Goal: Task Accomplishment & Management: Complete application form

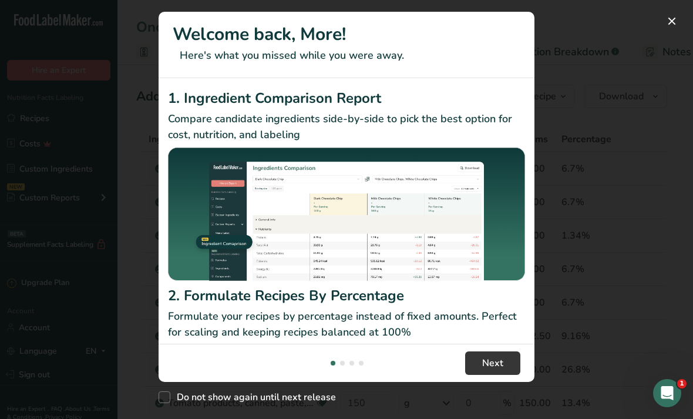
click at [677, 17] on button "New Features" at bounding box center [672, 21] width 19 height 19
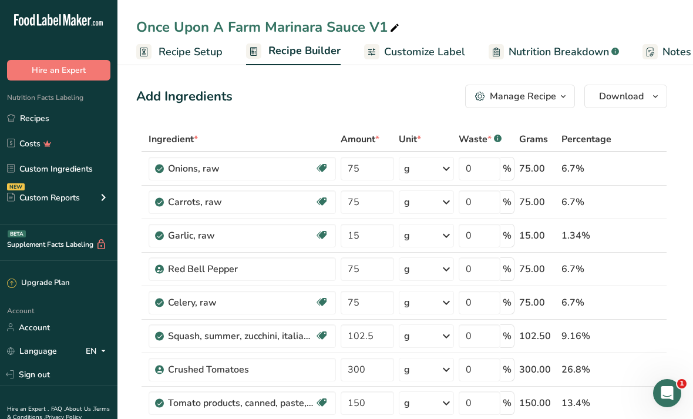
click at [77, 120] on link "Recipes" at bounding box center [59, 118] width 118 height 22
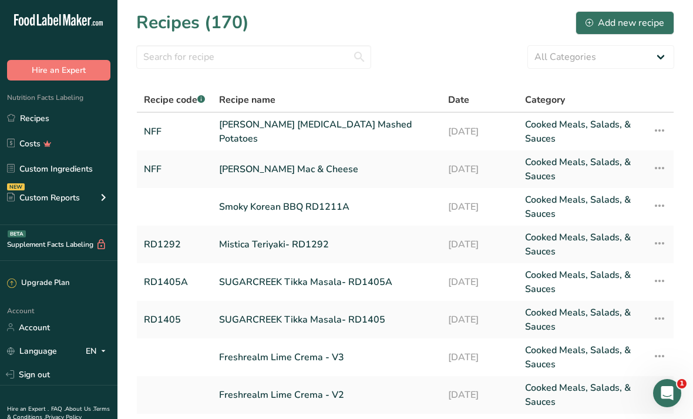
click at [633, 21] on div "Add new recipe" at bounding box center [625, 23] width 79 height 14
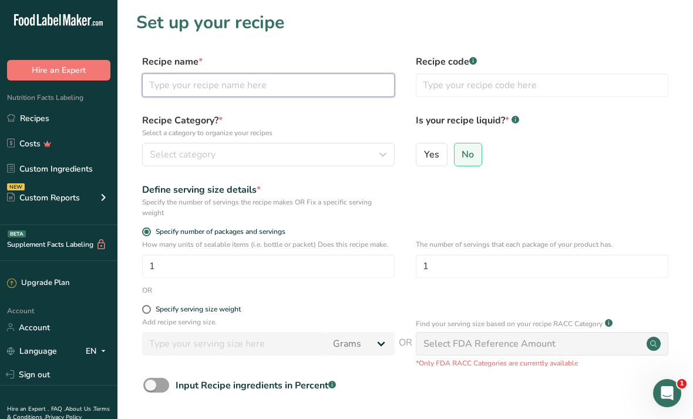
click at [295, 92] on input "text" at bounding box center [268, 85] width 253 height 24
type input "Suvie BBQ"
click at [133, 310] on section "Set up your recipe Recipe name * Suvie BBQ Recipe code .a-a{fill:#347362;}.b-a{…" at bounding box center [406, 250] width 576 height 501
click at [178, 305] on div "Specify serving size weight" at bounding box center [198, 309] width 85 height 9
click at [150, 306] on input "Specify serving size weight" at bounding box center [146, 310] width 8 height 8
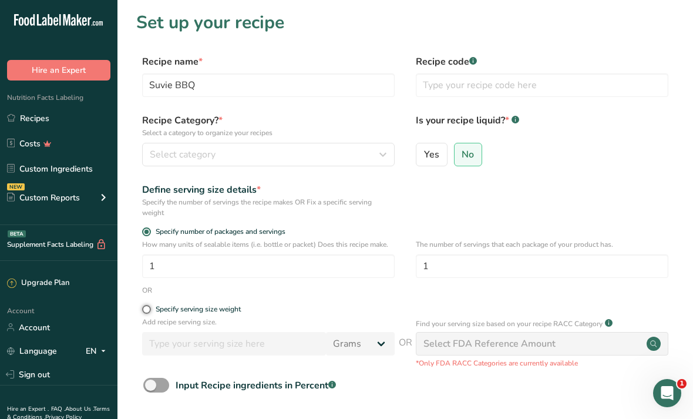
radio input "true"
radio input "false"
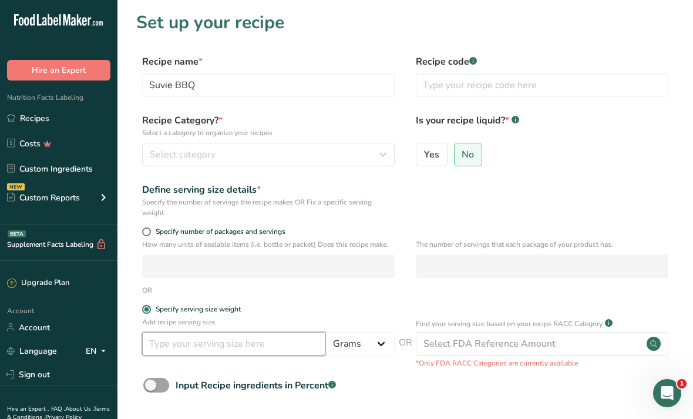
click at [169, 349] on input "number" at bounding box center [234, 344] width 184 height 24
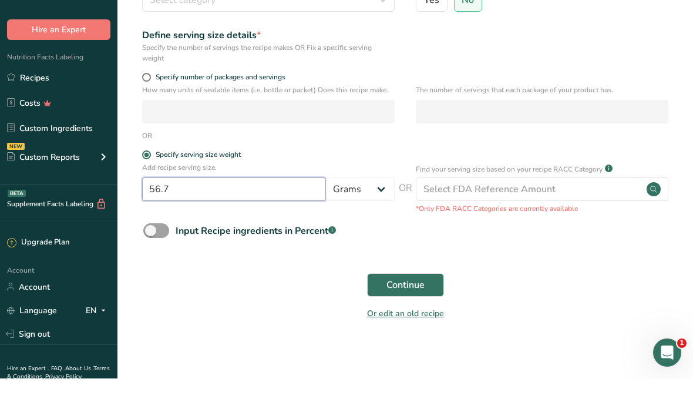
type input "56.7"
click at [405, 314] on button "Continue" at bounding box center [405, 326] width 77 height 24
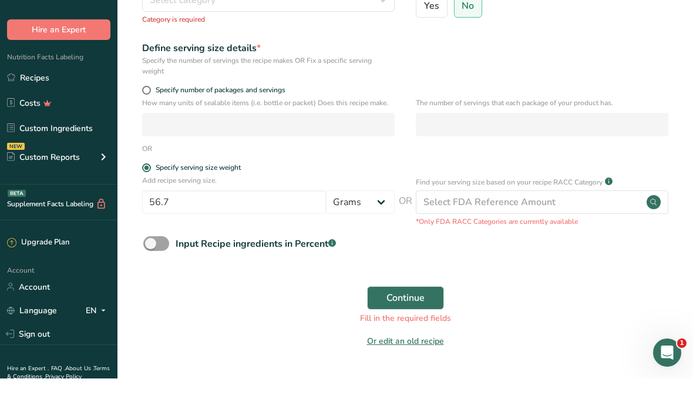
click at [408, 331] on span "Continue" at bounding box center [406, 338] width 38 height 14
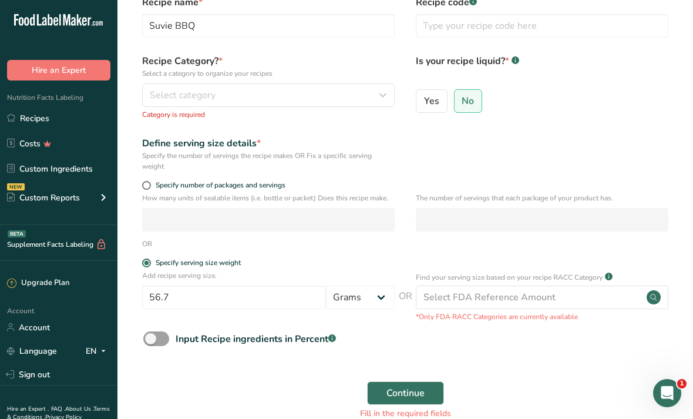
scroll to position [58, 0]
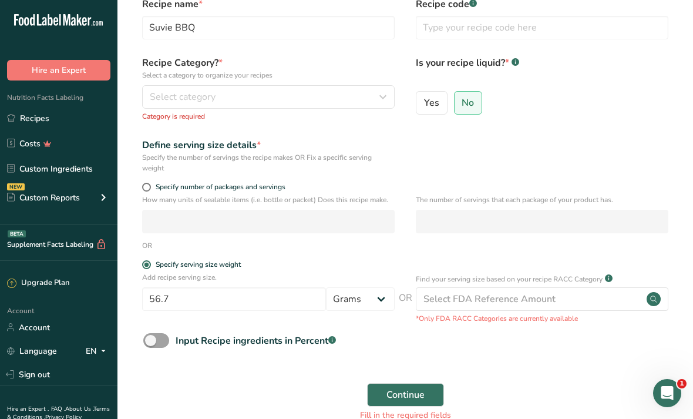
click at [380, 105] on icon "button" at bounding box center [383, 96] width 14 height 21
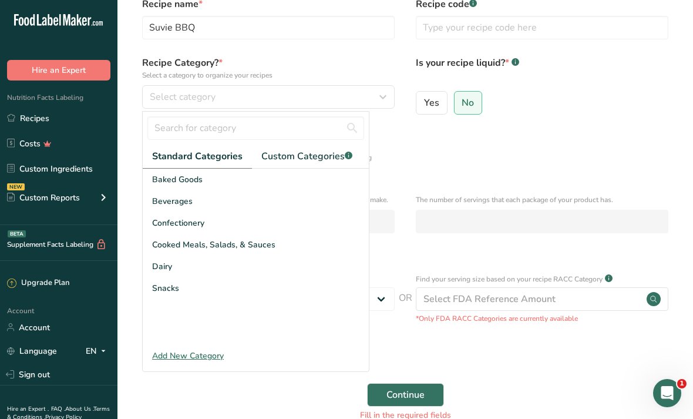
click at [313, 241] on div "Cooked Meals, Salads, & Sauces" at bounding box center [256, 245] width 226 height 22
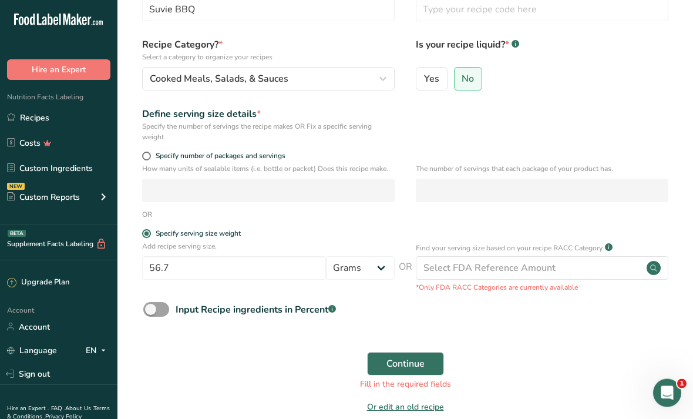
scroll to position [76, 0]
click at [423, 363] on span "Continue" at bounding box center [406, 364] width 38 height 14
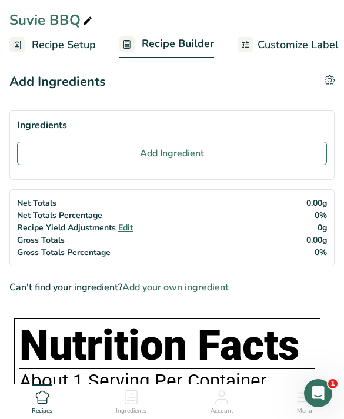
click at [121, 148] on button "Add Ingredient" at bounding box center [172, 154] width 310 height 24
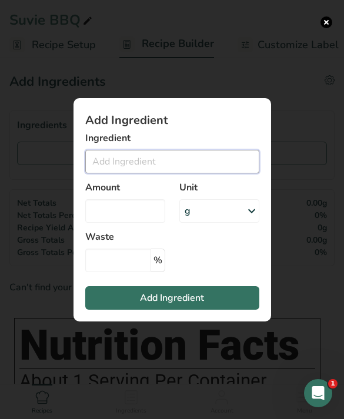
click at [229, 173] on input "Add ingredient modal" at bounding box center [172, 162] width 174 height 24
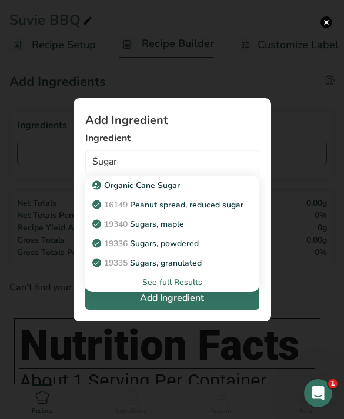
click at [105, 269] on span "19335" at bounding box center [116, 262] width 24 height 11
type input "Sugars, granulated"
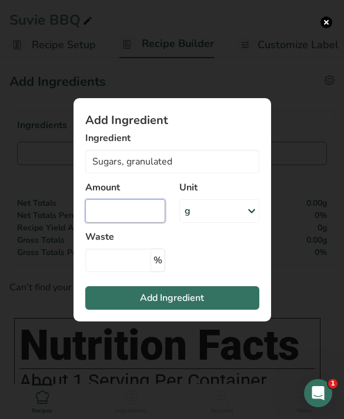
click at [129, 223] on input "Add ingredient modal" at bounding box center [125, 211] width 80 height 24
type input "50"
click at [231, 310] on button "Add Ingredient" at bounding box center [172, 298] width 174 height 24
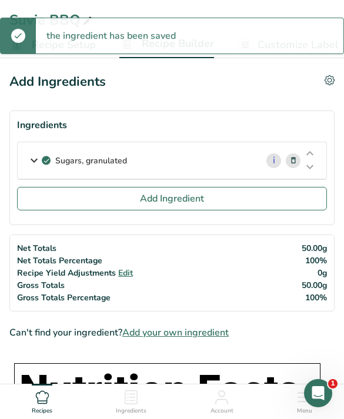
click at [237, 204] on button "Add Ingredient" at bounding box center [172, 199] width 310 height 24
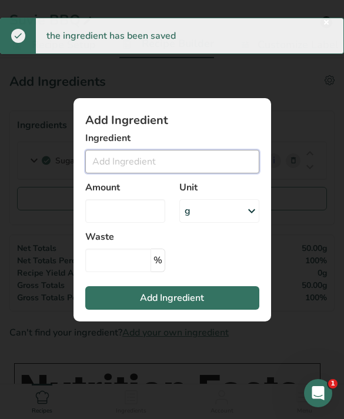
click at [208, 173] on input "Add ingredient modal" at bounding box center [172, 162] width 174 height 24
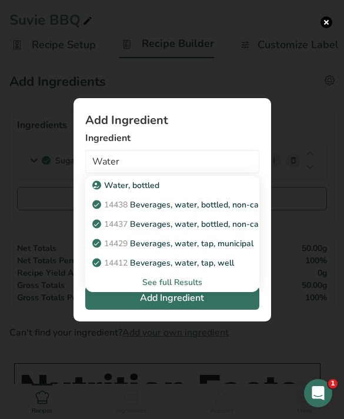
click at [242, 250] on p "14429 [GEOGRAPHIC_DATA], water, tap, municipal" at bounding box center [174, 243] width 159 height 12
type input "Beverages, water, tap, municipal"
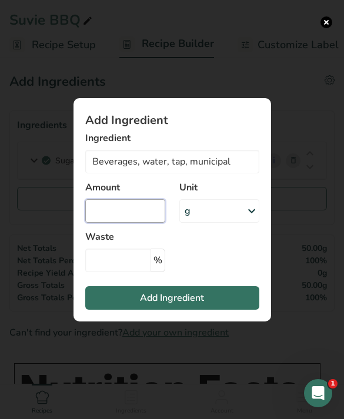
click at [146, 223] on input "Add ingredient modal" at bounding box center [125, 211] width 80 height 24
type input "75"
click at [199, 305] on span "Add Ingredient" at bounding box center [172, 298] width 64 height 14
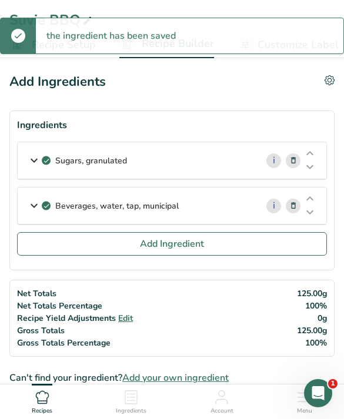
click at [233, 243] on button "Add Ingredient" at bounding box center [172, 244] width 310 height 24
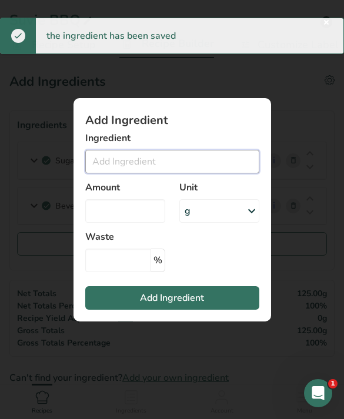
click at [216, 173] on input "Add ingredient modal" at bounding box center [172, 162] width 174 height 24
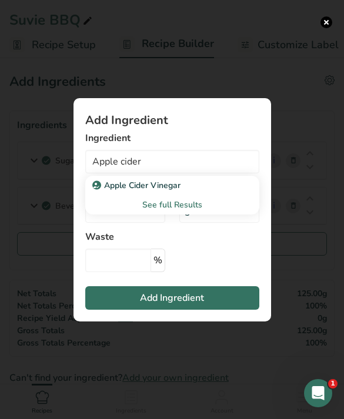
click at [196, 192] on div "Apple Cider Vinegar" at bounding box center [163, 185] width 136 height 12
type input "Apple Cider Vinegar"
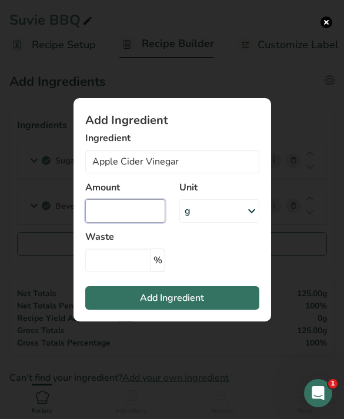
click at [138, 223] on input "Add ingredient modal" at bounding box center [125, 211] width 80 height 24
type input "25"
click at [224, 310] on button "Add Ingredient" at bounding box center [172, 298] width 174 height 24
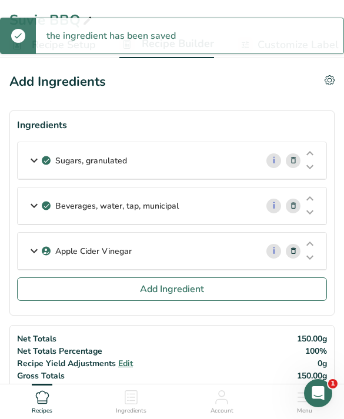
click at [232, 286] on button "Add Ingredient" at bounding box center [172, 289] width 310 height 24
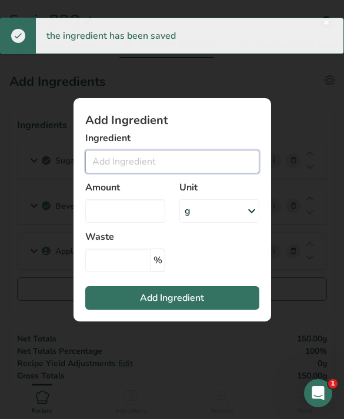
click at [192, 173] on input "Add ingredient modal" at bounding box center [172, 162] width 174 height 24
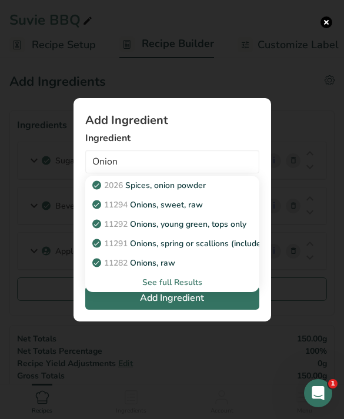
click at [197, 211] on p "11294 Onions, sweet, raw" at bounding box center [149, 205] width 108 height 12
type input "Onions, sweet, raw"
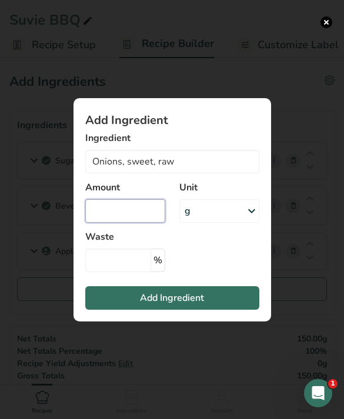
click at [140, 223] on input "Add ingredient modal" at bounding box center [125, 211] width 80 height 24
type input "15"
click at [226, 310] on button "Add Ingredient" at bounding box center [172, 298] width 174 height 24
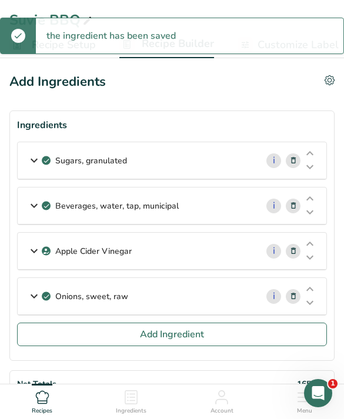
click at [232, 332] on button "Add Ingredient" at bounding box center [172, 335] width 310 height 24
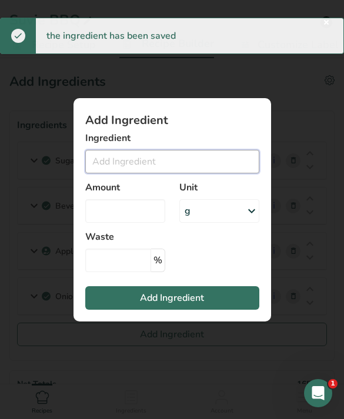
click at [219, 173] on input "Add ingredient modal" at bounding box center [172, 162] width 174 height 24
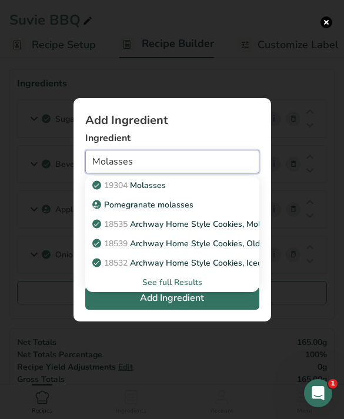
scroll to position [31, 0]
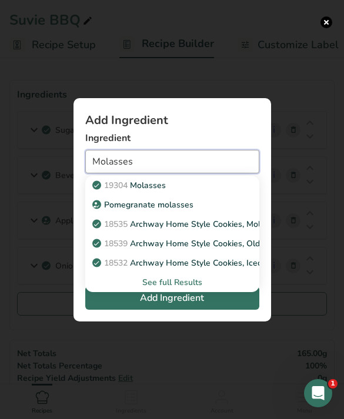
type input "Molasses"
click at [220, 192] on div "19304 [GEOGRAPHIC_DATA]" at bounding box center [163, 185] width 136 height 12
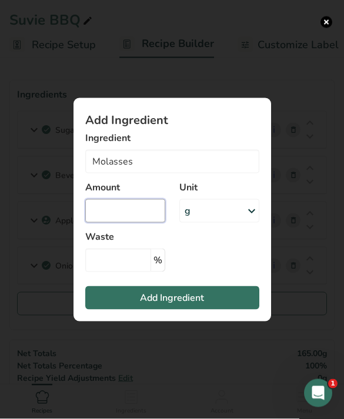
click at [140, 223] on input "Add ingredient modal" at bounding box center [125, 211] width 80 height 24
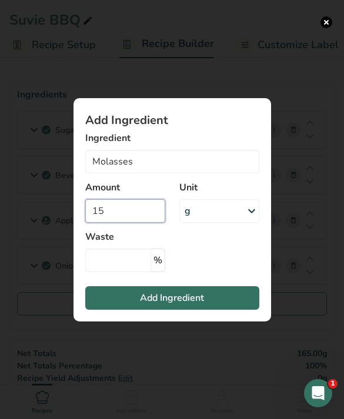
type input "15"
click at [209, 305] on button "Add Ingredient" at bounding box center [172, 298] width 174 height 24
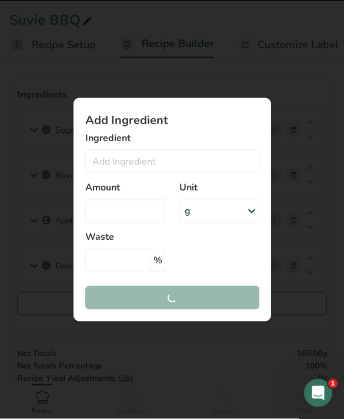
scroll to position [31, 0]
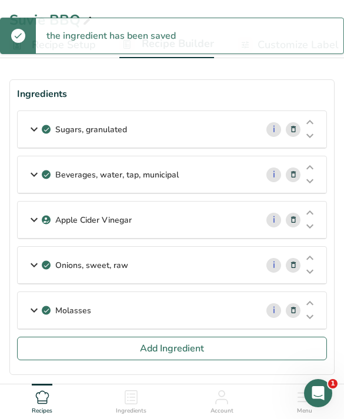
click at [244, 353] on button "Add Ingredient" at bounding box center [172, 349] width 310 height 24
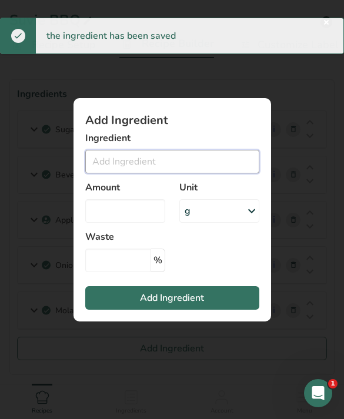
click at [218, 173] on input "Add ingredient modal" at bounding box center [172, 162] width 174 height 24
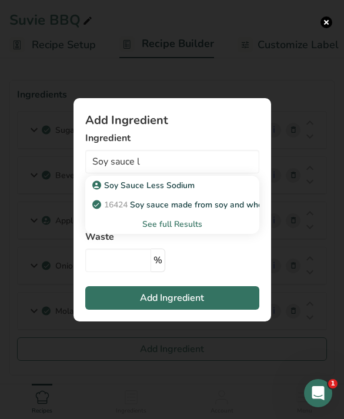
click at [202, 192] on div "Soy Sauce Less Sodium" at bounding box center [163, 185] width 136 height 12
type input "Soy Sauce Less Sodium"
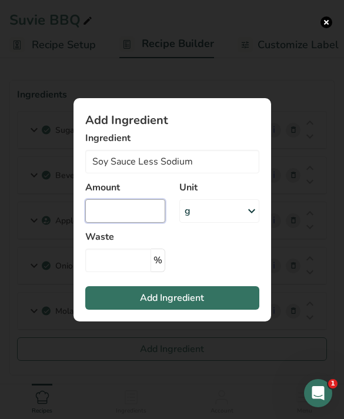
click at [123, 223] on input "Add ingredient modal" at bounding box center [125, 211] width 80 height 24
type input "15"
click at [209, 310] on button "Add Ingredient" at bounding box center [172, 298] width 174 height 24
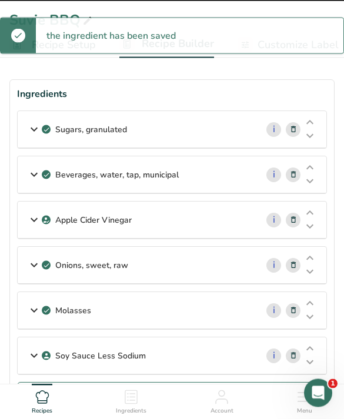
scroll to position [31, 0]
click at [243, 394] on button "Add Ingredient" at bounding box center [172, 394] width 310 height 24
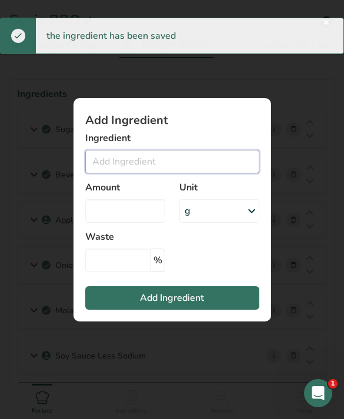
click at [206, 173] on input "Add ingredient modal" at bounding box center [172, 162] width 174 height 24
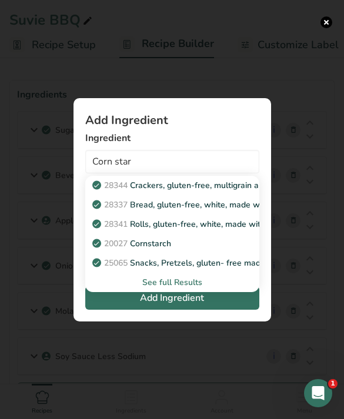
click at [210, 250] on div "20027 [GEOGRAPHIC_DATA]" at bounding box center [163, 243] width 136 height 12
type input "Cornstarch"
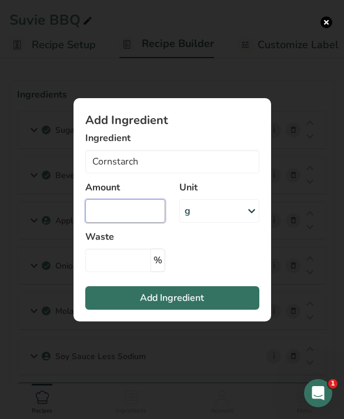
click at [142, 223] on input "Add ingredient modal" at bounding box center [125, 211] width 80 height 24
type input "3.5"
click at [217, 310] on button "Add Ingredient" at bounding box center [172, 298] width 174 height 24
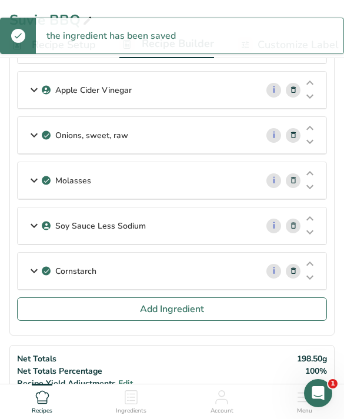
scroll to position [165, 0]
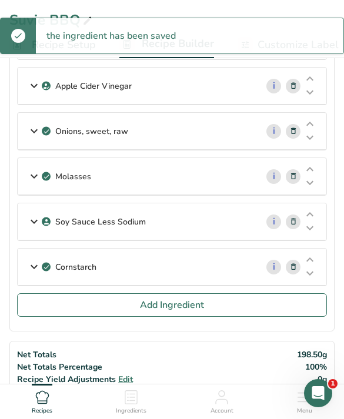
click at [219, 312] on button "Add Ingredient" at bounding box center [172, 305] width 310 height 24
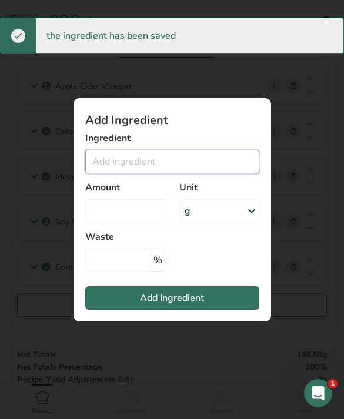
click at [209, 173] on input "Add ingredient modal" at bounding box center [172, 162] width 174 height 24
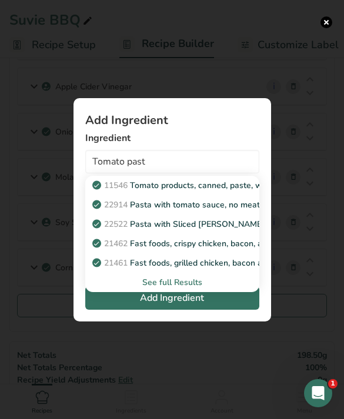
click at [228, 192] on p "11546 Tomato products, canned, paste, without salt added (Includes foods for US…" at bounding box center [315, 185] width 441 height 12
type input "Tomato products, canned, paste, without salt added (Includes foods for USDA's F…"
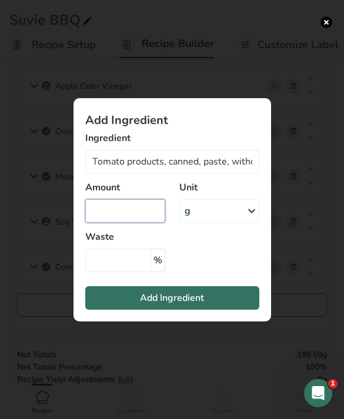
click at [129, 223] on input "Add ingredient modal" at bounding box center [125, 211] width 80 height 24
type input "12"
click at [217, 304] on button "Add Ingredient" at bounding box center [172, 298] width 174 height 24
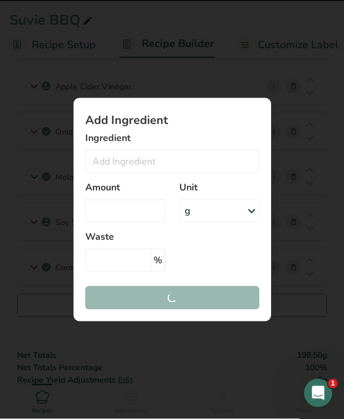
scroll to position [165, 0]
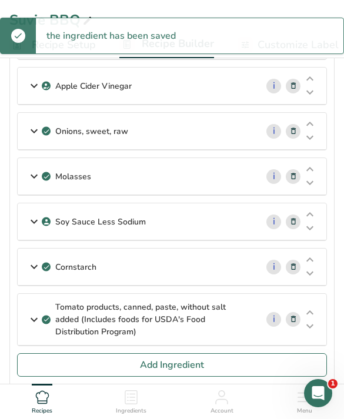
click at [226, 371] on button "Add Ingredient" at bounding box center [172, 365] width 310 height 24
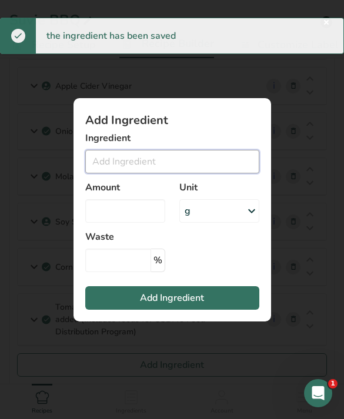
click at [213, 173] on input "Add ingredient modal" at bounding box center [172, 162] width 174 height 24
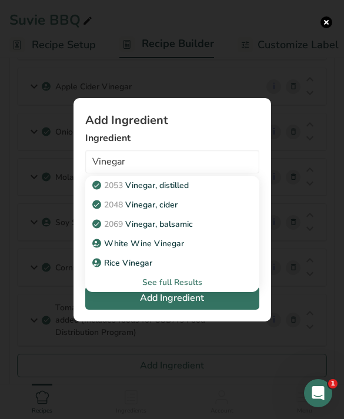
click at [214, 192] on div "2053 Vinegar, distilled" at bounding box center [163, 185] width 136 height 12
type input "Vinegar, distilled"
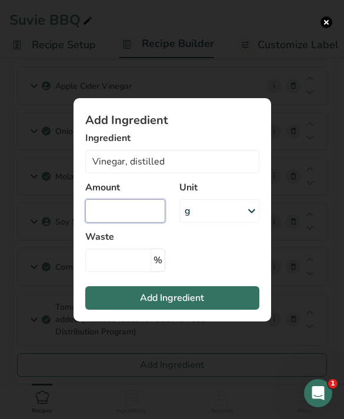
click at [140, 223] on input "Add ingredient modal" at bounding box center [125, 211] width 80 height 24
type input "5"
click at [229, 310] on button "Add Ingredient" at bounding box center [172, 298] width 174 height 24
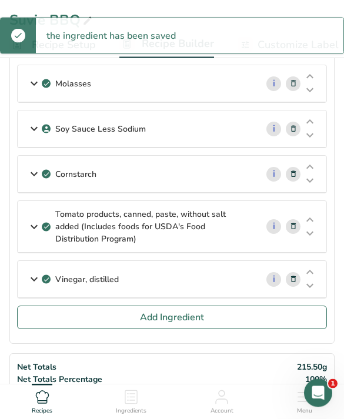
scroll to position [254, 0]
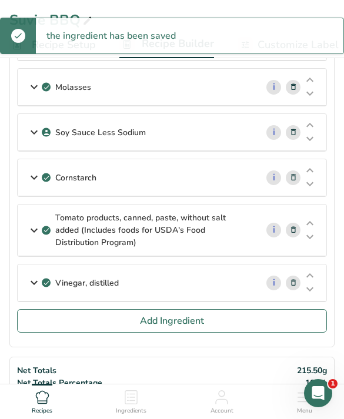
click at [248, 320] on button "Add Ingredient" at bounding box center [172, 321] width 310 height 24
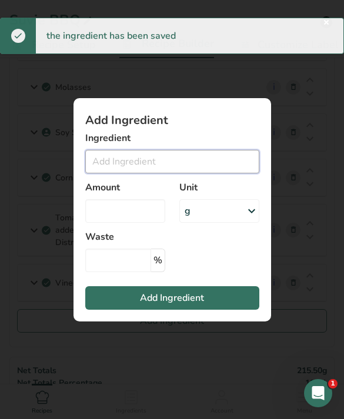
click at [227, 173] on input "Add ingredient modal" at bounding box center [172, 162] width 174 height 24
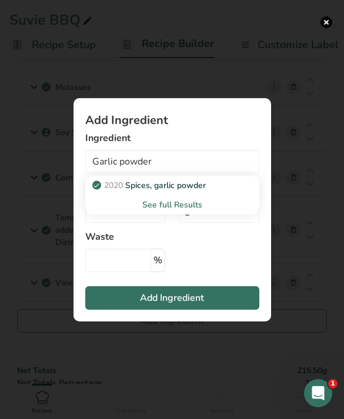
click at [203, 192] on p "2020 Spices, garlic powder" at bounding box center [150, 185] width 111 height 12
type input "Spices, garlic powder"
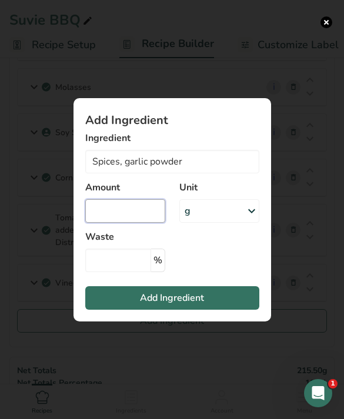
click at [134, 223] on input "Add ingredient modal" at bounding box center [125, 211] width 80 height 24
type input "1.5"
click at [224, 310] on button "Add Ingredient" at bounding box center [172, 298] width 174 height 24
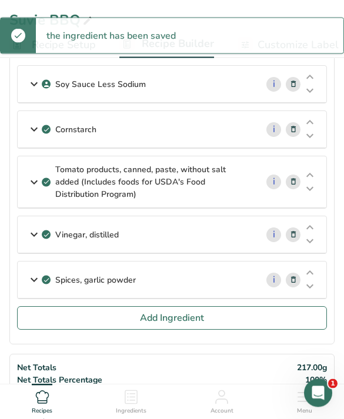
scroll to position [300, 0]
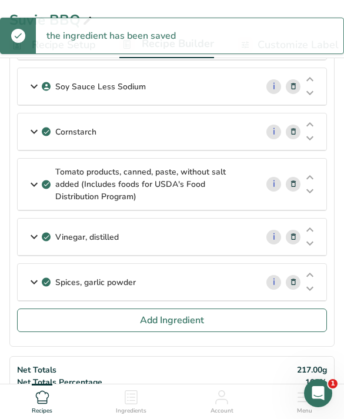
click at [259, 329] on button "Add Ingredient" at bounding box center [172, 321] width 310 height 24
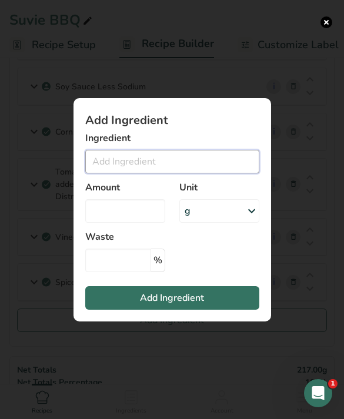
click at [216, 173] on input "Add ingredient modal" at bounding box center [172, 162] width 174 height 24
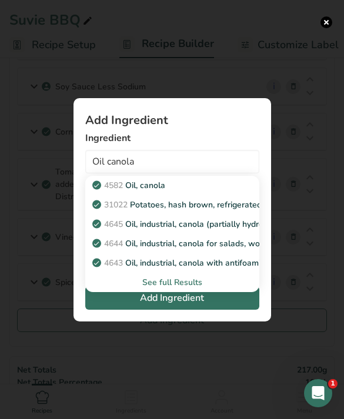
click at [202, 192] on div "4582 Oil, canola" at bounding box center [163, 185] width 136 height 12
type input "Oil, canola"
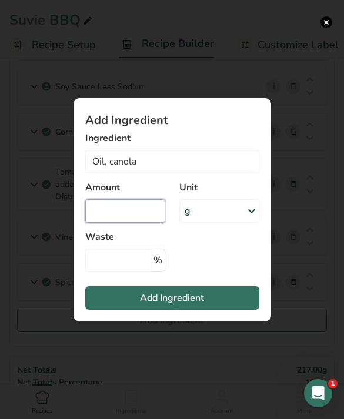
click at [145, 223] on input "Add ingredient modal" at bounding box center [125, 211] width 80 height 24
type input "4"
click at [212, 310] on button "Add Ingredient" at bounding box center [172, 298] width 174 height 24
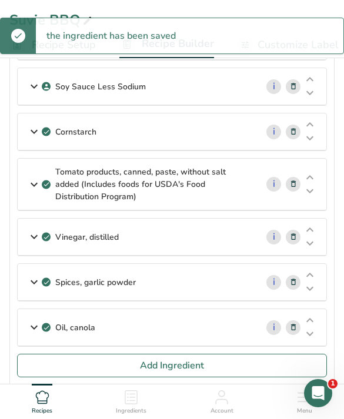
click at [217, 365] on button "Add Ingredient" at bounding box center [172, 366] width 310 height 24
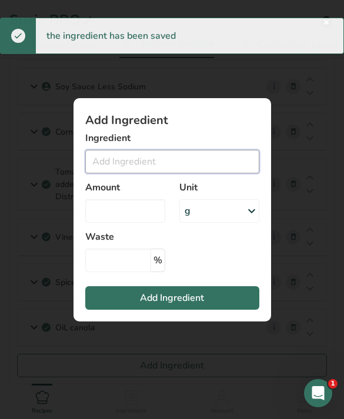
click at [224, 173] on input "Add ingredient modal" at bounding box center [172, 162] width 174 height 24
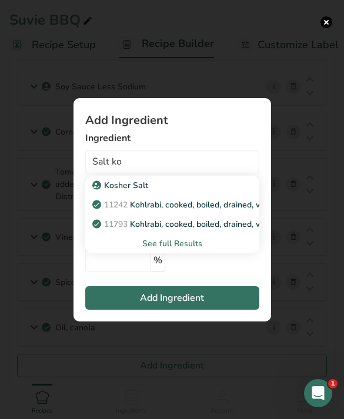
click at [212, 192] on div "Kosher Salt" at bounding box center [163, 185] width 136 height 12
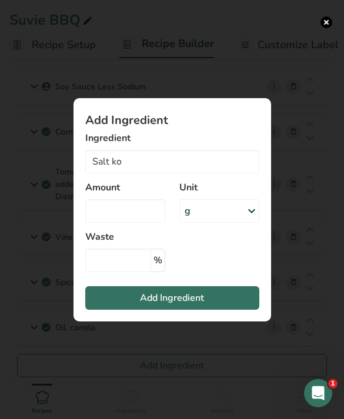
type input "Kosher Salt"
click at [138, 223] on input "Add ingredient modal" at bounding box center [125, 211] width 80 height 24
type input "3"
click at [237, 310] on button "Add Ingredient" at bounding box center [172, 298] width 174 height 24
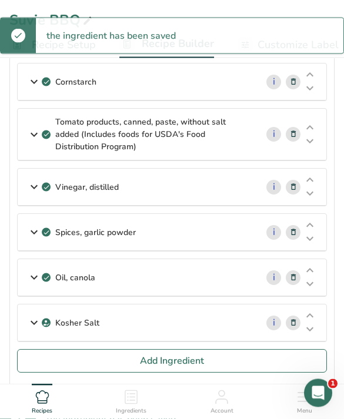
click at [231, 371] on button "Add Ingredient" at bounding box center [172, 362] width 310 height 24
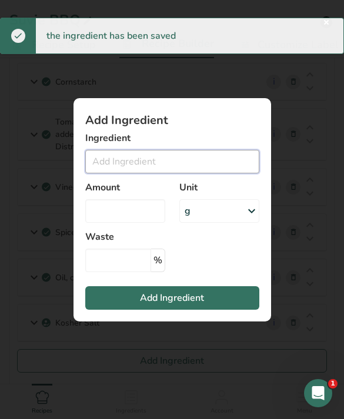
click at [226, 173] on input "Add ingredient modal" at bounding box center [172, 162] width 174 height 24
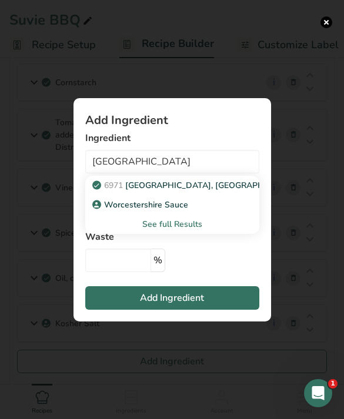
click at [200, 211] on div "Worcestershire Sauce" at bounding box center [163, 205] width 136 height 12
type input "Worcestershire Sauce"
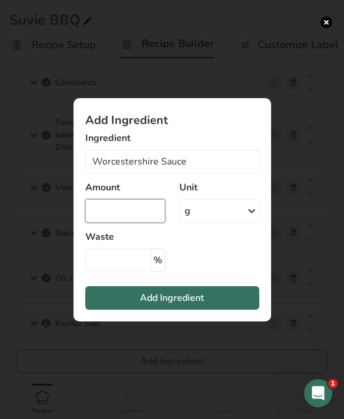
click at [135, 223] on input "Add ingredient modal" at bounding box center [125, 211] width 80 height 24
type input "4"
click at [233, 310] on button "Add Ingredient" at bounding box center [172, 298] width 174 height 24
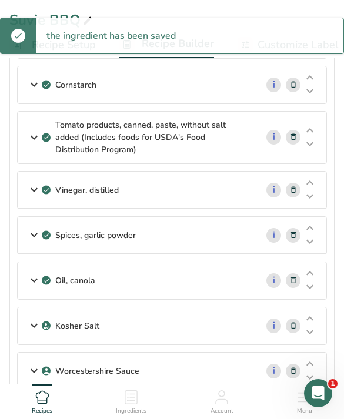
click at [201, 414] on span "Add Ingredient" at bounding box center [172, 409] width 64 height 14
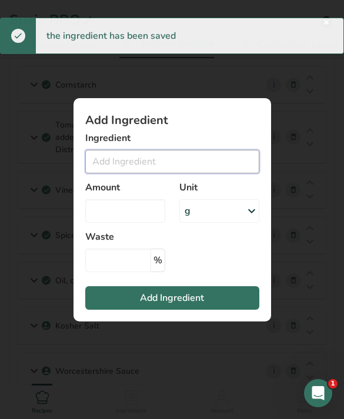
click at [243, 173] on input "Add ingredient modal" at bounding box center [172, 162] width 174 height 24
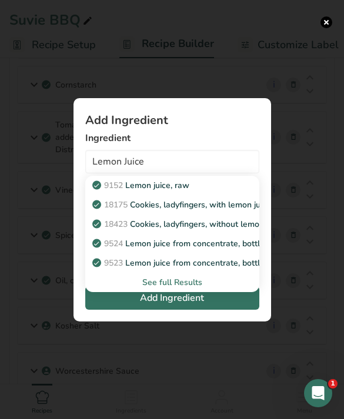
click at [220, 253] on link "9524 Lemon juice from concentrate, bottled, REAL LEMON" at bounding box center [172, 243] width 174 height 19
type input "Lemon juice from concentrate, bottled, REAL LEMON"
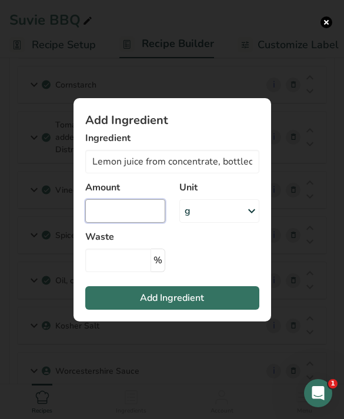
click at [139, 223] on input "Add ingredient modal" at bounding box center [125, 211] width 80 height 24
type input "2"
click at [220, 310] on button "Add Ingredient" at bounding box center [172, 298] width 174 height 24
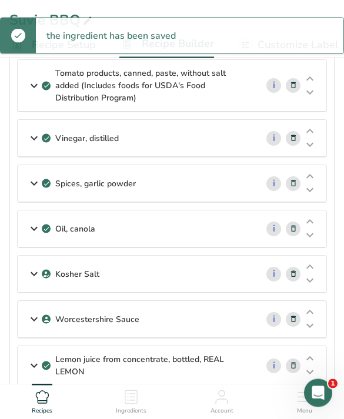
scroll to position [465, 0]
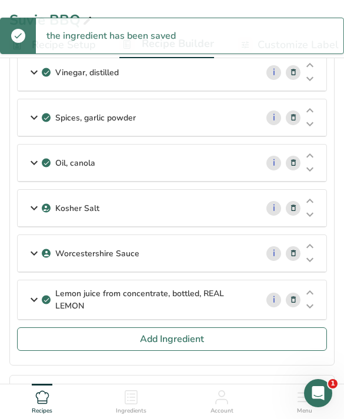
click at [220, 343] on button "Add Ingredient" at bounding box center [172, 339] width 310 height 24
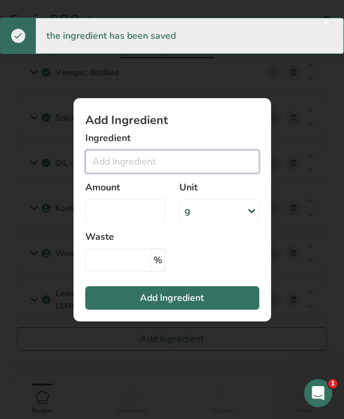
click at [232, 173] on input "Add ingredient modal" at bounding box center [172, 162] width 174 height 24
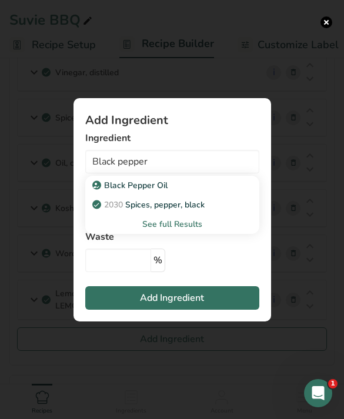
click at [227, 211] on div "2030 Spices, pepper, black" at bounding box center [163, 205] width 136 height 12
type input "Spices, pepper, black"
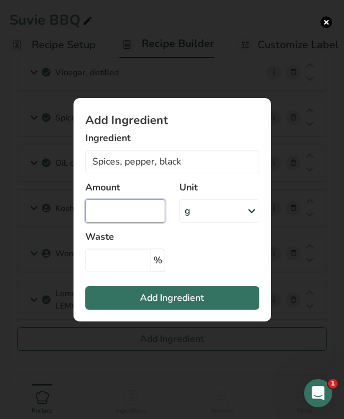
click at [134, 223] on input "Add ingredient modal" at bounding box center [125, 211] width 80 height 24
type input "1"
click at [220, 310] on button "Add Ingredient" at bounding box center [172, 298] width 174 height 24
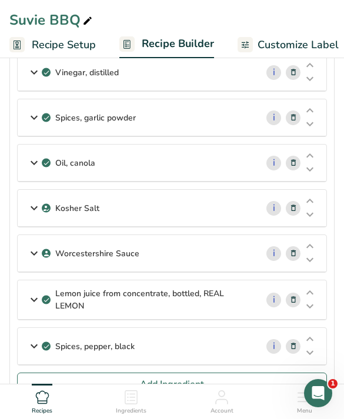
click at [75, 386] on button "Add Ingredient" at bounding box center [172, 385] width 310 height 24
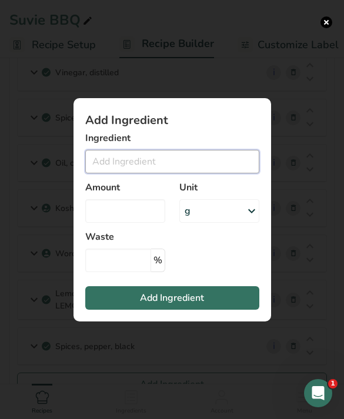
click at [231, 173] on input "Add ingredient modal" at bounding box center [172, 162] width 174 height 24
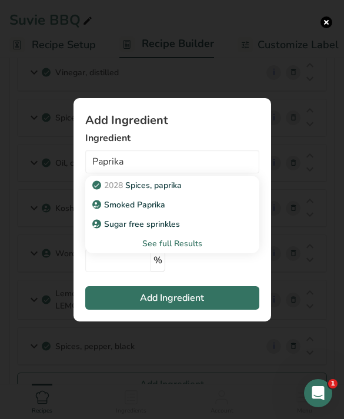
click at [214, 192] on div "2028 Spices, paprika" at bounding box center [163, 185] width 136 height 12
type input "Spices, paprika"
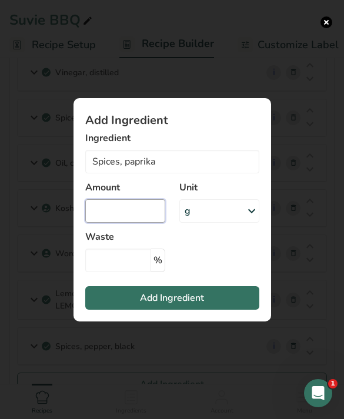
click at [136, 223] on input "Add ingredient modal" at bounding box center [125, 211] width 80 height 24
type input "0.5"
click at [215, 310] on button "Add Ingredient" at bounding box center [172, 298] width 174 height 24
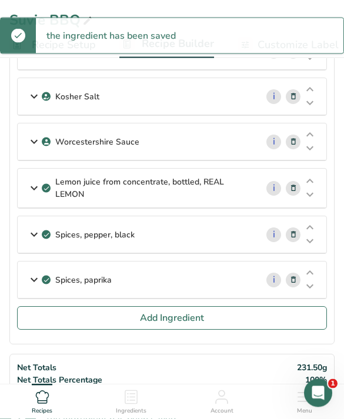
click at [215, 326] on button "Add Ingredient" at bounding box center [172, 319] width 310 height 24
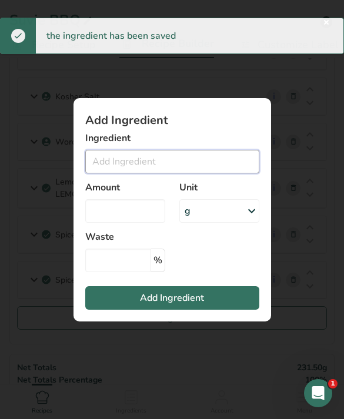
click at [207, 173] on input "Add ingredient modal" at bounding box center [172, 162] width 174 height 24
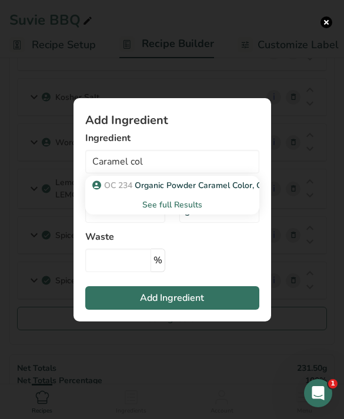
click at [121, 195] on link "OC 234 Organic Powder Caramel Color, Class 1" at bounding box center [172, 185] width 174 height 19
type input "Organic Powder Caramel Color, Class 1"
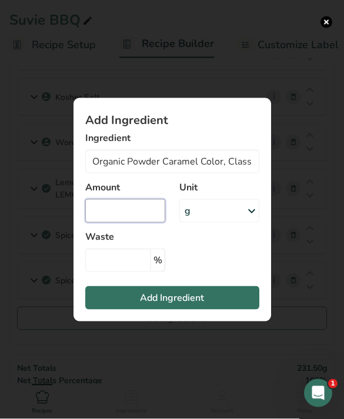
click at [110, 223] on input "Add ingredient modal" at bounding box center [125, 211] width 80 height 24
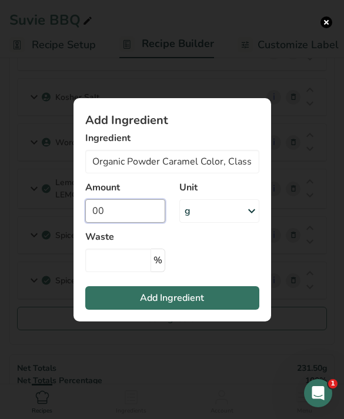
type input "0.1"
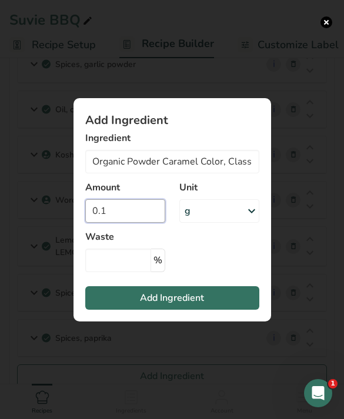
scroll to position [513, 0]
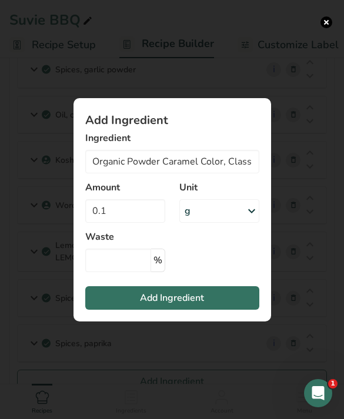
click at [132, 302] on button "Add Ingredient" at bounding box center [172, 298] width 174 height 24
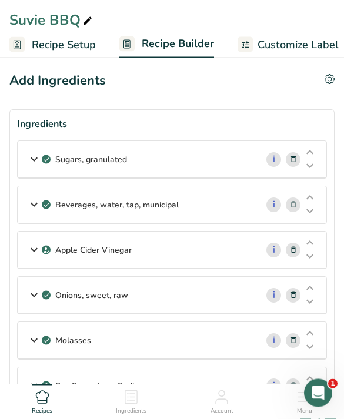
scroll to position [0, 0]
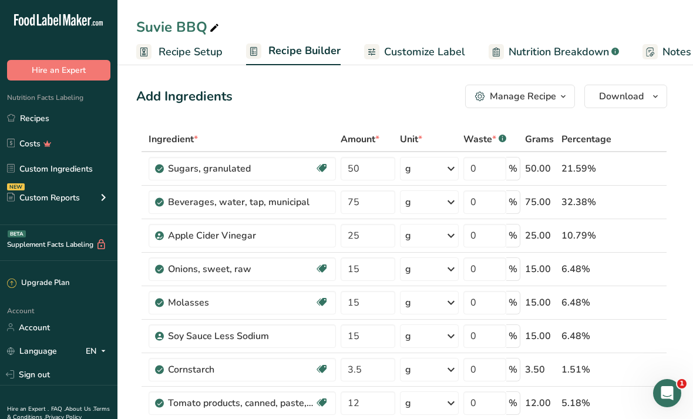
click at [215, 35] on icon at bounding box center [214, 28] width 11 height 16
type input "Suvie BBQ RD1380"
click at [361, 89] on div "Add Ingredients Manage Recipe Delete Recipe Duplicate Recipe Scale Recipe Save …" at bounding box center [401, 97] width 531 height 24
click at [25, 108] on link "Recipes" at bounding box center [59, 118] width 118 height 22
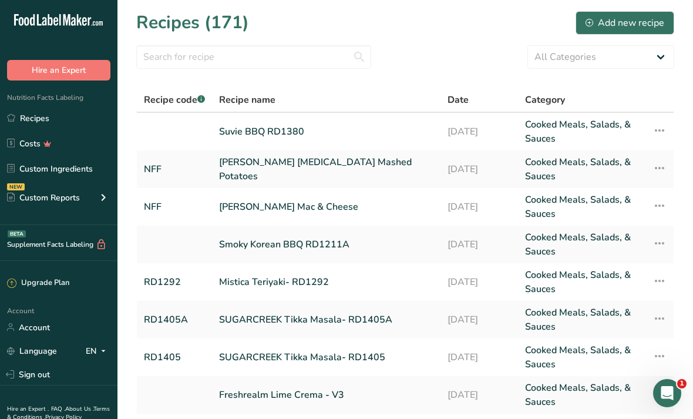
click at [636, 26] on div "Add new recipe" at bounding box center [625, 23] width 79 height 14
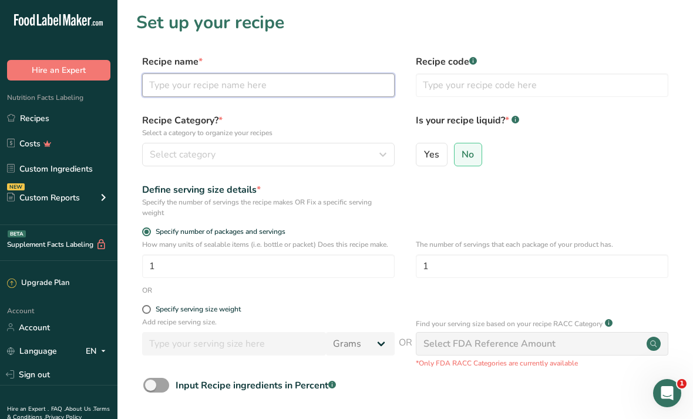
click at [156, 89] on input "text" at bounding box center [268, 85] width 253 height 24
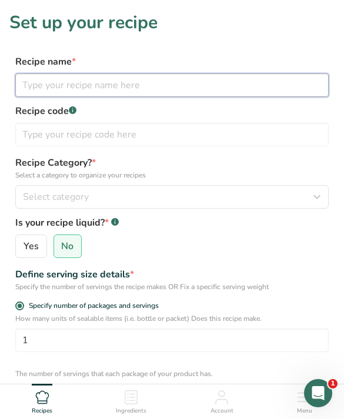
click at [249, 82] on input "text" at bounding box center [171, 85] width 313 height 24
type input "SUVIE Frozen Tomato Cream RD1379"
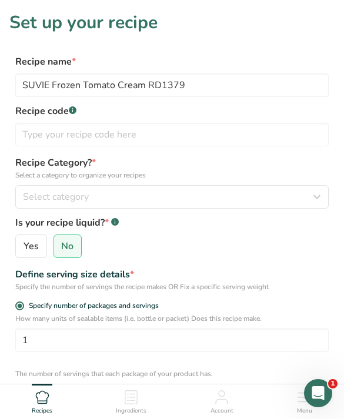
click at [86, 119] on div "Recipe code .a-a{fill:#347362;}.b-a{fill:#fff;}" at bounding box center [171, 125] width 313 height 42
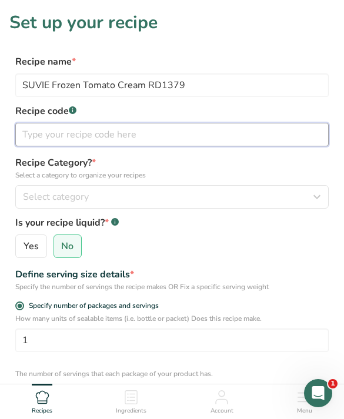
click at [61, 130] on input "text" at bounding box center [171, 135] width 313 height 24
type input "RD1379"
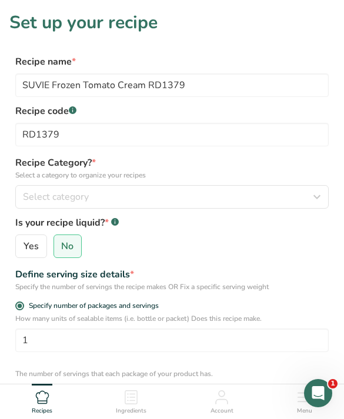
click at [42, 205] on button "Select category" at bounding box center [171, 197] width 313 height 24
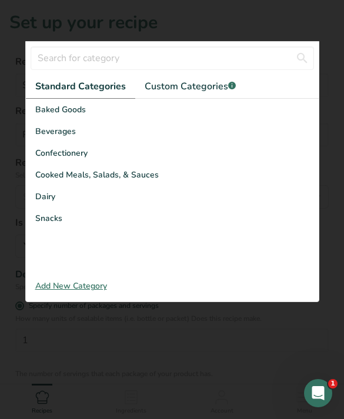
click at [56, 177] on span "Cooked Meals, Salads, & Sauces" at bounding box center [96, 175] width 123 height 12
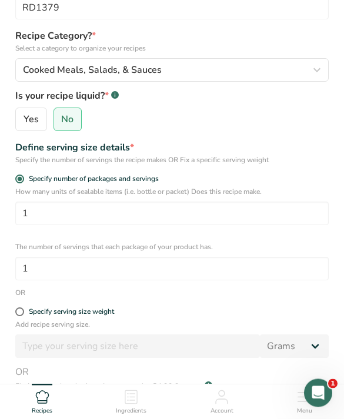
scroll to position [127, 0]
click at [23, 314] on span at bounding box center [19, 311] width 9 height 9
click at [23, 314] on input "Specify serving size weight" at bounding box center [19, 312] width 8 height 8
radio input "true"
radio input "false"
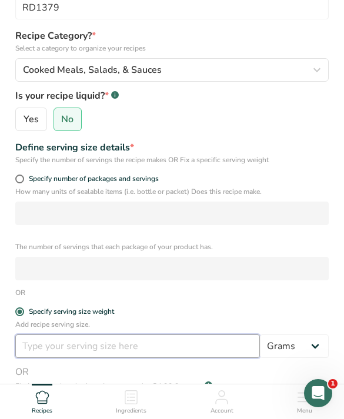
click at [35, 343] on input "number" at bounding box center [137, 346] width 244 height 24
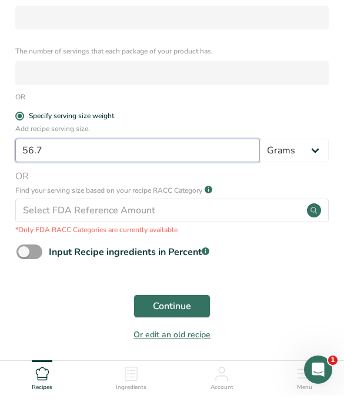
scroll to position [303, 0]
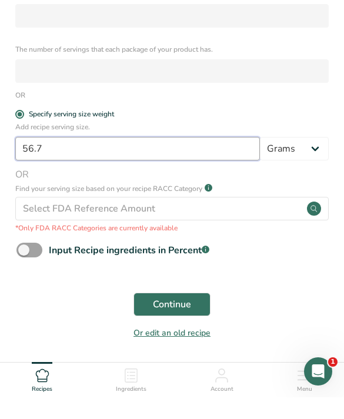
type input "56.7"
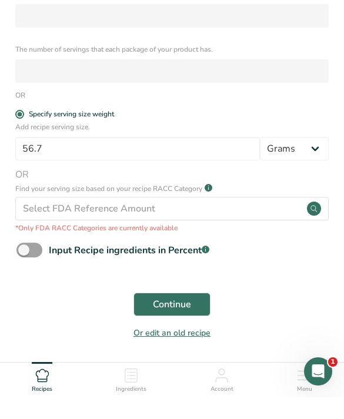
click at [153, 319] on span "Continue" at bounding box center [172, 326] width 38 height 14
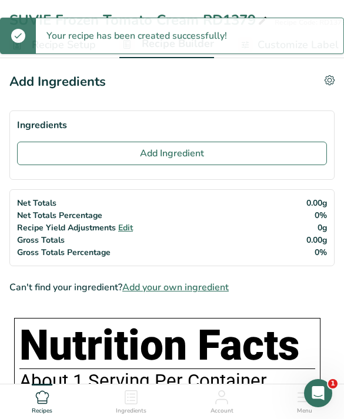
click at [66, 158] on button "Add Ingredient" at bounding box center [172, 154] width 310 height 24
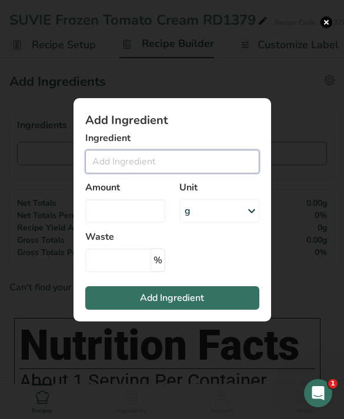
click at [221, 173] on input "Add ingredient modal" at bounding box center [172, 162] width 174 height 24
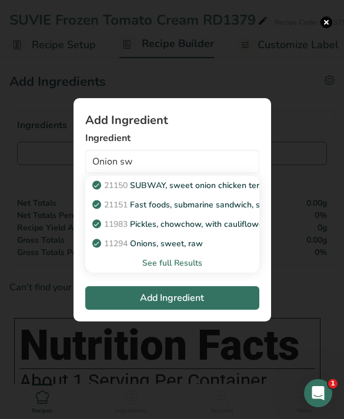
click at [219, 250] on div "11294 Onions, sweet, raw" at bounding box center [163, 243] width 136 height 12
type input "Onions, sweet, raw"
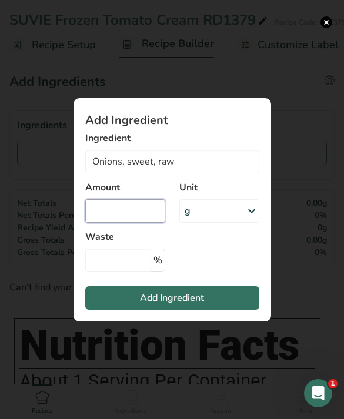
click at [136, 223] on input "Add ingredient modal" at bounding box center [125, 211] width 80 height 24
type input "30"
click at [231, 309] on button "Add Ingredient" at bounding box center [172, 298] width 174 height 24
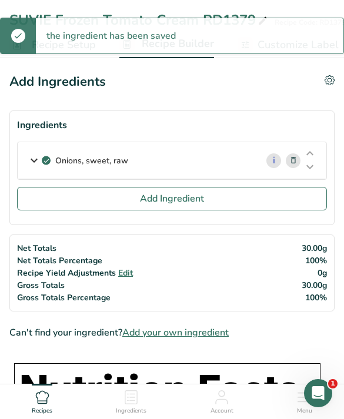
click at [223, 206] on button "Add Ingredient" at bounding box center [172, 199] width 310 height 24
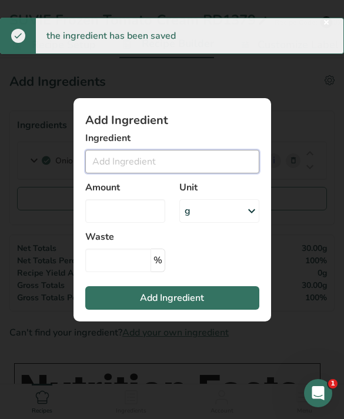
click at [177, 173] on input "Add ingredient modal" at bounding box center [172, 162] width 174 height 24
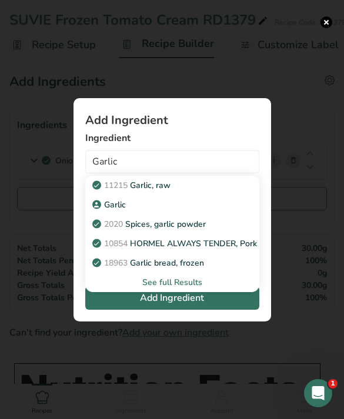
click at [212, 211] on div "Garlic" at bounding box center [163, 205] width 136 height 12
type input "Garlic"
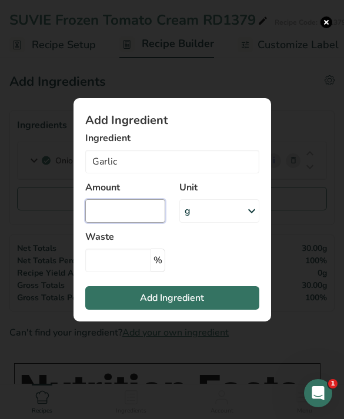
click at [133, 223] on input "Add ingredient modal" at bounding box center [125, 211] width 80 height 24
type input "10"
click at [220, 310] on button "Add Ingredient" at bounding box center [172, 298] width 174 height 24
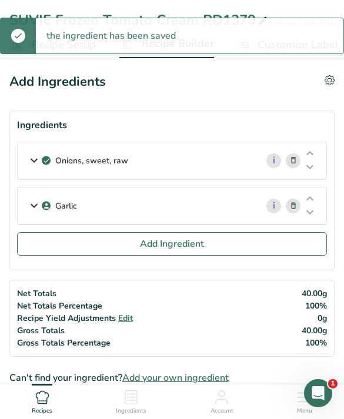
click at [246, 253] on button "Add Ingredient" at bounding box center [172, 244] width 310 height 24
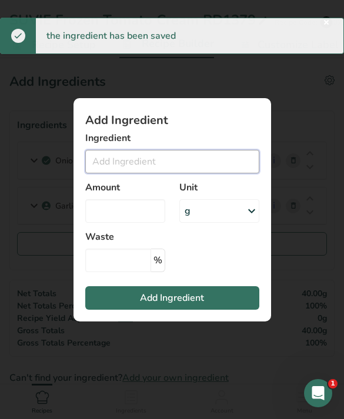
click at [180, 173] on input "Add ingredient modal" at bounding box center [172, 162] width 174 height 24
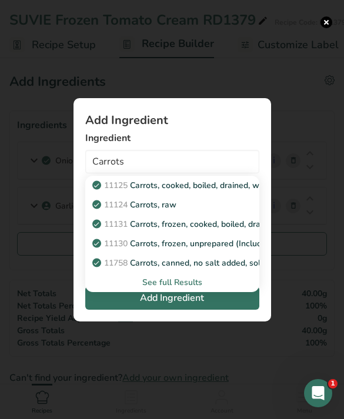
click at [222, 215] on link "11124 [GEOGRAPHIC_DATA], raw" at bounding box center [172, 204] width 174 height 19
type input "Carrots, raw"
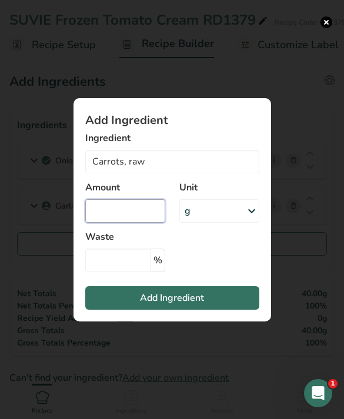
click at [128, 223] on input "Add ingredient modal" at bounding box center [125, 211] width 80 height 24
type input "10"
click at [219, 310] on button "Add Ingredient" at bounding box center [172, 298] width 174 height 24
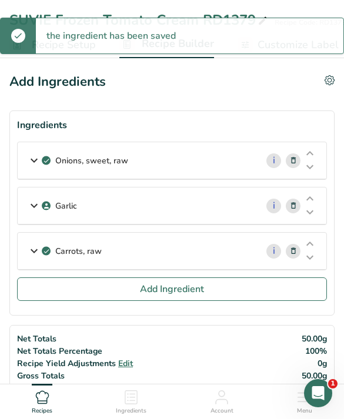
click at [215, 292] on button "Add Ingredient" at bounding box center [172, 289] width 310 height 24
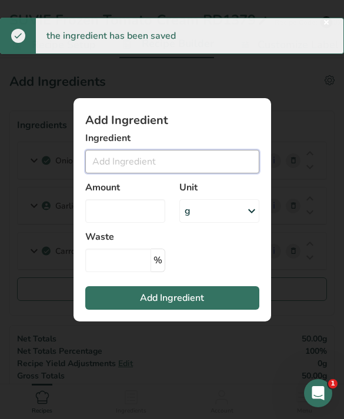
click at [188, 173] on input "Add ingredient modal" at bounding box center [172, 162] width 174 height 24
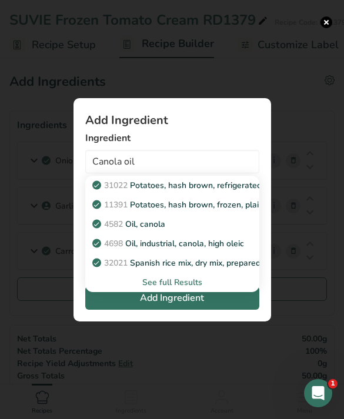
click at [216, 234] on link "4582 Oil, canola" at bounding box center [172, 224] width 174 height 19
type input "Oil, canola"
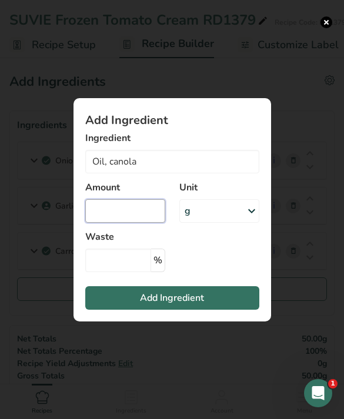
click at [140, 223] on input "Add ingredient modal" at bounding box center [125, 211] width 80 height 24
type input "20"
click at [227, 310] on button "Add Ingredient" at bounding box center [172, 298] width 174 height 24
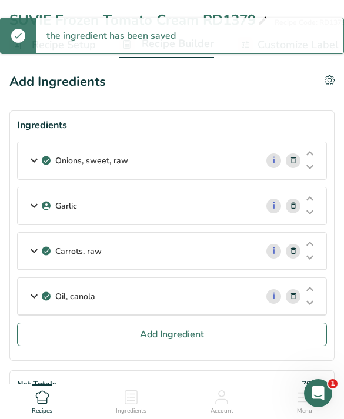
click at [226, 343] on button "Add Ingredient" at bounding box center [172, 335] width 310 height 24
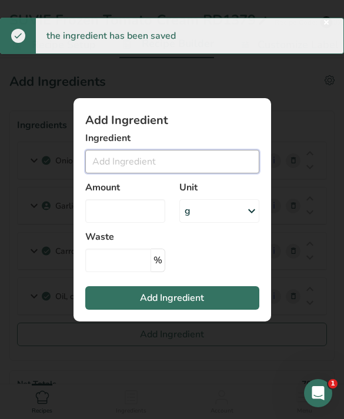
click at [185, 173] on input "Add ingredient modal" at bounding box center [172, 162] width 174 height 24
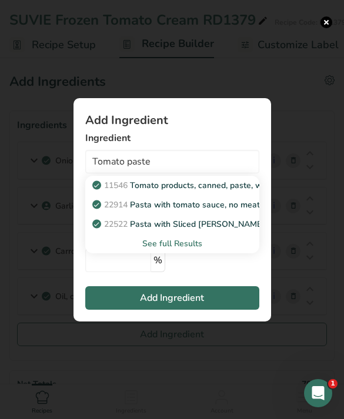
click at [232, 192] on p "11546 Tomato products, canned, paste, without salt added (Includes foods for US…" at bounding box center [315, 185] width 441 height 12
type input "Tomato products, canned, paste, without salt added (Includes foods for USDA's F…"
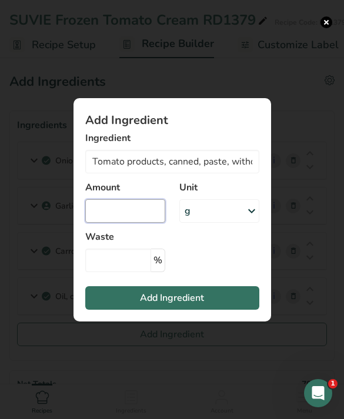
click at [138, 223] on input "Add ingredient modal" at bounding box center [125, 211] width 80 height 24
type input "94.6"
click at [233, 310] on button "Add Ingredient" at bounding box center [172, 298] width 174 height 24
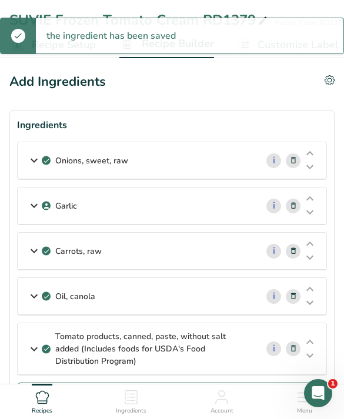
click at [256, 392] on button "Add Ingredient" at bounding box center [172, 395] width 310 height 24
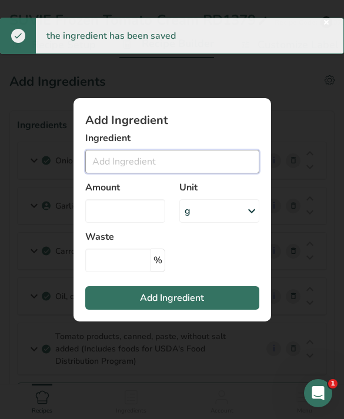
click at [212, 173] on input "Add ingredient modal" at bounding box center [172, 162] width 174 height 24
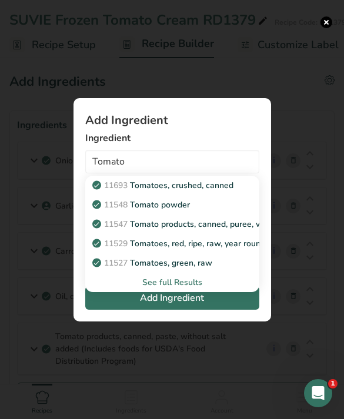
click at [233, 213] on link "11548 Tomato powder" at bounding box center [172, 204] width 174 height 19
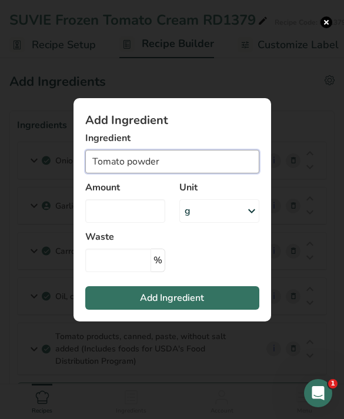
click at [207, 173] on input "Tomato powder" at bounding box center [172, 162] width 174 height 24
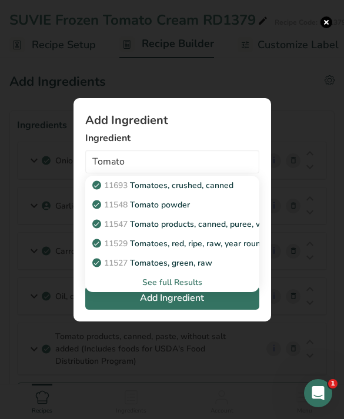
click at [220, 192] on p "11693 Tomatoes, crushed, canned" at bounding box center [164, 185] width 139 height 12
type input "Tomatoes, crushed, canned"
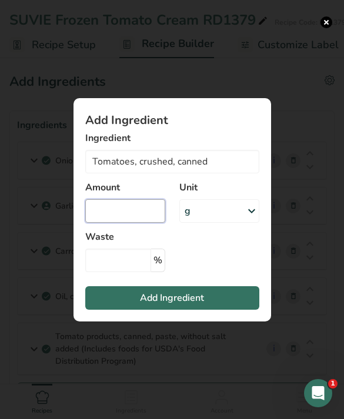
click at [150, 223] on input "Add ingredient modal" at bounding box center [125, 211] width 80 height 24
type input "0"
type input "202"
click at [230, 310] on button "Add Ingredient" at bounding box center [172, 298] width 174 height 24
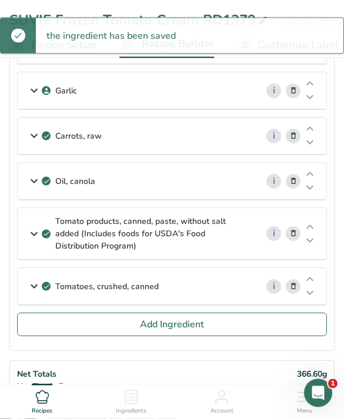
scroll to position [115, 0]
click at [229, 327] on button "Add Ingredient" at bounding box center [172, 325] width 310 height 24
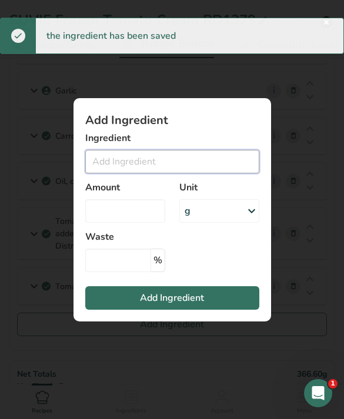
click at [190, 172] on input "Add ingredient modal" at bounding box center [172, 162] width 174 height 24
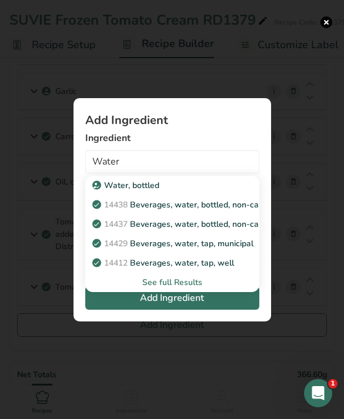
click at [243, 253] on link "14429 [GEOGRAPHIC_DATA], water, tap, municipal" at bounding box center [172, 243] width 174 height 19
type input "Beverages, water, tap, municipal"
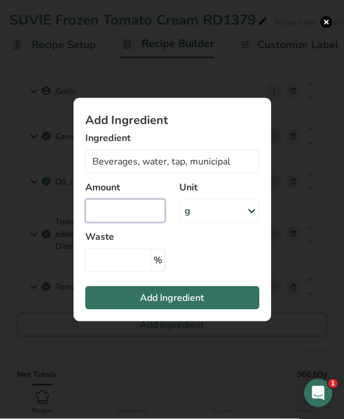
click at [137, 223] on input "Add ingredient modal" at bounding box center [125, 211] width 80 height 24
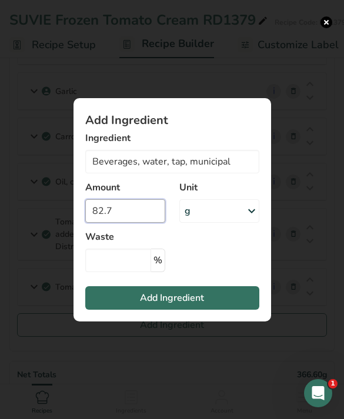
type input "82.7"
click at [233, 310] on button "Add Ingredient" at bounding box center [172, 298] width 174 height 24
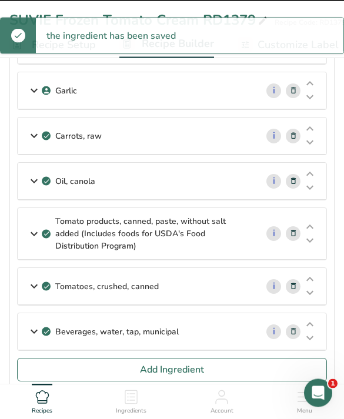
scroll to position [115, 0]
click at [252, 367] on button "Add Ingredient" at bounding box center [172, 370] width 310 height 24
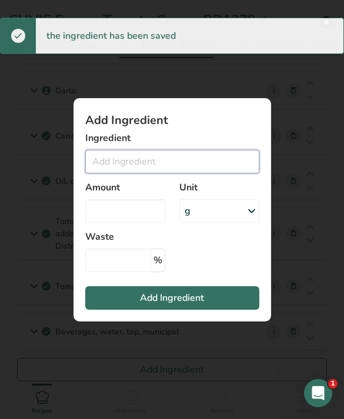
click at [223, 173] on input "Add ingredient modal" at bounding box center [172, 162] width 174 height 24
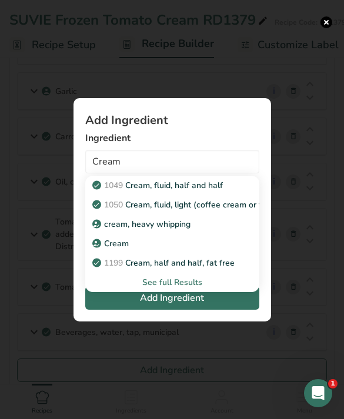
click at [208, 230] on div "cream, heavy whipping" at bounding box center [163, 224] width 136 height 12
type input "cream, heavy whipping"
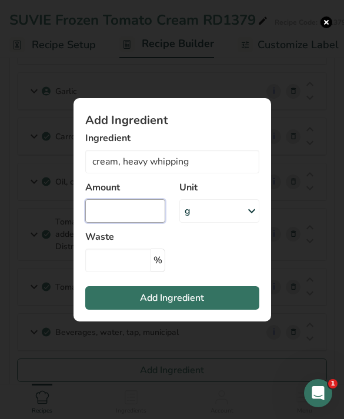
click at [156, 223] on input "Add ingredient modal" at bounding box center [125, 211] width 80 height 24
type input "60"
click at [242, 310] on button "Add Ingredient" at bounding box center [172, 298] width 174 height 24
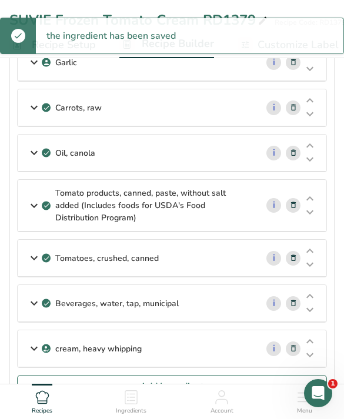
scroll to position [205, 0]
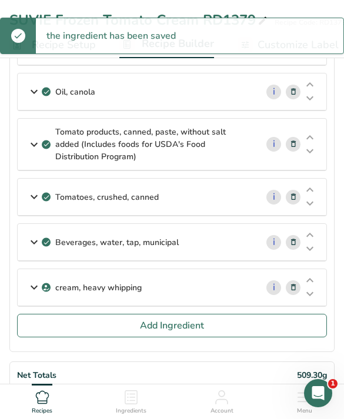
click at [236, 325] on button "Add Ingredient" at bounding box center [172, 326] width 310 height 24
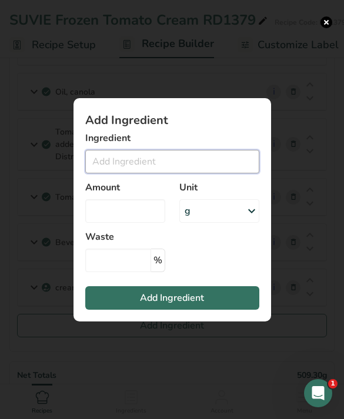
click at [217, 173] on input "Add ingredient modal" at bounding box center [172, 162] width 174 height 24
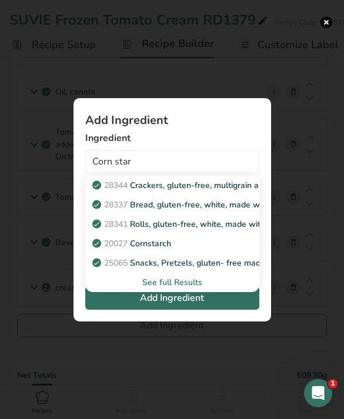
click at [227, 250] on div "20027 [GEOGRAPHIC_DATA]" at bounding box center [163, 243] width 136 height 12
type input "Cornstarch"
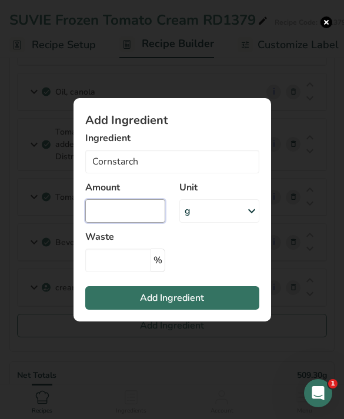
click at [139, 220] on input "Add ingredient modal" at bounding box center [125, 211] width 80 height 24
type input "5.8"
click at [218, 310] on button "Add Ingredient" at bounding box center [172, 298] width 174 height 24
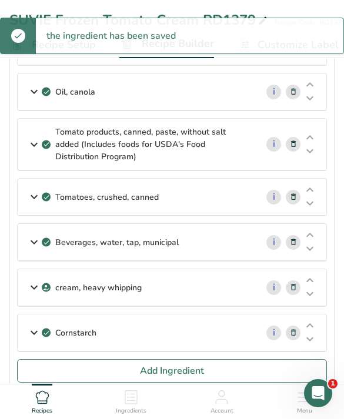
click at [263, 367] on div "Add ingredient modal" at bounding box center [172, 209] width 344 height 419
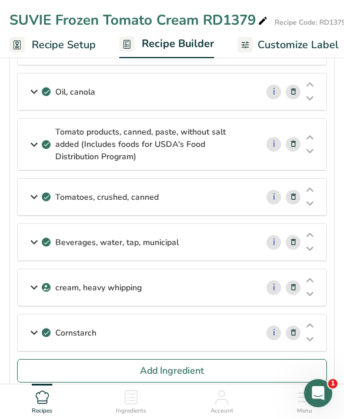
click at [222, 367] on button "Add Ingredient" at bounding box center [172, 371] width 310 height 24
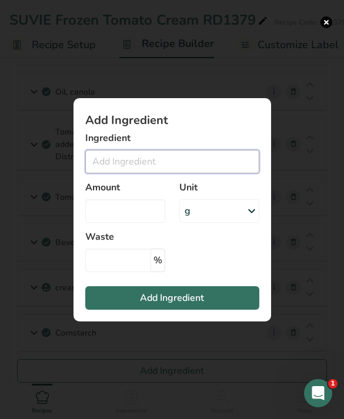
click at [199, 173] on input "Add ingredient modal" at bounding box center [172, 162] width 174 height 24
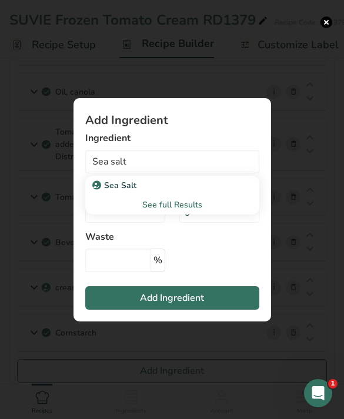
click at [193, 195] on link "Sea Salt" at bounding box center [172, 185] width 174 height 19
type input "Sea Salt"
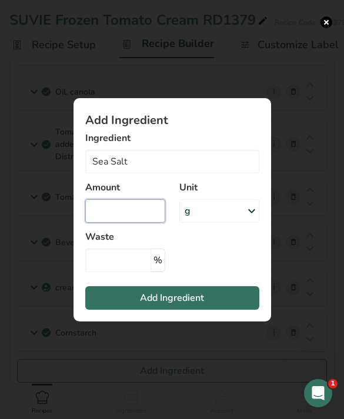
click at [129, 223] on input "Add ingredient modal" at bounding box center [125, 211] width 80 height 24
type input "7"
click at [210, 310] on button "Add Ingredient" at bounding box center [172, 298] width 174 height 24
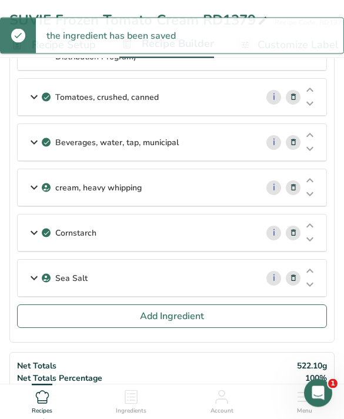
click at [230, 319] on button "Add Ingredient" at bounding box center [172, 317] width 310 height 24
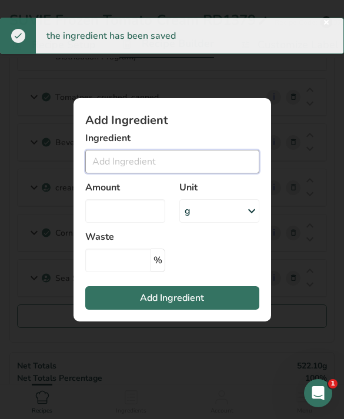
click at [215, 173] on input "Add ingredient modal" at bounding box center [172, 162] width 174 height 24
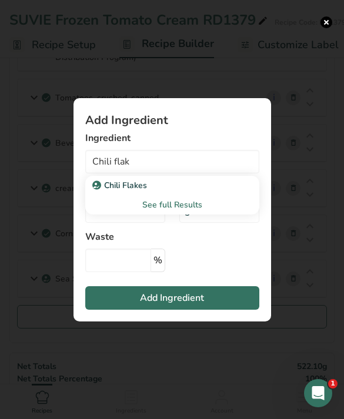
click at [197, 192] on div "Chili Flakes" at bounding box center [163, 185] width 136 height 12
type input "Chili Flakes"
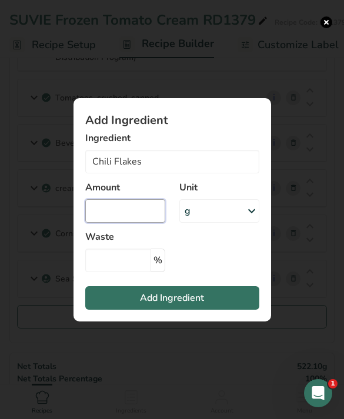
click at [133, 223] on input "Add ingredient modal" at bounding box center [125, 211] width 80 height 24
type input "0.6"
click at [229, 310] on button "Add Ingredient" at bounding box center [172, 298] width 174 height 24
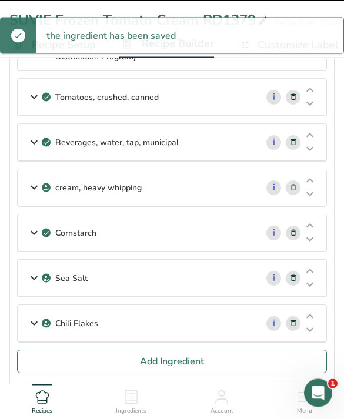
scroll to position [304, 0]
click at [260, 355] on button "Add Ingredient" at bounding box center [172, 362] width 310 height 24
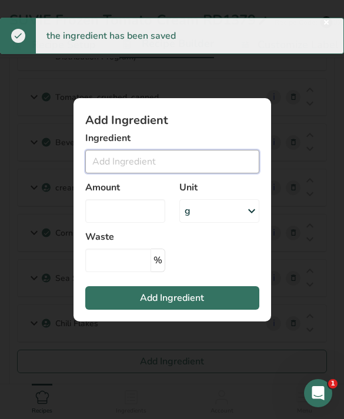
click at [204, 173] on input "Add ingredient modal" at bounding box center [172, 162] width 174 height 24
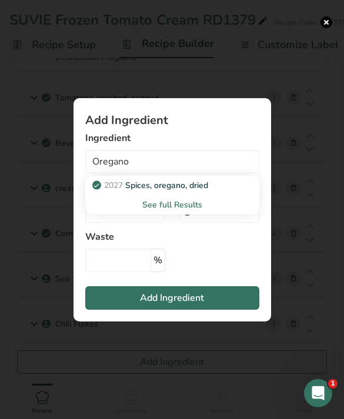
click at [224, 192] on div "2027 Spices, oregano, dried" at bounding box center [163, 185] width 136 height 12
type input "Spices, oregano, dried"
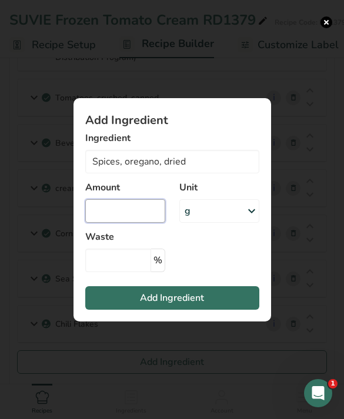
click at [124, 223] on input "Add ingredient modal" at bounding box center [125, 211] width 80 height 24
type input "0.7"
click at [229, 310] on button "Add Ingredient" at bounding box center [172, 298] width 174 height 24
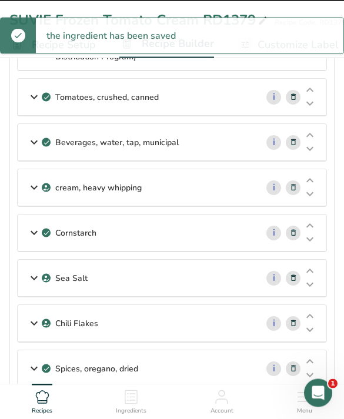
scroll to position [304, 0]
click at [236, 404] on button "Add Ingredient" at bounding box center [172, 407] width 310 height 24
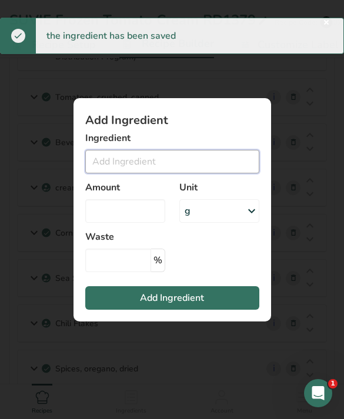
click at [216, 173] on input "Add ingredient modal" at bounding box center [172, 162] width 174 height 24
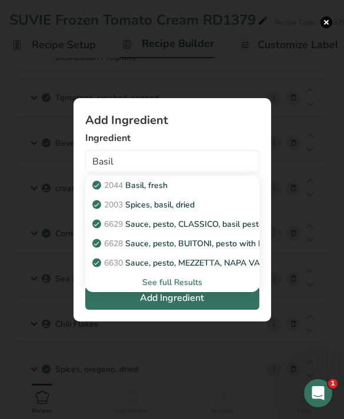
click at [223, 211] on div "2003 Spices, basil, dried" at bounding box center [163, 205] width 136 height 12
type input "Spices, basil, dried"
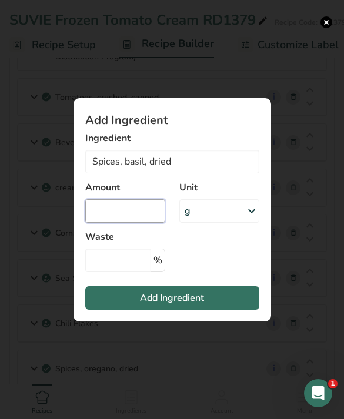
click at [141, 223] on input "Add ingredient modal" at bounding box center [125, 211] width 80 height 24
type input "0.6"
click at [231, 310] on button "Add Ingredient" at bounding box center [172, 298] width 174 height 24
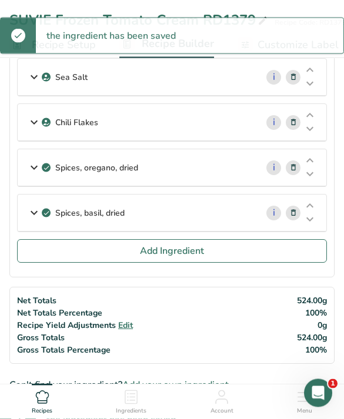
click at [263, 255] on button "Add Ingredient" at bounding box center [172, 252] width 310 height 24
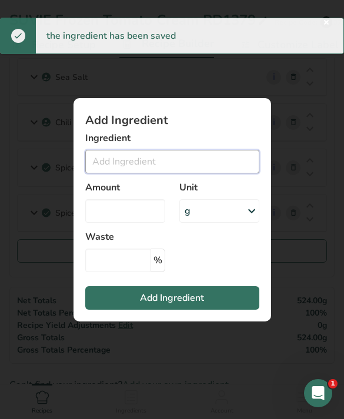
click at [221, 173] on input "Add ingredient modal" at bounding box center [172, 162] width 174 height 24
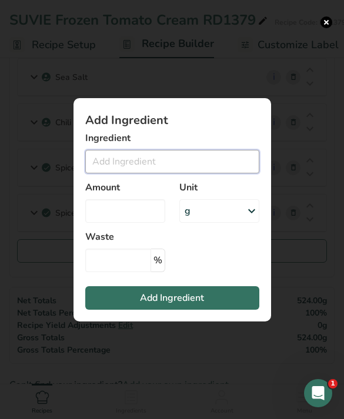
scroll to position [505, 0]
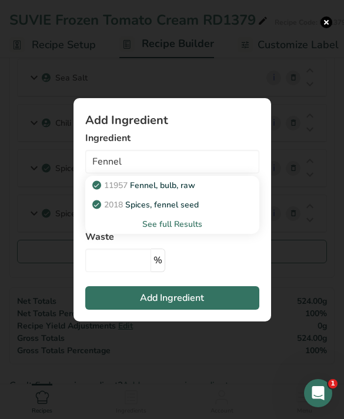
click at [204, 215] on link "2018 Spices, fennel seed" at bounding box center [172, 204] width 174 height 19
type input "Spices, fennel seed"
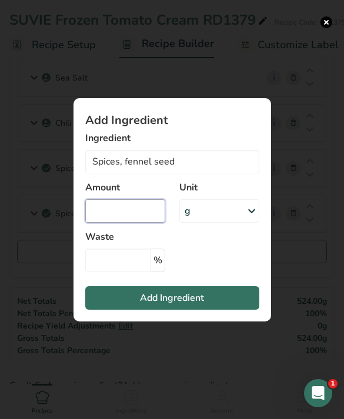
click at [140, 223] on input "Add ingredient modal" at bounding box center [125, 211] width 80 height 24
type input "0.8"
click at [233, 310] on button "Add Ingredient" at bounding box center [172, 298] width 174 height 24
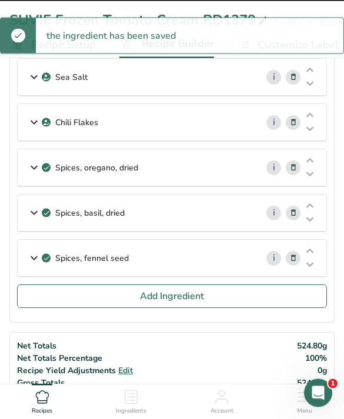
scroll to position [505, 0]
click at [294, 288] on button "Add Ingredient" at bounding box center [172, 296] width 310 height 24
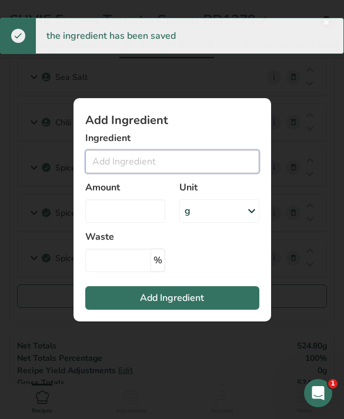
click at [219, 173] on input "Add ingredient modal" at bounding box center [172, 162] width 174 height 24
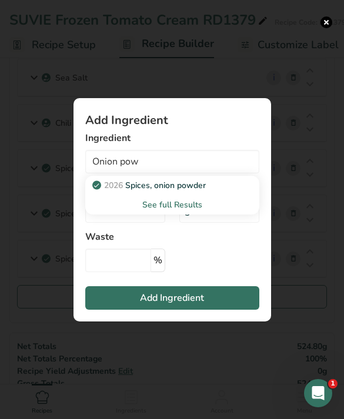
click at [213, 192] on div "2026 Spices, onion powder" at bounding box center [163, 185] width 136 height 12
type input "Spices, onion powder"
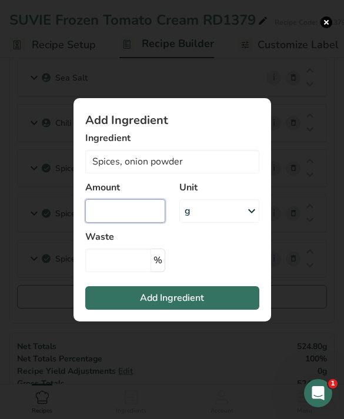
click at [137, 223] on input "Add ingredient modal" at bounding box center [125, 211] width 80 height 24
type input "1.2"
click at [218, 310] on button "Add Ingredient" at bounding box center [172, 298] width 174 height 24
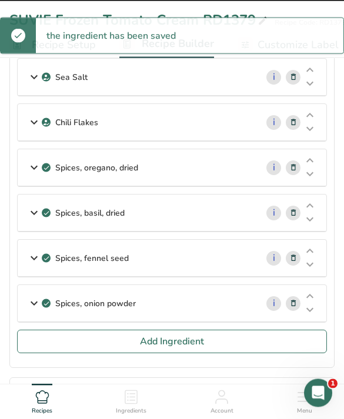
scroll to position [505, 0]
click at [260, 331] on button "Add Ingredient" at bounding box center [172, 342] width 310 height 24
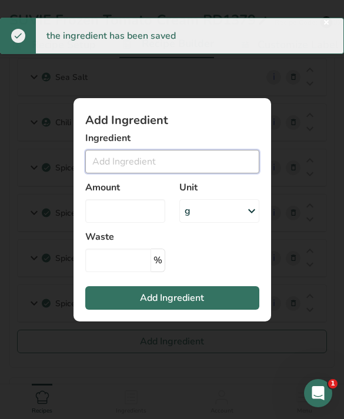
click at [209, 173] on input "Add ingredient modal" at bounding box center [172, 162] width 174 height 24
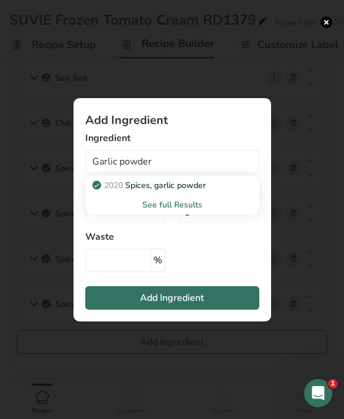
click at [205, 195] on link "2020 Spices, garlic powder" at bounding box center [172, 185] width 174 height 19
type input "Spices, garlic powder"
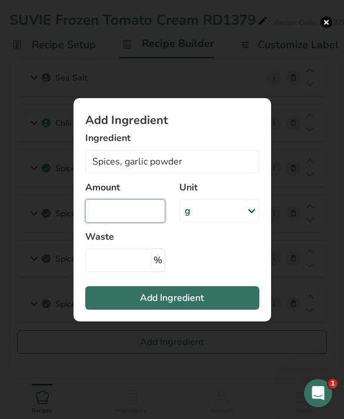
click at [137, 223] on input "Add ingredient modal" at bounding box center [125, 211] width 80 height 24
type input "0.8"
click at [224, 310] on button "Add Ingredient" at bounding box center [172, 298] width 174 height 24
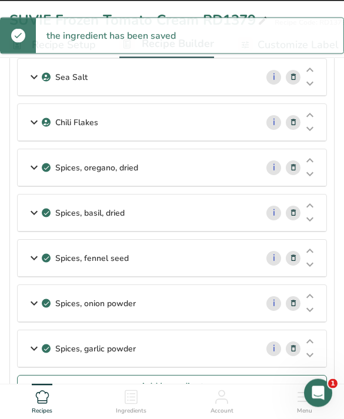
scroll to position [505, 0]
click at [244, 382] on button "Add Ingredient" at bounding box center [172, 387] width 310 height 24
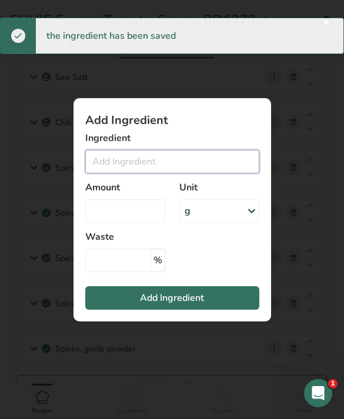
click at [190, 173] on input "Add ingredient modal" at bounding box center [172, 162] width 174 height 24
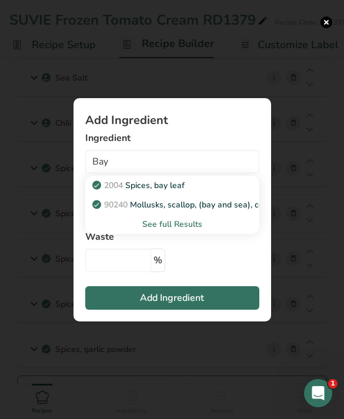
click at [215, 192] on div "2004 Spices, bay leaf" at bounding box center [163, 185] width 136 height 12
type input "Spices, bay leaf"
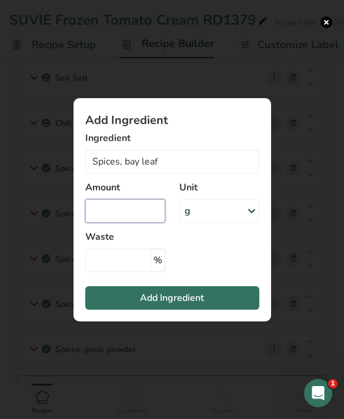
click at [144, 223] on input "Add ingredient modal" at bounding box center [125, 211] width 80 height 24
type input "0.4"
click at [215, 310] on button "Add Ingredient" at bounding box center [172, 298] width 174 height 24
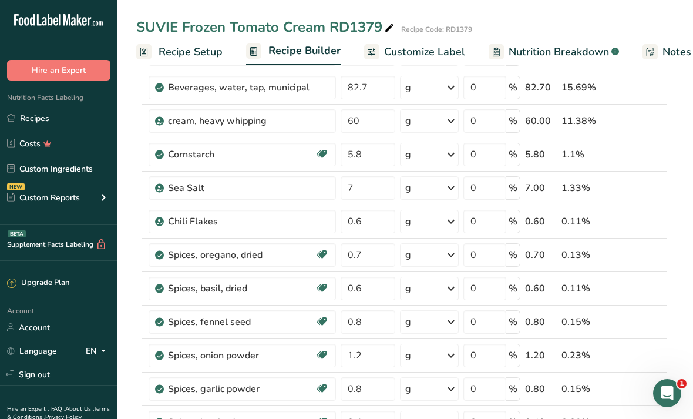
scroll to position [259, 0]
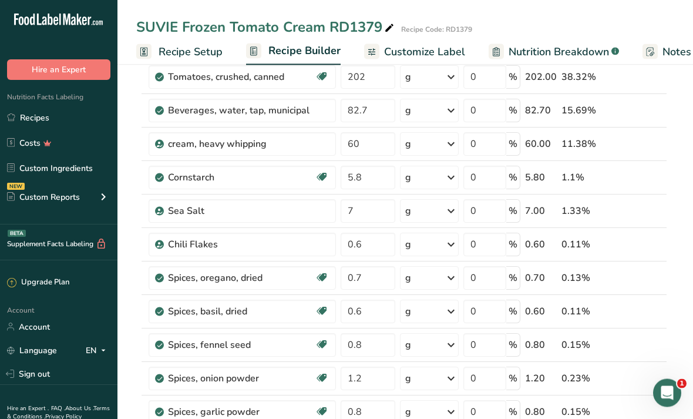
click at [83, 113] on link "Recipes" at bounding box center [59, 118] width 118 height 22
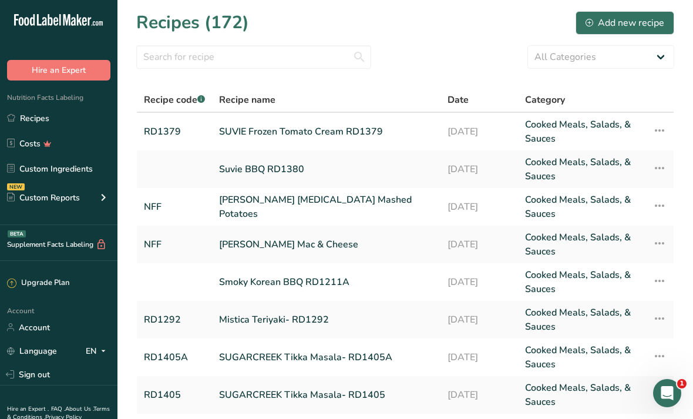
click at [646, 21] on div "Add new recipe" at bounding box center [625, 23] width 79 height 14
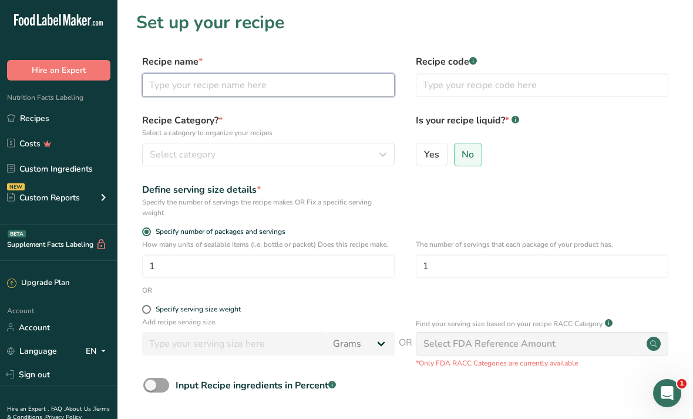
click at [370, 88] on input "text" at bounding box center [268, 85] width 253 height 24
type input "SUVIE Thai Peanut"
click at [357, 92] on input "SUVIE Thai Peanut" at bounding box center [268, 85] width 253 height 24
type input "SUVIE Thai Peanut RD1385"
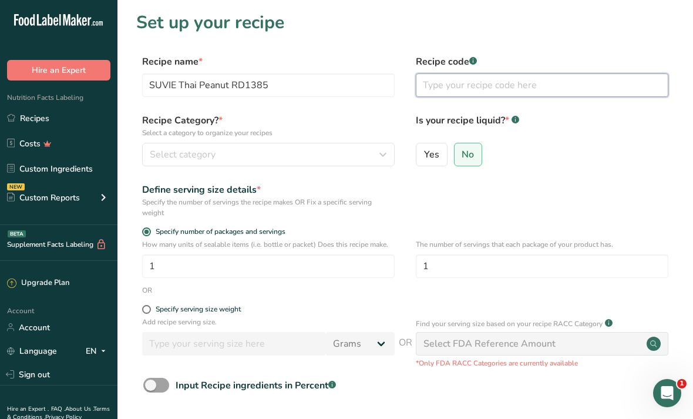
click at [507, 78] on input "text" at bounding box center [542, 85] width 253 height 24
type input "RD1385"
click at [378, 159] on icon "button" at bounding box center [383, 154] width 14 height 21
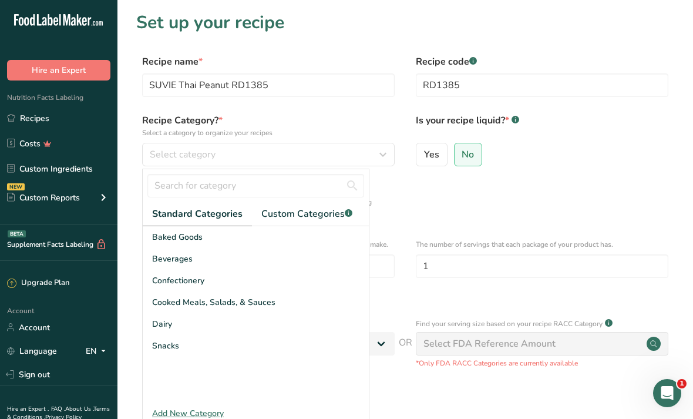
click at [336, 297] on div "Cooked Meals, Salads, & Sauces" at bounding box center [256, 302] width 226 height 22
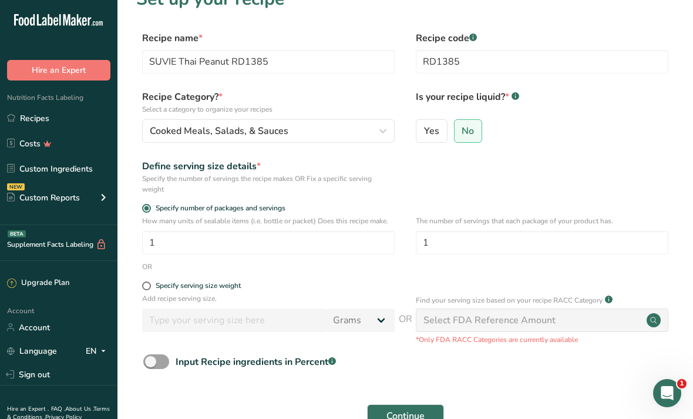
scroll to position [41, 0]
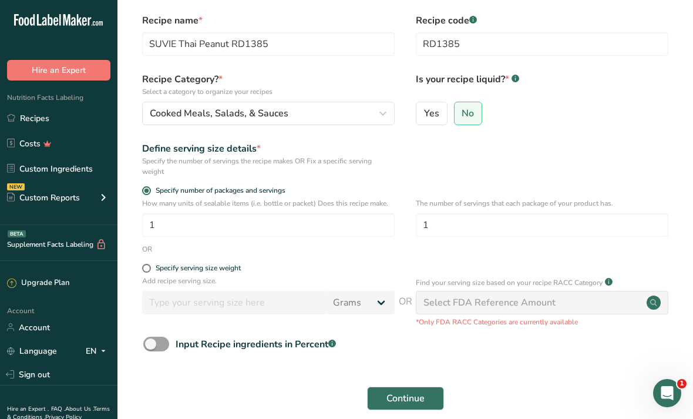
click at [210, 264] on div "Specify serving size weight" at bounding box center [198, 268] width 85 height 9
click at [150, 264] on input "Specify serving size weight" at bounding box center [146, 268] width 8 height 8
radio input "true"
radio input "false"
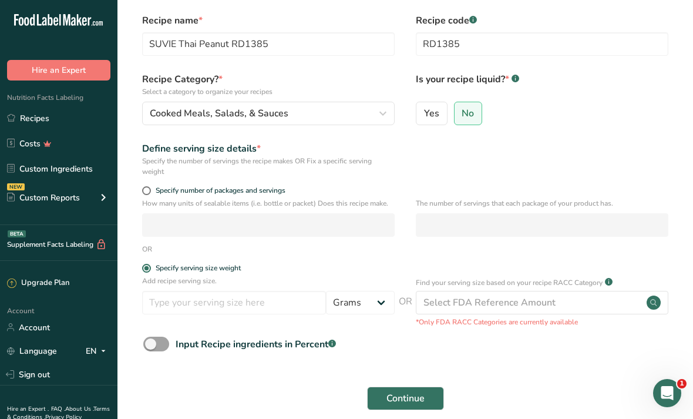
click at [263, 326] on div "Add recipe serving size. Grams kg mg mcg lb oz l mL fl oz tbsp tsp cup qt gallo…" at bounding box center [405, 302] width 538 height 52
click at [282, 303] on input "number" at bounding box center [234, 303] width 184 height 24
type input "56.7"
click at [420, 403] on span "Continue" at bounding box center [406, 398] width 38 height 14
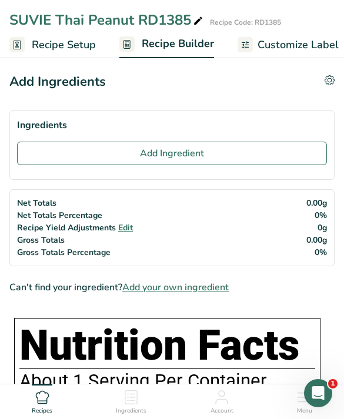
click at [239, 153] on button "Add Ingredient" at bounding box center [172, 154] width 310 height 24
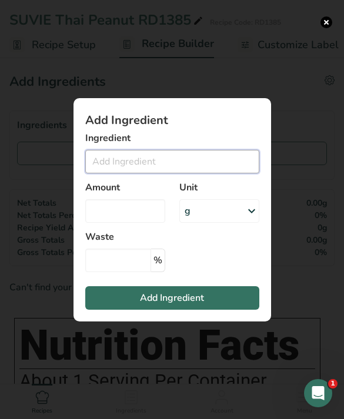
click at [214, 171] on input "Add ingredient modal" at bounding box center [172, 162] width 174 height 24
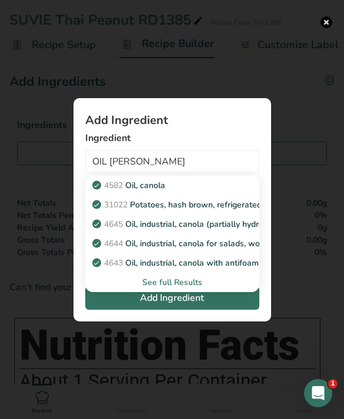
click at [205, 192] on div "4582 Oil, canola" at bounding box center [163, 185] width 136 height 12
type input "Oil, canola"
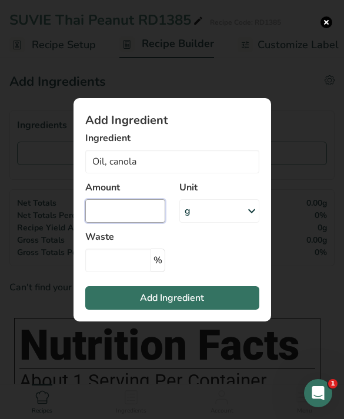
click at [141, 223] on input "Add ingredient modal" at bounding box center [125, 211] width 80 height 24
type input "103"
click at [219, 310] on button "Add Ingredient" at bounding box center [172, 298] width 174 height 24
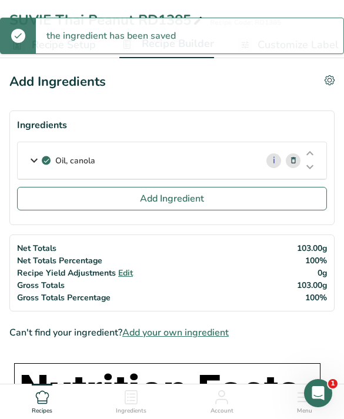
click at [254, 206] on button "Add Ingredient" at bounding box center [172, 199] width 310 height 24
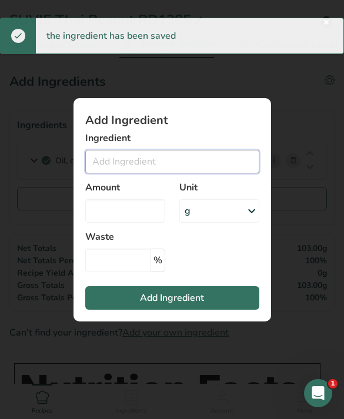
click at [189, 173] on input "Add ingredient modal" at bounding box center [172, 162] width 174 height 24
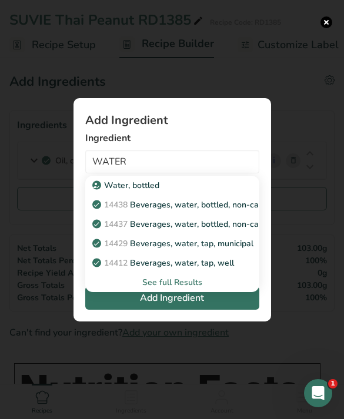
click at [224, 250] on p "14429 [GEOGRAPHIC_DATA], water, tap, municipal" at bounding box center [174, 243] width 159 height 12
type input "Beverages, water, tap, municipal"
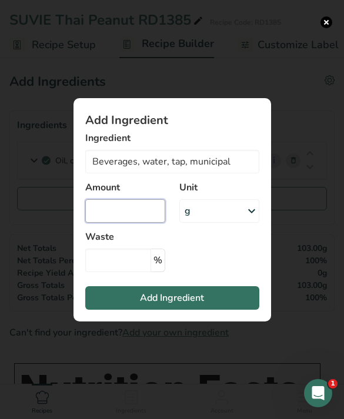
click at [140, 223] on input "Add ingredient modal" at bounding box center [125, 211] width 80 height 24
type input "162.7"
click at [237, 310] on button "Add Ingredient" at bounding box center [172, 298] width 174 height 24
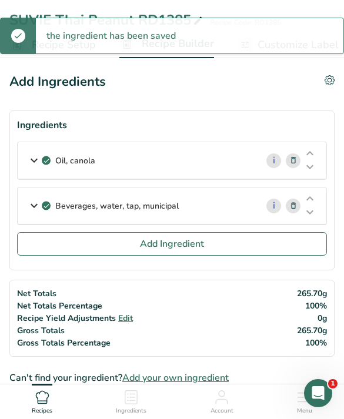
click at [259, 240] on button "Add Ingredient" at bounding box center [172, 244] width 310 height 24
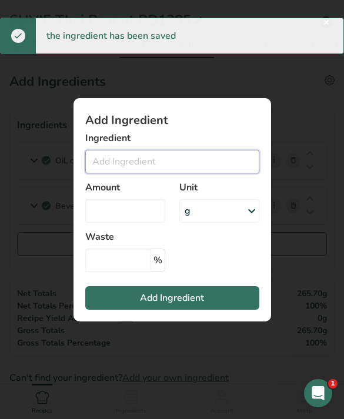
click at [214, 173] on input "Add ingredient modal" at bounding box center [172, 162] width 174 height 24
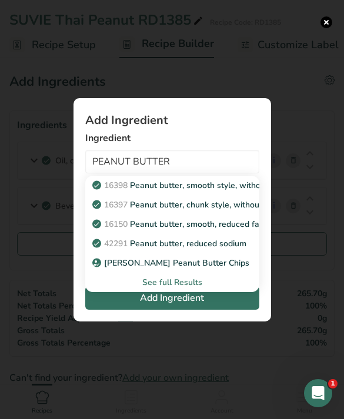
click at [223, 192] on p "16398 Peanut butter, smooth style, without salt" at bounding box center [190, 185] width 190 height 12
type input "Peanut butter, smooth style, without salt"
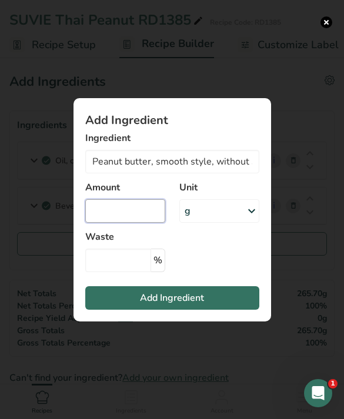
click at [137, 223] on input "Add ingredient modal" at bounding box center [125, 211] width 80 height 24
type input "125"
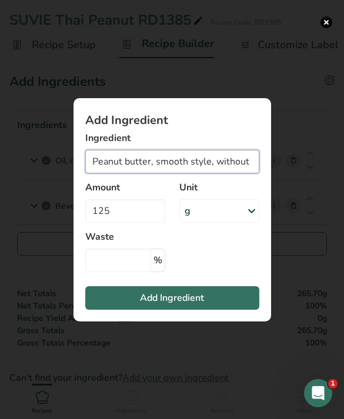
click at [216, 173] on input "Peanut butter, smooth style, without salt" at bounding box center [172, 162] width 174 height 24
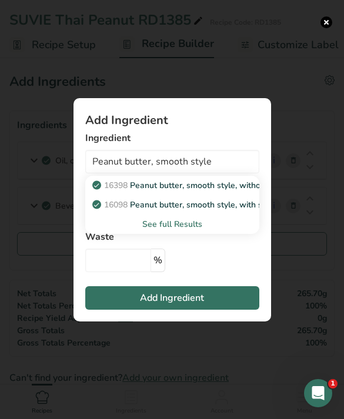
click at [218, 211] on p "16098 Peanut butter, smooth style, with salt (Includes foods for USDA's Food Di…" at bounding box center [288, 205] width 387 height 12
type input "Peanut butter, smooth style, with salt (Includes foods for USDA's Food Distribu…"
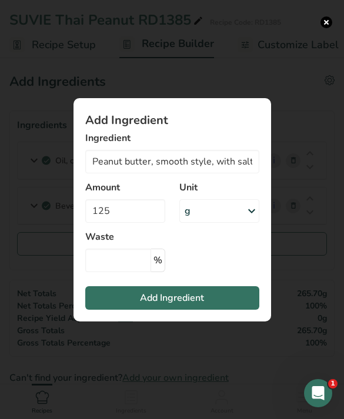
click at [203, 305] on span "Add Ingredient" at bounding box center [172, 298] width 64 height 14
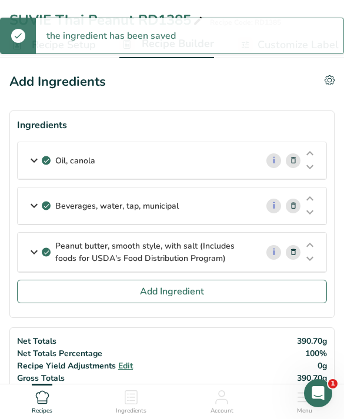
click at [242, 302] on button "Add Ingredient" at bounding box center [172, 292] width 310 height 24
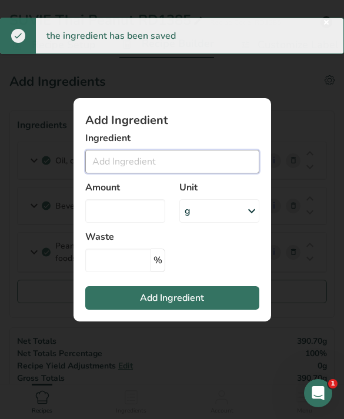
click at [200, 173] on input "Add ingredient modal" at bounding box center [172, 162] width 174 height 24
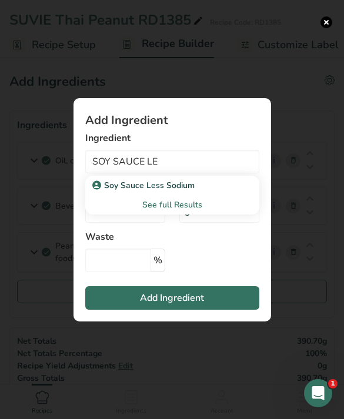
click at [206, 192] on div "Soy Sauce Less Sodium" at bounding box center [163, 185] width 136 height 12
type input "Soy Sauce Less Sodium"
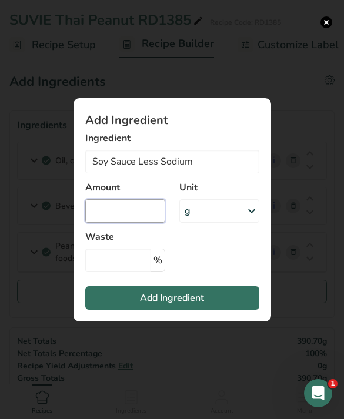
click at [126, 223] on input "Add ingredient modal" at bounding box center [125, 211] width 80 height 24
type input "75"
click at [231, 310] on button "Add Ingredient" at bounding box center [172, 298] width 174 height 24
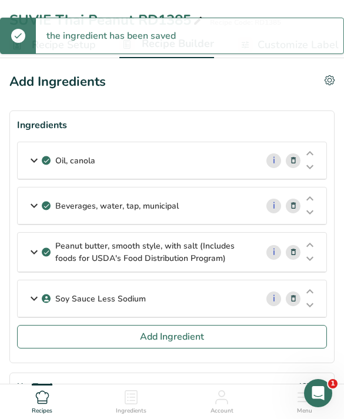
click at [229, 333] on button "Add Ingredient" at bounding box center [172, 337] width 310 height 24
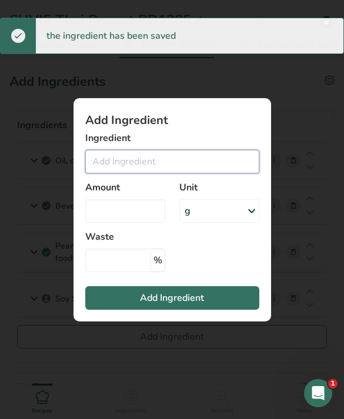
click at [226, 173] on input "Add ingredient modal" at bounding box center [172, 162] width 174 height 24
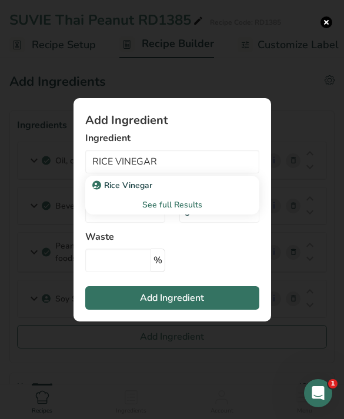
click at [198, 192] on div "Rice Vinegar" at bounding box center [163, 185] width 136 height 12
type input "Rice Vinegar"
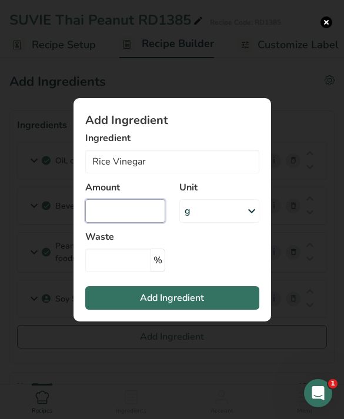
click at [142, 223] on input "Add ingredient modal" at bounding box center [125, 211] width 80 height 24
type input "56.1"
click at [220, 310] on button "Add Ingredient" at bounding box center [172, 298] width 174 height 24
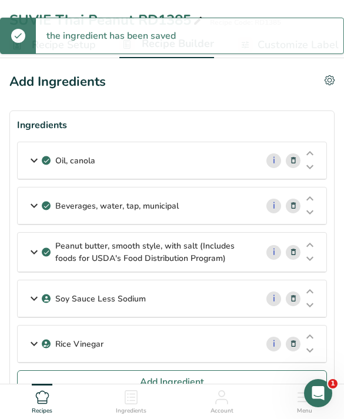
click at [250, 380] on button "Add Ingredient" at bounding box center [172, 382] width 310 height 24
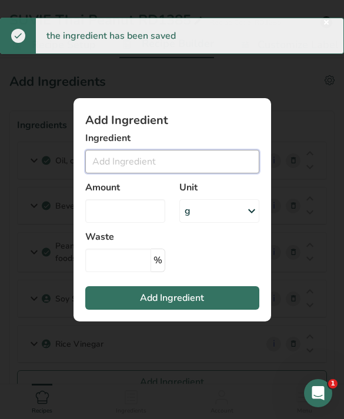
click at [226, 173] on input "Add ingredient modal" at bounding box center [172, 162] width 174 height 24
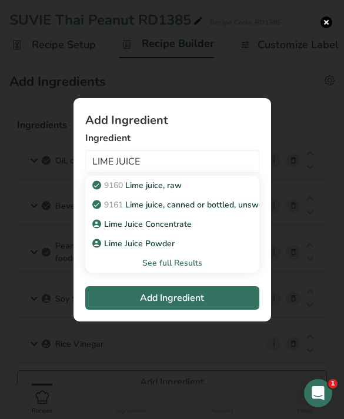
click at [242, 211] on p "9161 Lime juice, canned or bottled, unsweetened" at bounding box center [192, 205] width 195 height 12
type input "Lime juice, canned or bottled, unsweetened"
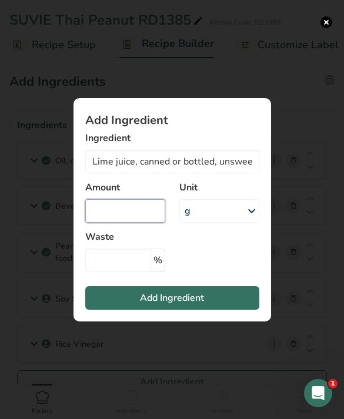
click at [152, 223] on input "Add ingredient modal" at bounding box center [125, 211] width 80 height 24
type input "31.1"
click at [225, 310] on button "Add Ingredient" at bounding box center [172, 298] width 174 height 24
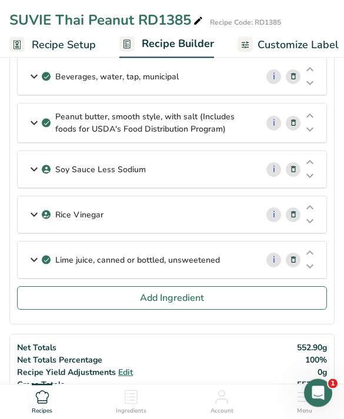
click at [236, 308] on button "Add Ingredient" at bounding box center [172, 299] width 310 height 24
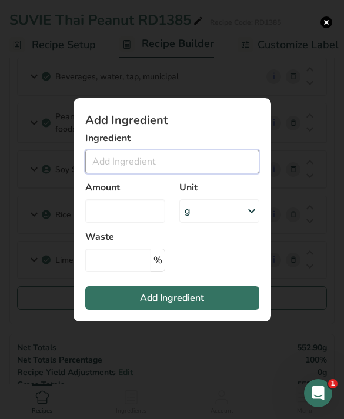
click at [183, 173] on input "Add ingredient modal" at bounding box center [172, 162] width 174 height 24
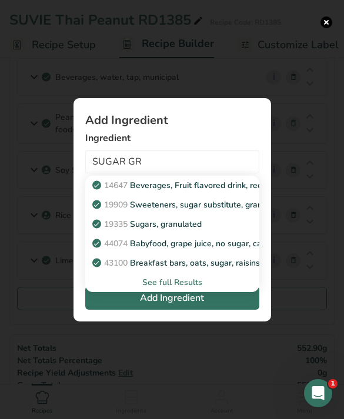
click at [239, 234] on link "19335 [GEOGRAPHIC_DATA], granulated" at bounding box center [172, 224] width 174 height 19
type input "Sugars, granulated"
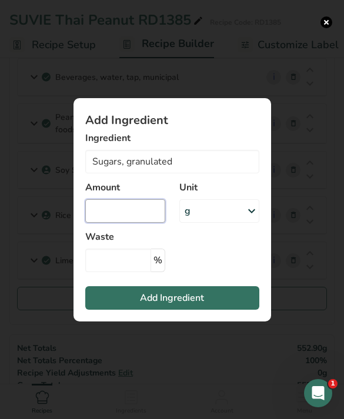
click at [146, 223] on input "Add ingredient modal" at bounding box center [125, 211] width 80 height 24
type input "25"
click at [235, 310] on button "Add Ingredient" at bounding box center [172, 298] width 174 height 24
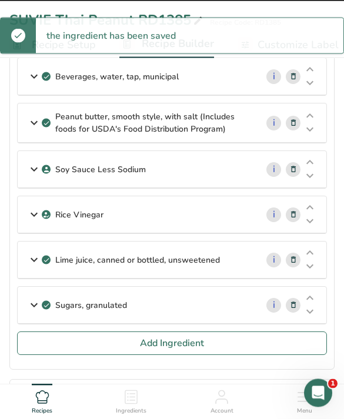
scroll to position [129, 0]
click at [243, 340] on button "Add Ingredient" at bounding box center [172, 343] width 310 height 24
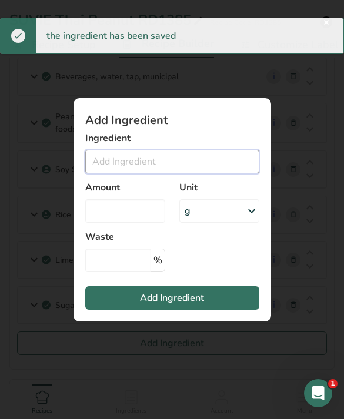
click at [212, 173] on input "Add ingredient modal" at bounding box center [172, 162] width 174 height 24
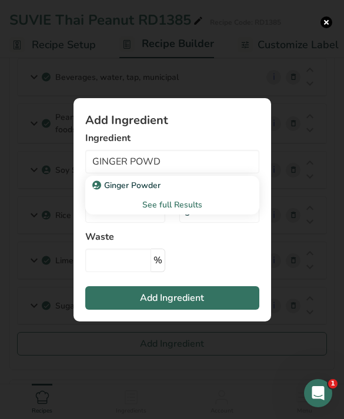
click at [223, 192] on div "Ginger Powder" at bounding box center [163, 185] width 136 height 12
type input "Ginger Powder"
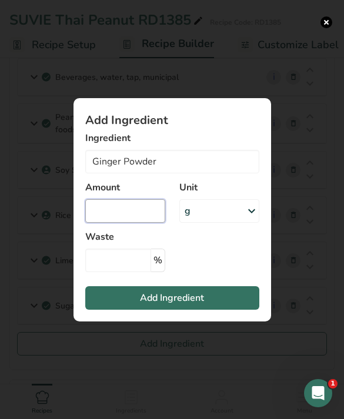
click at [141, 223] on input "Add ingredient modal" at bounding box center [125, 211] width 80 height 24
type input "2"
click at [237, 310] on button "Add Ingredient" at bounding box center [172, 298] width 174 height 24
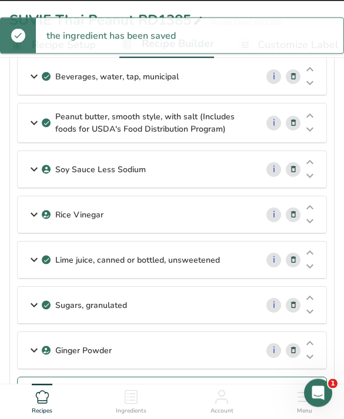
scroll to position [129, 0]
click at [243, 397] on button "Add Ingredient" at bounding box center [172, 389] width 310 height 24
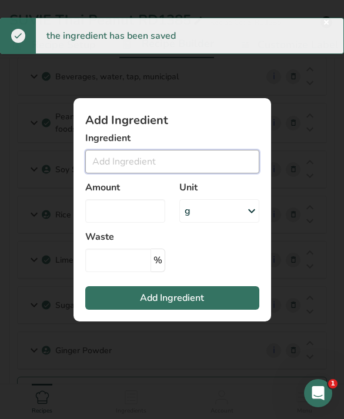
click at [220, 173] on input "Add ingredient modal" at bounding box center [172, 162] width 174 height 24
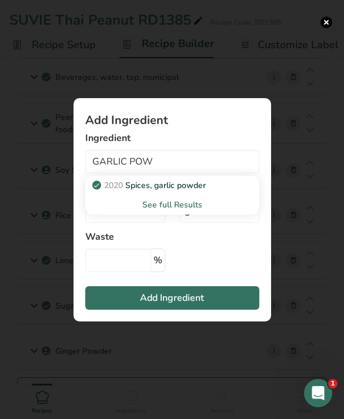
click at [228, 195] on link "2020 Spices, garlic powder" at bounding box center [172, 185] width 174 height 19
type input "Spices, garlic powder"
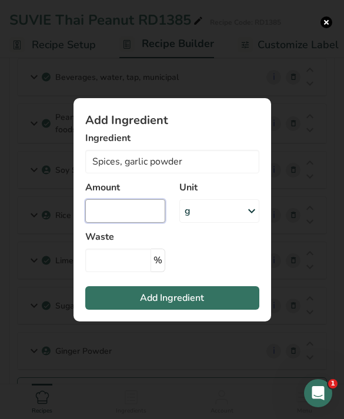
click at [153, 223] on input "Add ingredient modal" at bounding box center [125, 211] width 80 height 24
type input "2"
click at [232, 305] on button "Add Ingredient" at bounding box center [172, 298] width 174 height 24
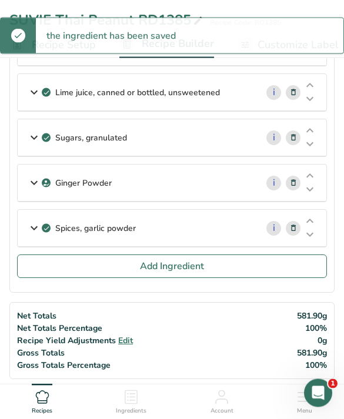
scroll to position [298, 0]
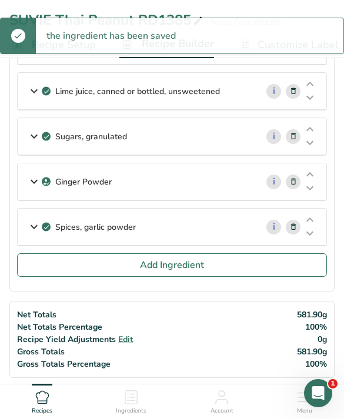
click at [249, 272] on button "Add Ingredient" at bounding box center [172, 265] width 310 height 24
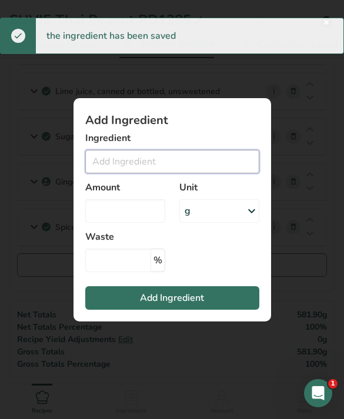
click at [219, 173] on input "Add ingredient modal" at bounding box center [172, 162] width 174 height 24
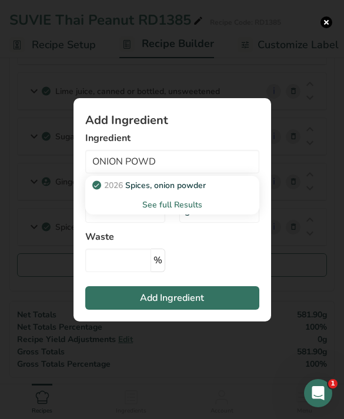
click at [225, 192] on div "2026 Spices, onion powder" at bounding box center [163, 185] width 136 height 12
type input "Spices, onion powder"
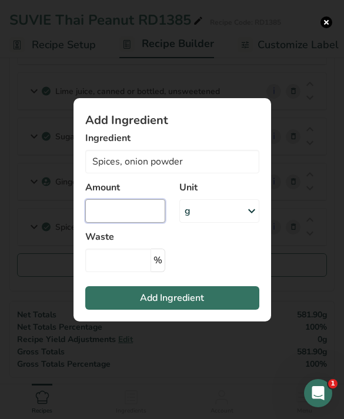
click at [145, 223] on input "Add ingredient modal" at bounding box center [125, 211] width 80 height 24
type input "2.5"
click at [224, 307] on button "Add Ingredient" at bounding box center [172, 298] width 174 height 24
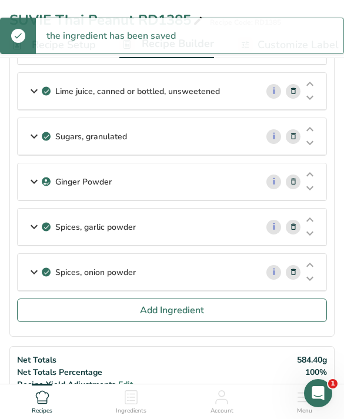
click at [262, 304] on button "Add Ingredient" at bounding box center [172, 311] width 310 height 24
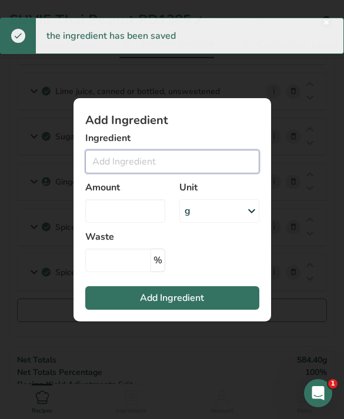
click at [221, 169] on input "Add ingredient modal" at bounding box center [172, 162] width 174 height 24
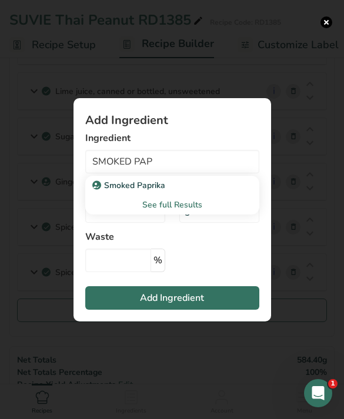
click at [213, 195] on link "Smoked Paprika" at bounding box center [172, 185] width 174 height 19
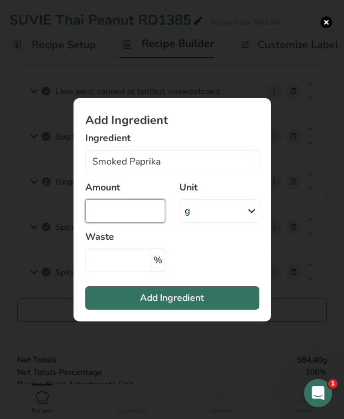
click at [145, 223] on input "Add ingredient modal" at bounding box center [125, 211] width 80 height 24
click at [237, 310] on button "Add Ingredient" at bounding box center [172, 298] width 174 height 24
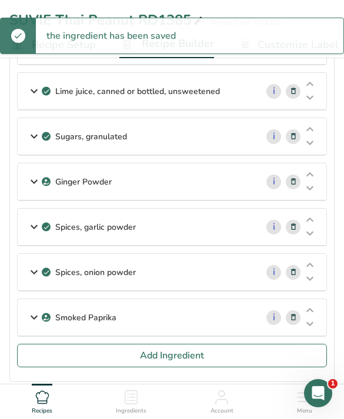
click at [256, 356] on button "Add Ingredient" at bounding box center [172, 356] width 310 height 24
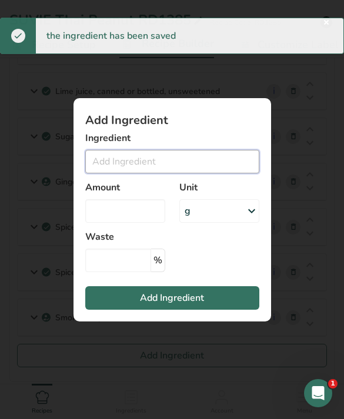
click at [216, 173] on input "Add ingredient modal" at bounding box center [172, 162] width 174 height 24
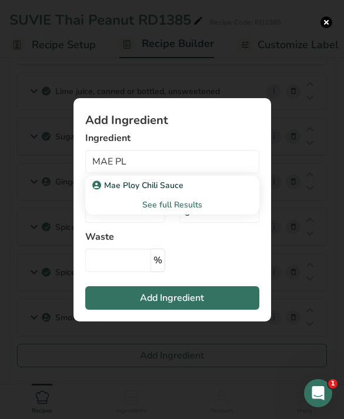
click at [214, 213] on div "See full Results" at bounding box center [172, 204] width 174 height 19
click at [204, 195] on link "Mae Ploy Chili Sauce" at bounding box center [172, 185] width 174 height 19
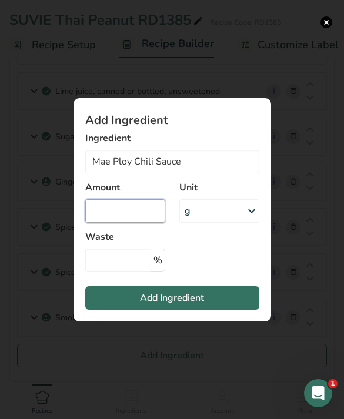
click at [150, 223] on input "Add ingredient modal" at bounding box center [125, 211] width 80 height 24
click at [232, 310] on button "Add Ingredient" at bounding box center [172, 298] width 174 height 24
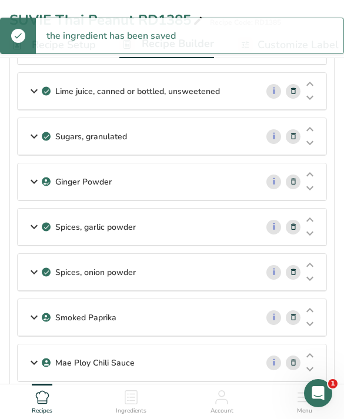
click at [250, 410] on button "Add Ingredient" at bounding box center [172, 401] width 310 height 24
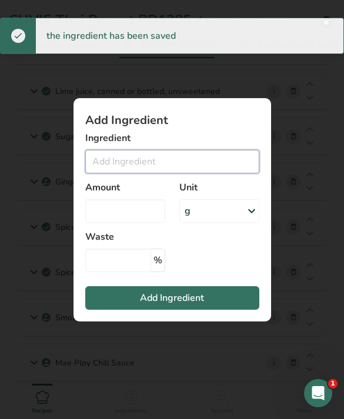
click at [223, 173] on input "Add ingredient modal" at bounding box center [172, 162] width 174 height 24
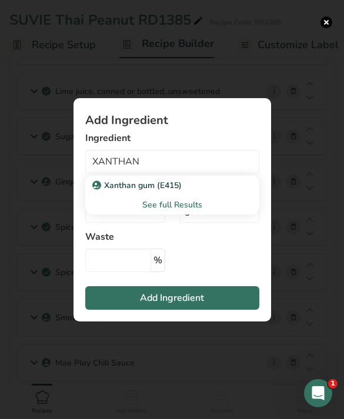
click at [224, 192] on div "Xanthan gum (E415)" at bounding box center [163, 185] width 136 height 12
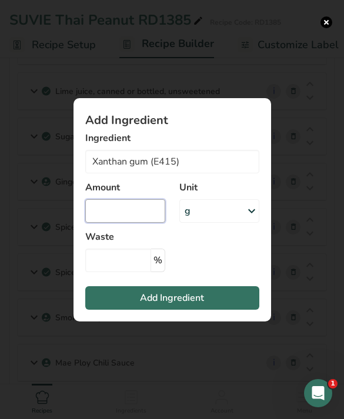
click at [148, 223] on input "Add ingredient modal" at bounding box center [125, 211] width 80 height 24
click at [223, 309] on button "Add Ingredient" at bounding box center [172, 298] width 174 height 24
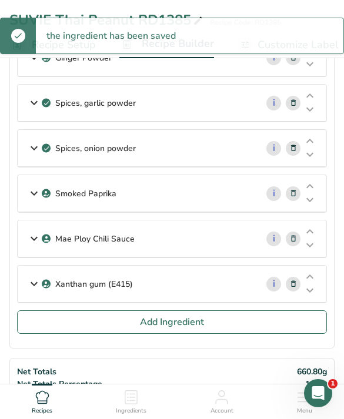
scroll to position [427, 0]
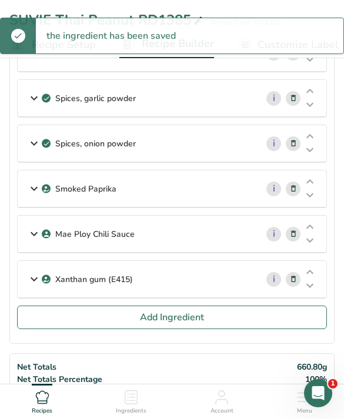
click at [249, 321] on button "Add Ingredient" at bounding box center [172, 318] width 310 height 24
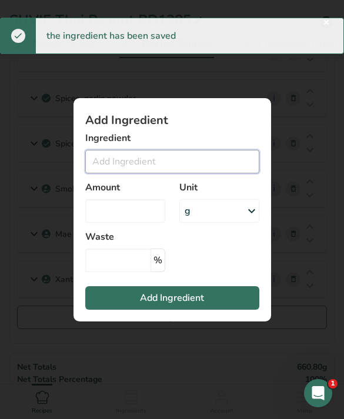
click at [226, 173] on input "Add ingredient modal" at bounding box center [172, 162] width 174 height 24
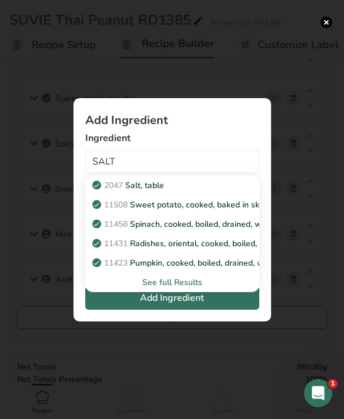
click at [219, 192] on div "2047 Salt, table" at bounding box center [163, 185] width 136 height 12
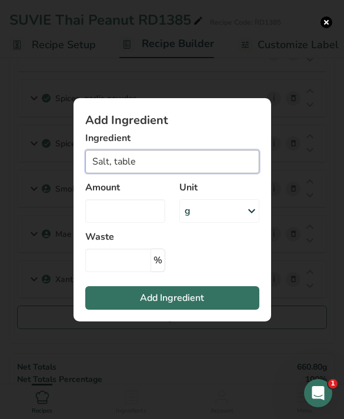
click at [214, 173] on input "Salt, table" at bounding box center [172, 162] width 174 height 24
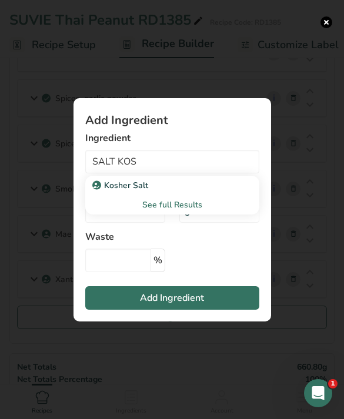
click at [209, 192] on div "Kosher Salt" at bounding box center [163, 185] width 136 height 12
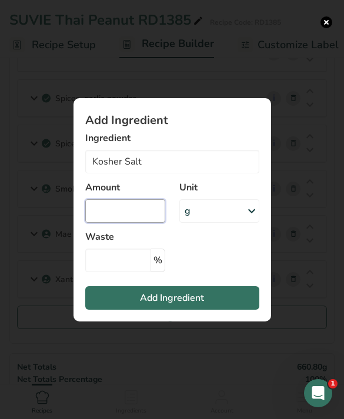
click at [146, 223] on input "Add ingredient modal" at bounding box center [125, 211] width 80 height 24
click at [231, 307] on button "Add Ingredient" at bounding box center [172, 298] width 174 height 24
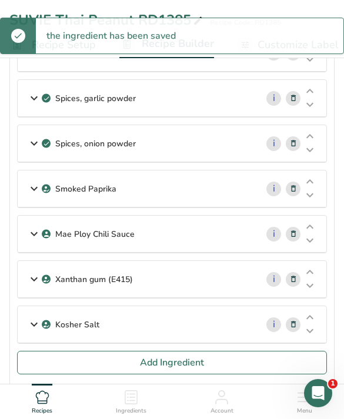
click at [260, 363] on button "Add Ingredient" at bounding box center [172, 363] width 310 height 24
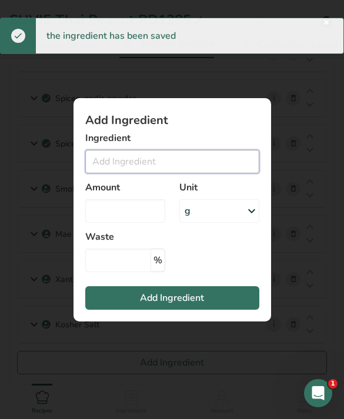
click at [222, 173] on input "Add ingredient modal" at bounding box center [172, 162] width 174 height 24
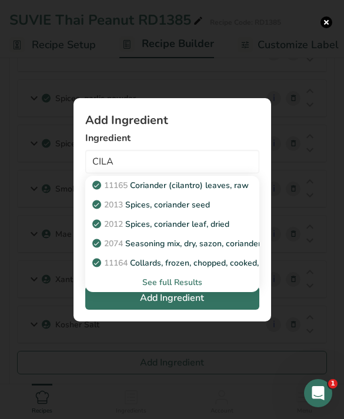
click at [234, 234] on link "2012 Spices, coriander leaf, dried" at bounding box center [172, 224] width 174 height 19
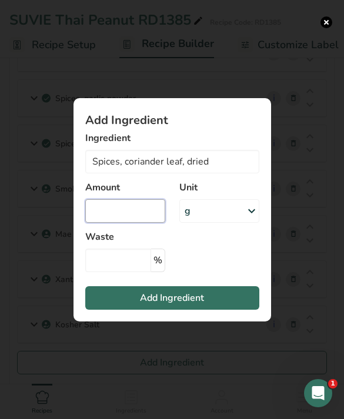
click at [149, 220] on input "Add ingredient modal" at bounding box center [125, 211] width 80 height 24
click at [213, 310] on button "Add Ingredient" at bounding box center [172, 298] width 174 height 24
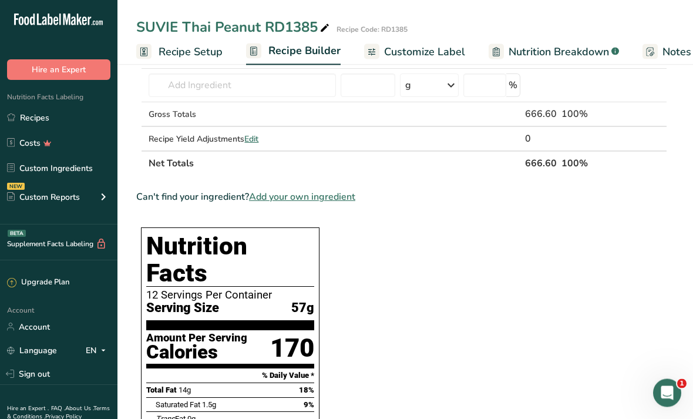
scroll to position [587, 0]
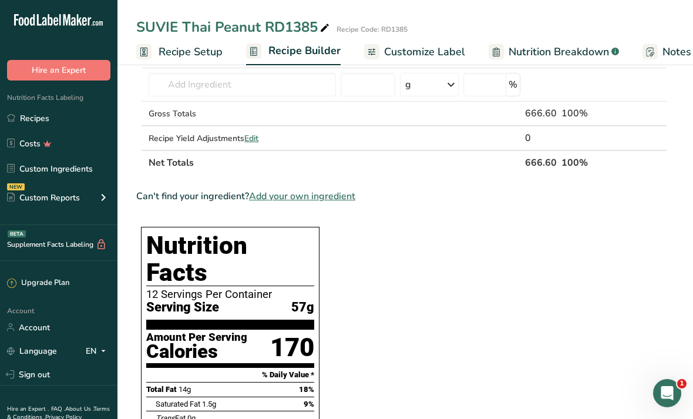
click at [68, 127] on link "Recipes" at bounding box center [59, 118] width 118 height 22
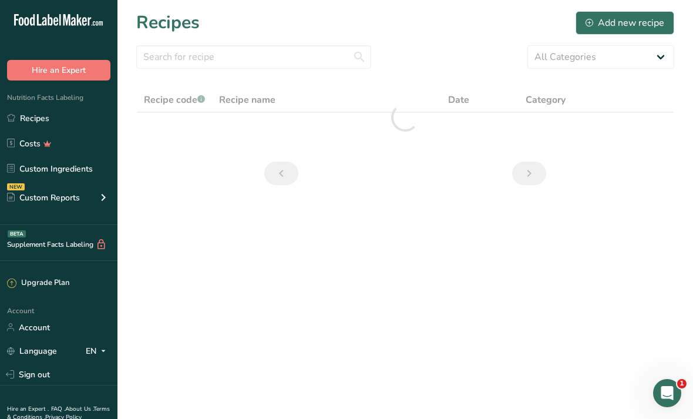
click at [647, 14] on button "Add new recipe" at bounding box center [625, 23] width 99 height 24
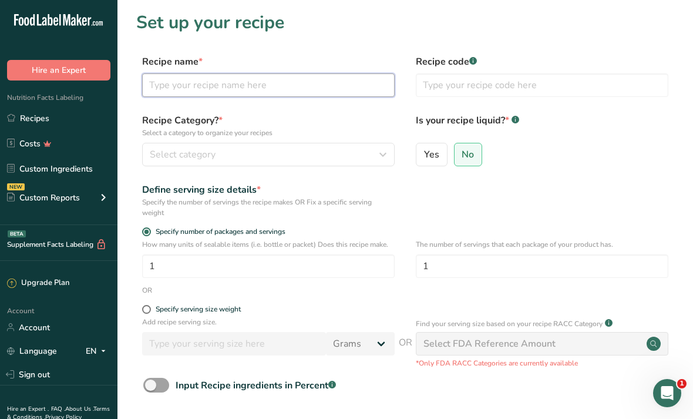
click at [335, 83] on input "text" at bounding box center [268, 85] width 253 height 24
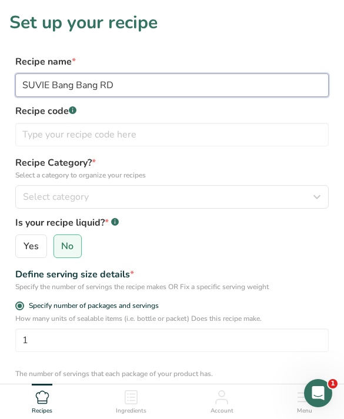
click at [184, 82] on input "SUVIE Bang Bang RD" at bounding box center [171, 85] width 313 height 24
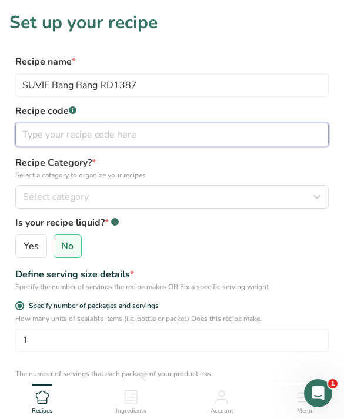
click at [226, 138] on input "text" at bounding box center [171, 135] width 313 height 24
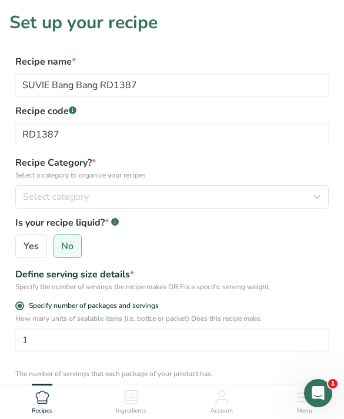
click at [295, 186] on button "Select category" at bounding box center [171, 197] width 313 height 24
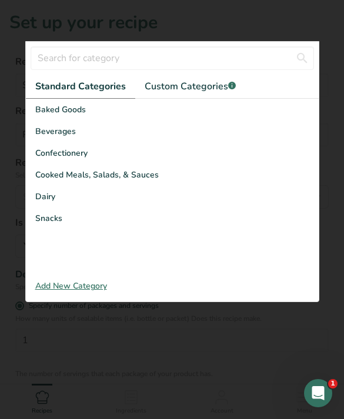
click at [238, 178] on div "Cooked Meals, Salads, & Sauces" at bounding box center [172, 175] width 293 height 22
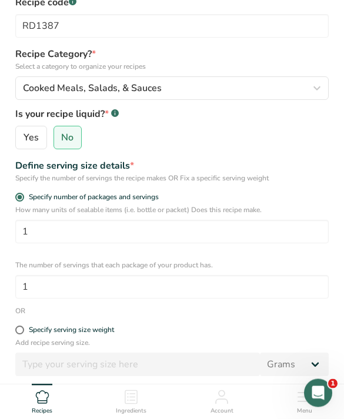
scroll to position [112, 0]
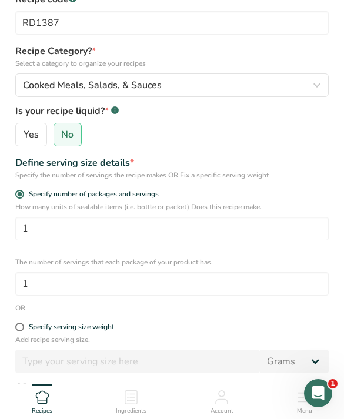
click at [119, 331] on label "Specify serving size weight" at bounding box center [171, 327] width 313 height 9
click at [23, 331] on input "Specify serving size weight" at bounding box center [19, 327] width 8 height 8
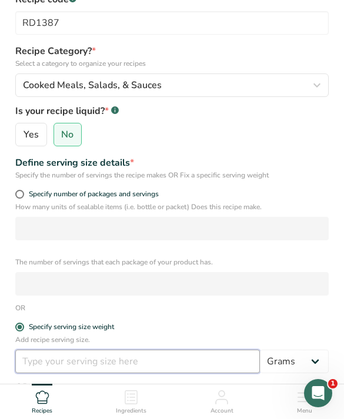
click at [157, 363] on input "number" at bounding box center [137, 362] width 244 height 24
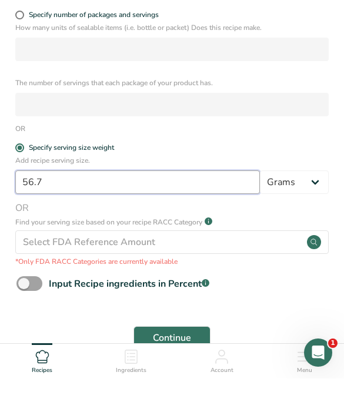
scroll to position [257, 0]
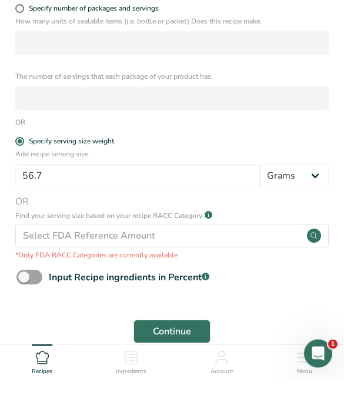
click at [175, 364] on span "Continue" at bounding box center [172, 371] width 38 height 14
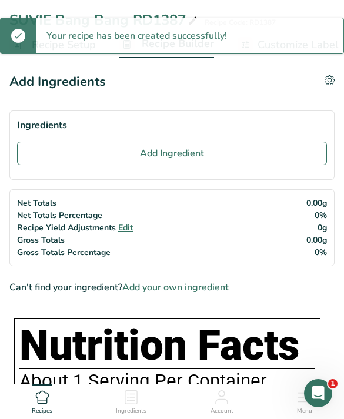
click at [289, 148] on button "Add Ingredient" at bounding box center [172, 154] width 310 height 24
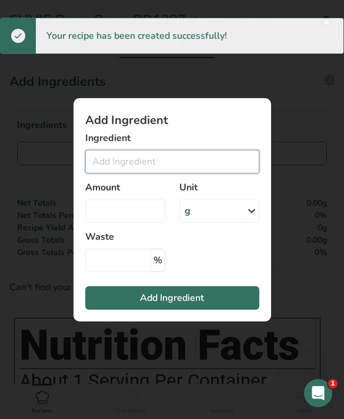
click at [234, 173] on input "Add ingredient modal" at bounding box center [172, 162] width 174 height 24
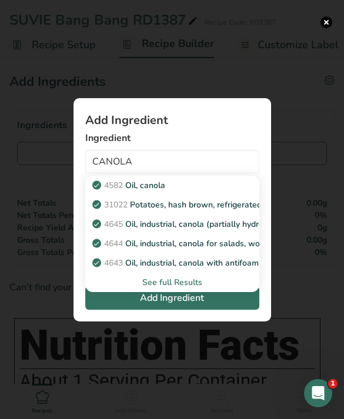
click at [217, 192] on div "4582 Oil, canola" at bounding box center [163, 185] width 136 height 12
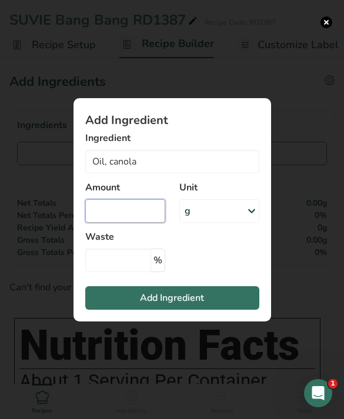
click at [141, 223] on input "Add ingredient modal" at bounding box center [125, 211] width 80 height 24
click at [222, 310] on button "Add Ingredient" at bounding box center [172, 298] width 174 height 24
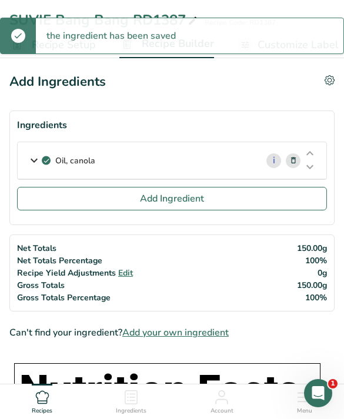
click at [216, 202] on button "Add Ingredient" at bounding box center [172, 199] width 310 height 24
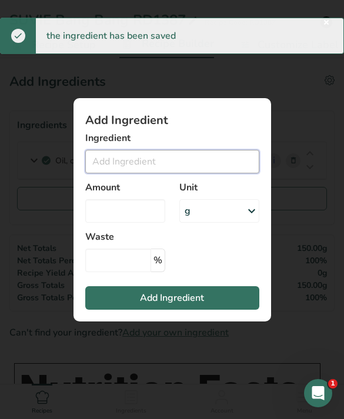
click at [182, 170] on input "Add ingredient modal" at bounding box center [172, 162] width 174 height 24
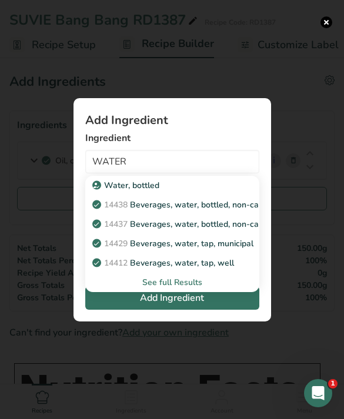
click at [238, 250] on p "14429 [GEOGRAPHIC_DATA], water, tap, municipal" at bounding box center [174, 243] width 159 height 12
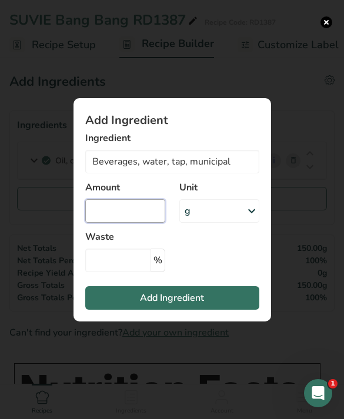
click at [148, 223] on input "Add ingredient modal" at bounding box center [125, 211] width 80 height 24
click at [227, 310] on button "Add Ingredient" at bounding box center [172, 298] width 174 height 24
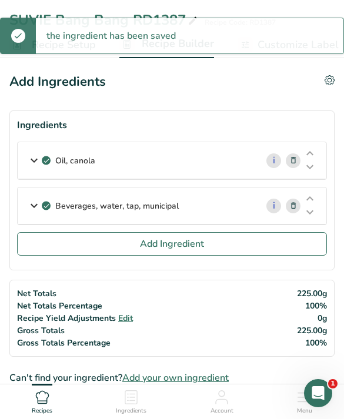
click at [226, 249] on button "Add Ingredient" at bounding box center [172, 244] width 310 height 24
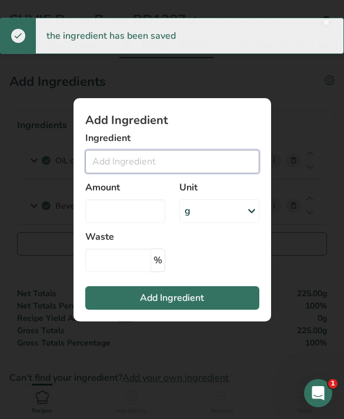
click at [193, 173] on input "Add ingredient modal" at bounding box center [172, 162] width 174 height 24
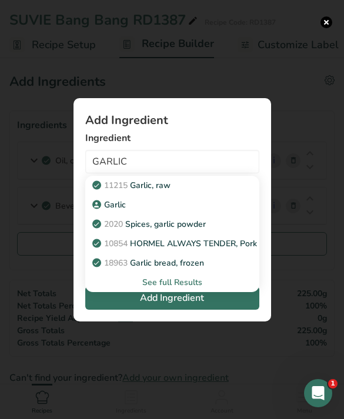
click at [217, 211] on div "Garlic" at bounding box center [163, 205] width 136 height 12
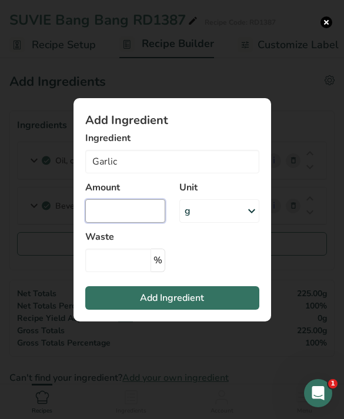
click at [139, 223] on input "Add ingredient modal" at bounding box center [125, 211] width 80 height 24
click at [207, 309] on button "Add Ingredient" at bounding box center [172, 298] width 174 height 24
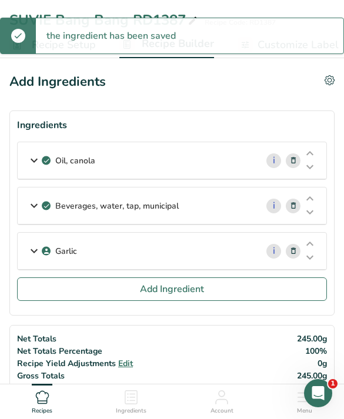
click at [244, 286] on button "Add Ingredient" at bounding box center [172, 289] width 310 height 24
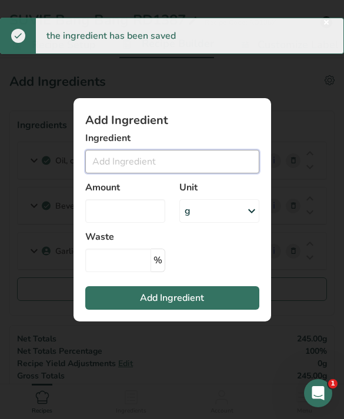
click at [179, 171] on input "Add ingredient modal" at bounding box center [172, 162] width 174 height 24
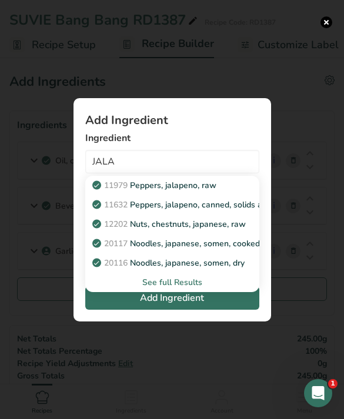
click at [222, 192] on div "11979 [PERSON_NAME], jalapeno, raw" at bounding box center [163, 185] width 136 height 12
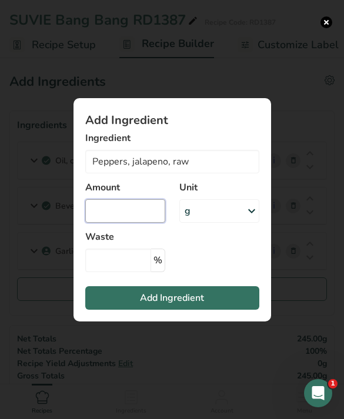
click at [137, 223] on input "Add ingredient modal" at bounding box center [125, 211] width 80 height 24
click at [217, 309] on button "Add Ingredient" at bounding box center [172, 298] width 174 height 24
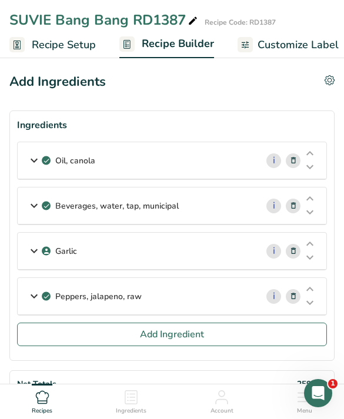
click at [260, 334] on button "Add Ingredient" at bounding box center [172, 335] width 310 height 24
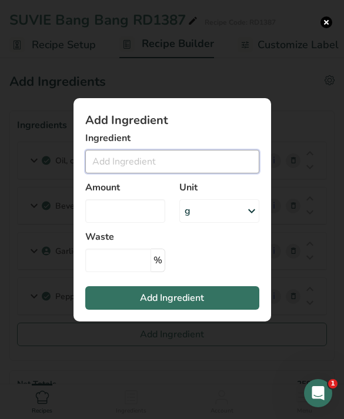
click at [233, 173] on input "Add ingredient modal" at bounding box center [172, 162] width 174 height 24
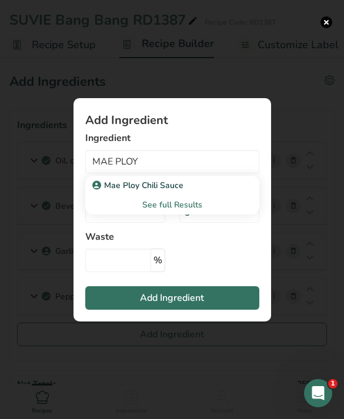
click at [218, 192] on div "Mae Ploy Chili Sauce" at bounding box center [163, 185] width 136 height 12
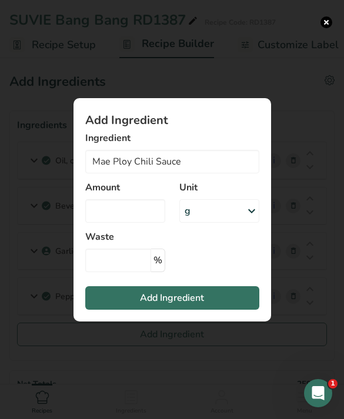
click at [128, 244] on label "Waste" at bounding box center [125, 237] width 80 height 14
click at [151, 223] on input "Add ingredient modal" at bounding box center [125, 211] width 80 height 24
click at [227, 310] on button "Add Ingredient" at bounding box center [172, 298] width 174 height 24
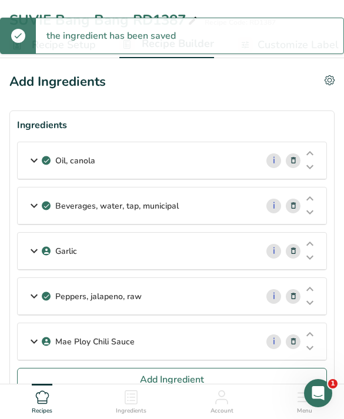
click at [222, 378] on button "Add Ingredient" at bounding box center [172, 380] width 310 height 24
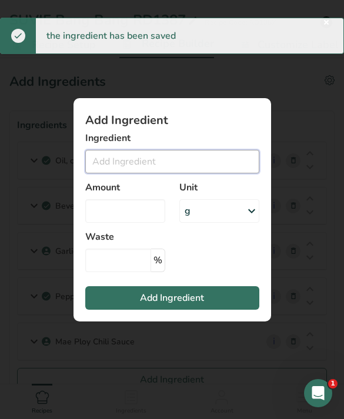
click at [193, 173] on input "Add ingredient modal" at bounding box center [172, 162] width 174 height 24
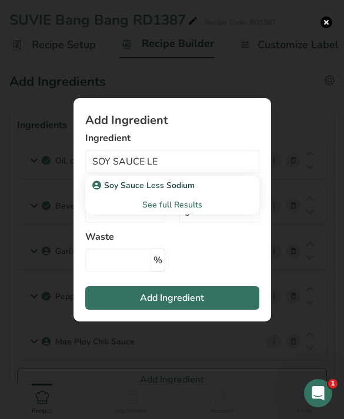
click at [207, 192] on div "Soy Sauce Less Sodium" at bounding box center [163, 185] width 136 height 12
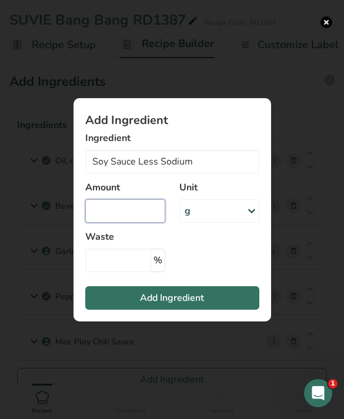
click at [139, 223] on input "Add ingredient modal" at bounding box center [125, 211] width 80 height 24
click at [163, 305] on span "Add Ingredient" at bounding box center [172, 298] width 64 height 14
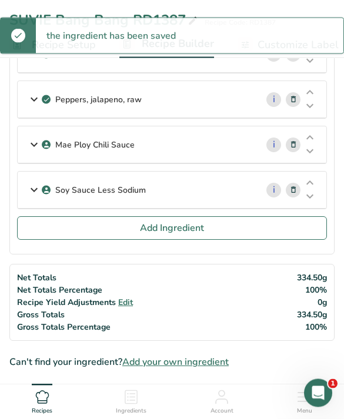
click at [53, 228] on button "Add Ingredient" at bounding box center [172, 229] width 310 height 24
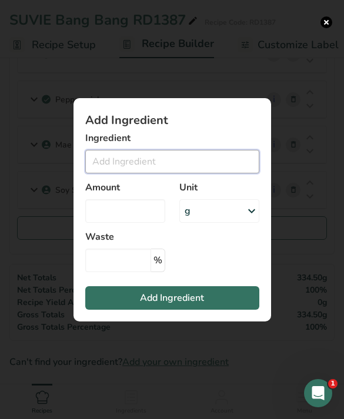
click at [214, 173] on input "Add ingredient modal" at bounding box center [172, 162] width 174 height 24
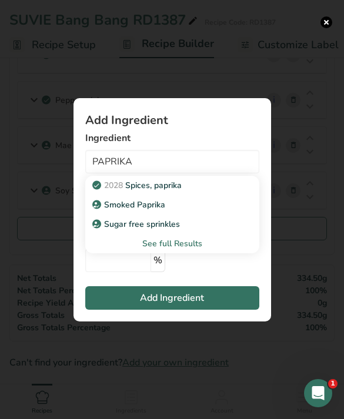
click at [201, 192] on div "2028 Spices, paprika" at bounding box center [163, 185] width 136 height 12
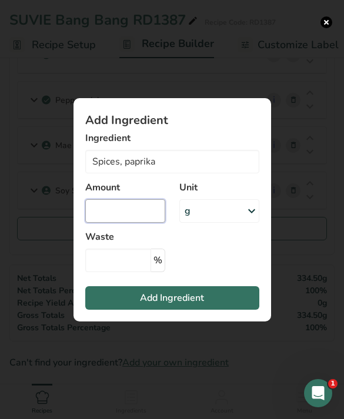
click at [136, 223] on input "Add ingredient modal" at bounding box center [125, 211] width 80 height 24
click at [228, 309] on button "Add Ingredient" at bounding box center [172, 298] width 174 height 24
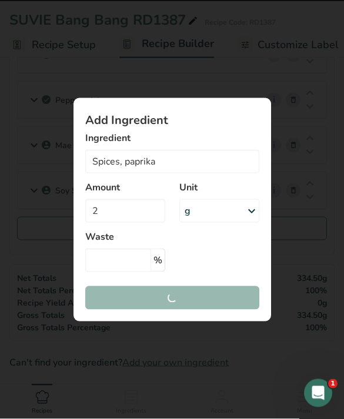
scroll to position [197, 0]
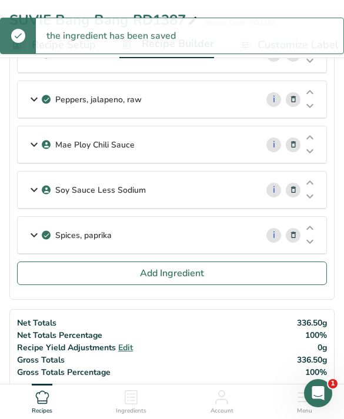
click at [273, 274] on button "Add Ingredient" at bounding box center [172, 274] width 310 height 24
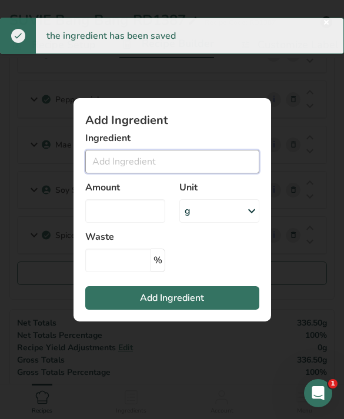
click at [209, 173] on input "Add ingredient modal" at bounding box center [172, 162] width 174 height 24
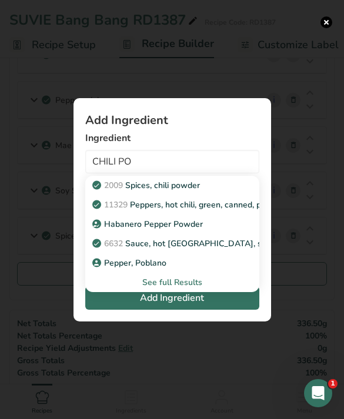
click at [227, 192] on div "2009 Spices, chili powder" at bounding box center [163, 185] width 136 height 12
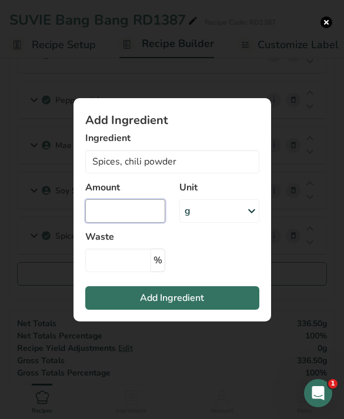
click at [152, 223] on input "Add ingredient modal" at bounding box center [125, 211] width 80 height 24
click at [236, 310] on button "Add Ingredient" at bounding box center [172, 298] width 174 height 24
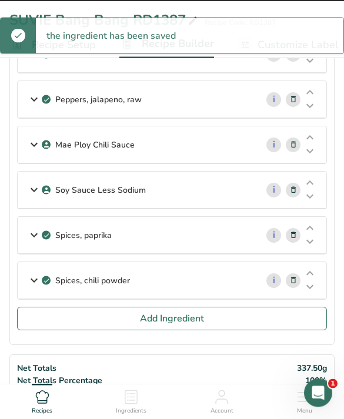
scroll to position [197, 0]
click at [181, 338] on section "Ingredients Oil, canola i Amount 150 Unit g Portions 1 tbsp 1 cup 1 tsp Weight …" at bounding box center [171, 129] width 325 height 431
click at [186, 321] on span "Add Ingredient" at bounding box center [172, 318] width 64 height 14
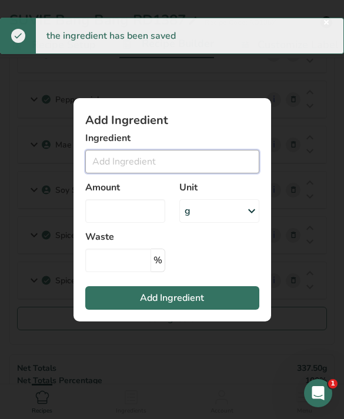
click at [230, 173] on input "Add ingredient modal" at bounding box center [172, 162] width 174 height 24
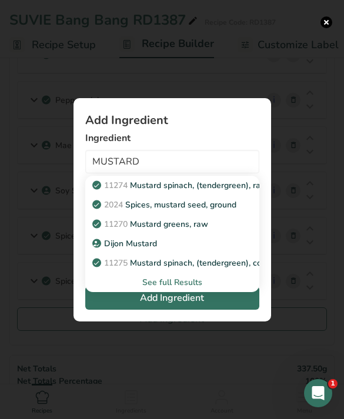
click at [228, 211] on p "2024 Spices, mustard seed, ground" at bounding box center [166, 205] width 142 height 12
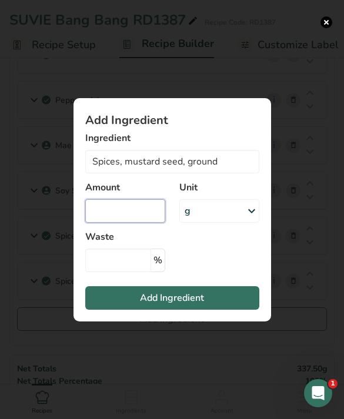
click at [135, 223] on input "Add ingredient modal" at bounding box center [125, 211] width 80 height 24
click at [204, 310] on button "Add Ingredient" at bounding box center [172, 298] width 174 height 24
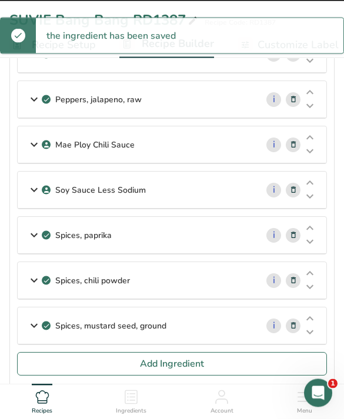
scroll to position [197, 0]
click at [197, 360] on span "Add Ingredient" at bounding box center [172, 364] width 64 height 14
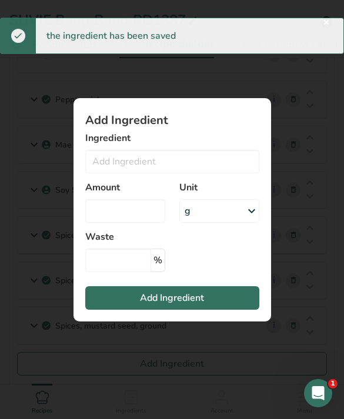
click at [233, 165] on div "Ingredient 11274 Mustard spinach, (tendergreen), raw 2024 Spices, mustard seed,…" at bounding box center [172, 152] width 174 height 42
click at [234, 173] on input "Add ingredient modal" at bounding box center [172, 162] width 174 height 24
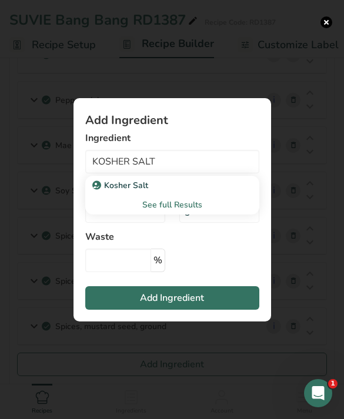
click at [207, 192] on div "Kosher Salt" at bounding box center [163, 185] width 136 height 12
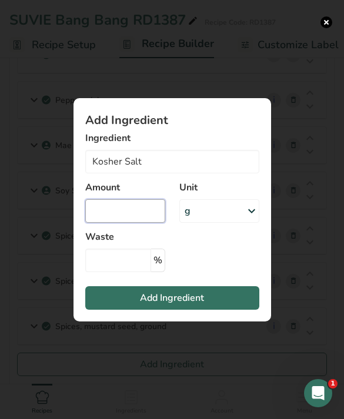
click at [145, 223] on input "Add ingredient modal" at bounding box center [125, 211] width 80 height 24
click at [236, 310] on button "Add Ingredient" at bounding box center [172, 298] width 174 height 24
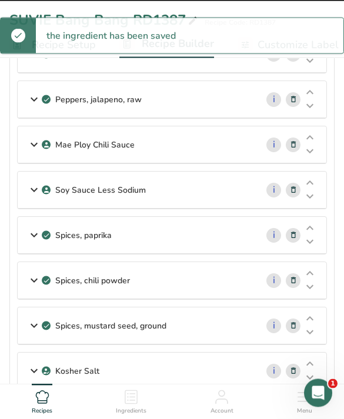
scroll to position [197, 0]
click at [261, 410] on button "Add Ingredient" at bounding box center [172, 409] width 310 height 24
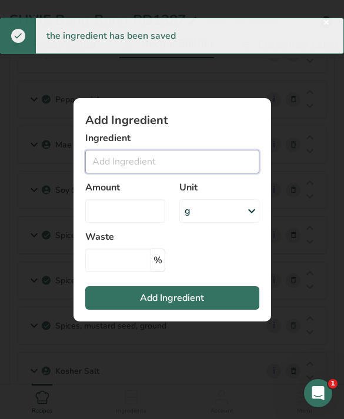
click at [215, 173] on input "Add ingredient modal" at bounding box center [172, 162] width 174 height 24
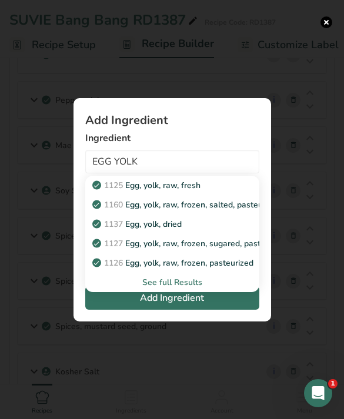
click at [228, 230] on div "1137 Egg, yolk, dried" at bounding box center [163, 224] width 136 height 12
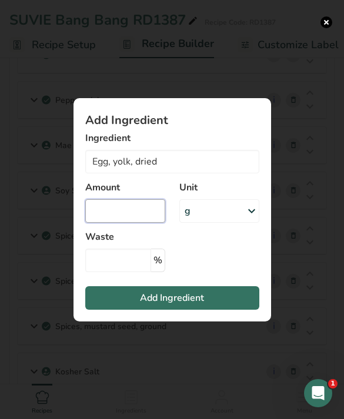
click at [144, 223] on input "Add ingredient modal" at bounding box center [125, 211] width 80 height 24
click at [229, 310] on button "Add Ingredient" at bounding box center [172, 298] width 174 height 24
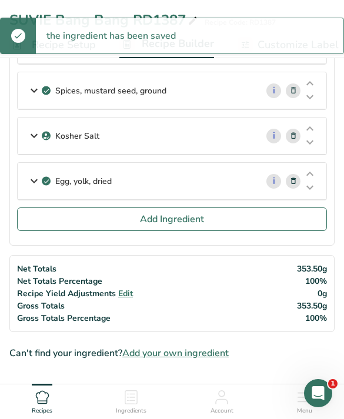
scroll to position [441, 0]
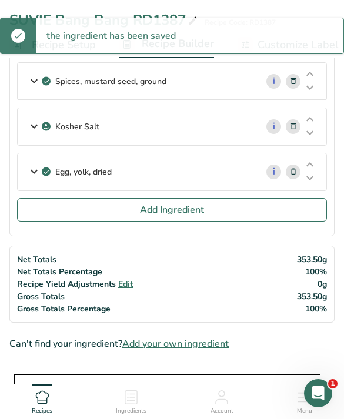
click at [255, 216] on button "Add Ingredient" at bounding box center [172, 210] width 310 height 24
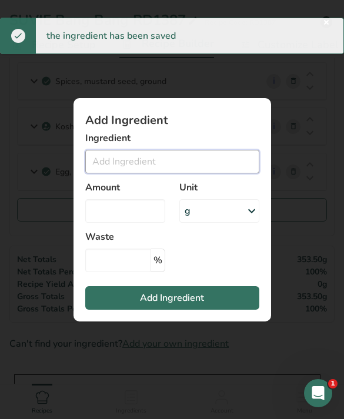
click at [207, 173] on input "Add ingredient modal" at bounding box center [172, 162] width 174 height 24
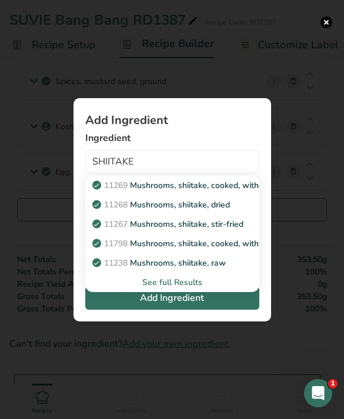
click at [237, 215] on link "11268 Mushrooms, shiitake, dried" at bounding box center [172, 204] width 174 height 19
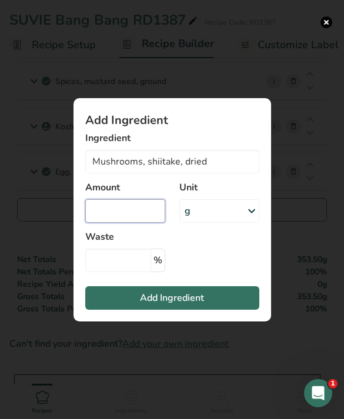
click at [150, 223] on input "Add ingredient modal" at bounding box center [125, 211] width 80 height 24
click at [222, 310] on button "Add Ingredient" at bounding box center [172, 298] width 174 height 24
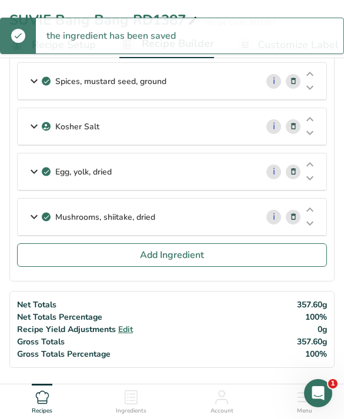
click at [271, 250] on button "Add Ingredient" at bounding box center [172, 255] width 310 height 24
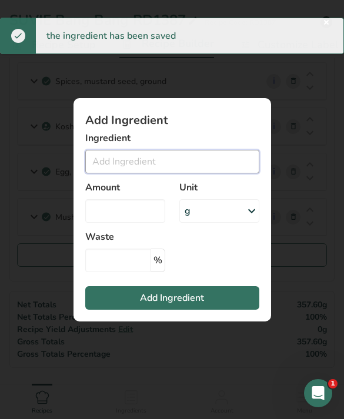
click at [182, 173] on input "Add ingredient modal" at bounding box center [172, 162] width 174 height 24
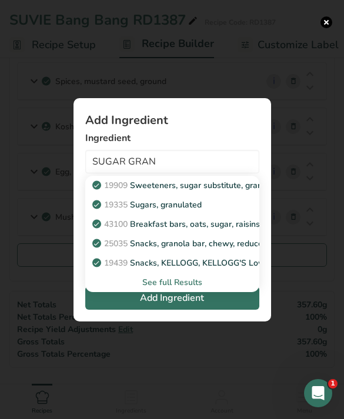
click at [205, 211] on div "19335 [GEOGRAPHIC_DATA], granulated" at bounding box center [163, 205] width 136 height 12
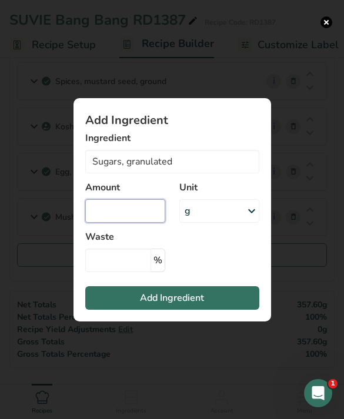
click at [130, 223] on input "Add ingredient modal" at bounding box center [125, 211] width 80 height 24
click at [226, 310] on button "Add Ingredient" at bounding box center [172, 298] width 174 height 24
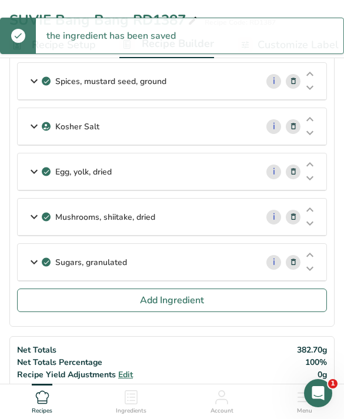
click at [266, 303] on button "Add Ingredient" at bounding box center [172, 301] width 310 height 24
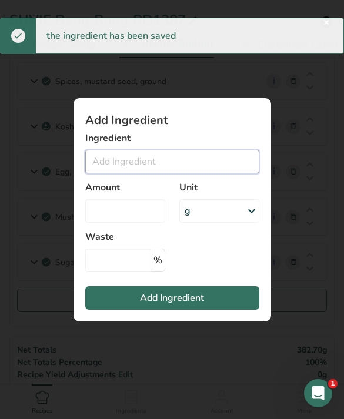
click at [211, 173] on input "Add ingredient modal" at bounding box center [172, 162] width 174 height 24
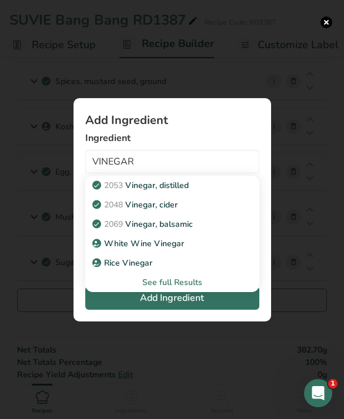
click at [210, 192] on div "2053 Vinegar, distilled" at bounding box center [163, 185] width 136 height 12
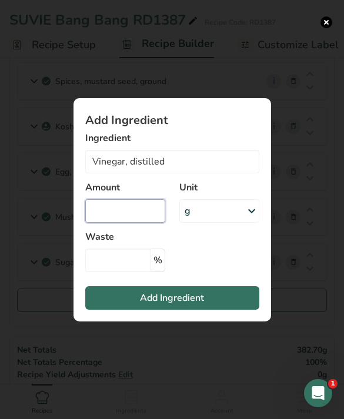
click at [139, 223] on input "Add ingredient modal" at bounding box center [125, 211] width 80 height 24
click at [251, 310] on button "Add Ingredient" at bounding box center [172, 298] width 174 height 24
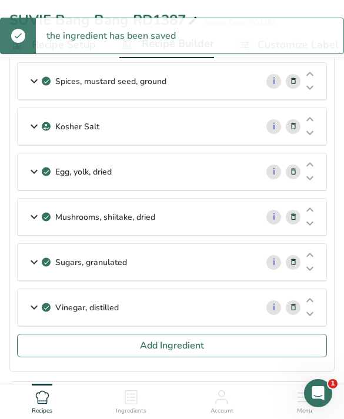
click at [247, 343] on button "Add Ingredient" at bounding box center [172, 346] width 310 height 24
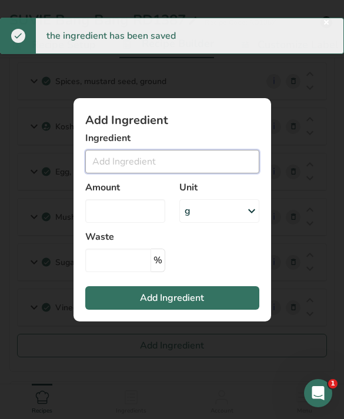
click at [204, 173] on input "Add ingredient modal" at bounding box center [172, 162] width 174 height 24
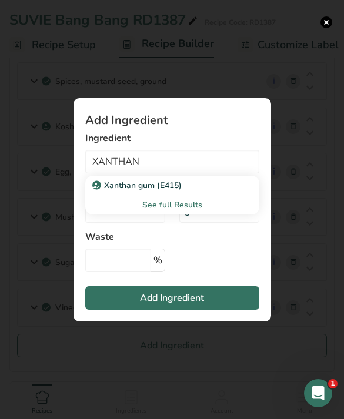
click at [203, 192] on div "Xanthan gum (E415)" at bounding box center [163, 185] width 136 height 12
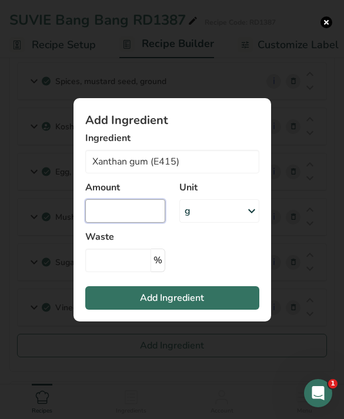
click at [139, 223] on input "Add ingredient modal" at bounding box center [125, 211] width 80 height 24
click at [224, 310] on button "Add Ingredient" at bounding box center [172, 298] width 174 height 24
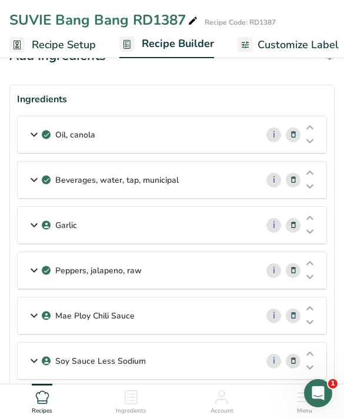
scroll to position [0, 0]
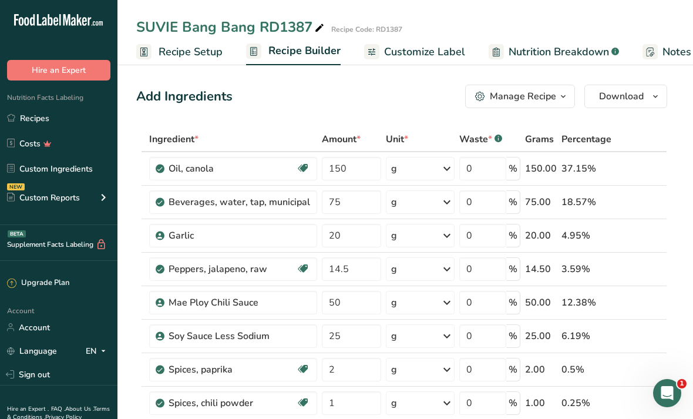
click at [85, 123] on link "Recipes" at bounding box center [59, 118] width 118 height 22
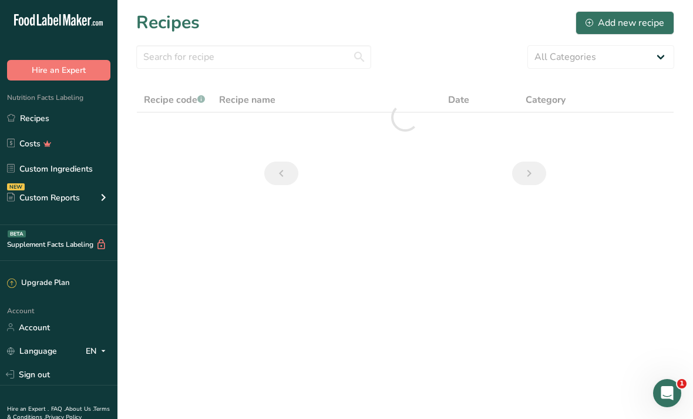
click at [656, 16] on div "Add new recipe" at bounding box center [625, 23] width 79 height 14
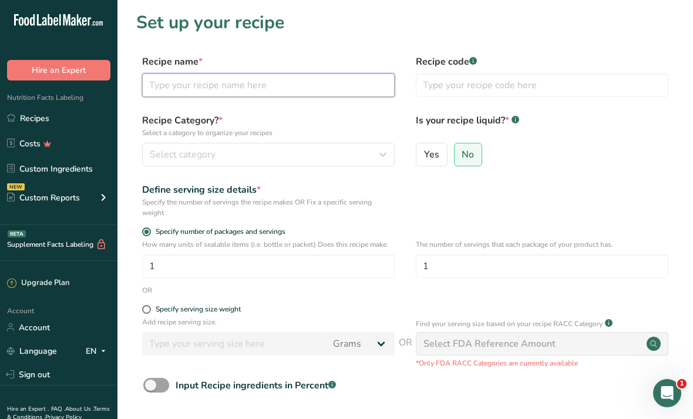
click at [334, 86] on input "text" at bounding box center [268, 85] width 253 height 24
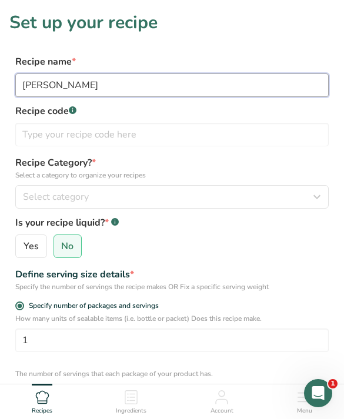
click at [276, 80] on input "[PERSON_NAME]" at bounding box center [171, 85] width 313 height 24
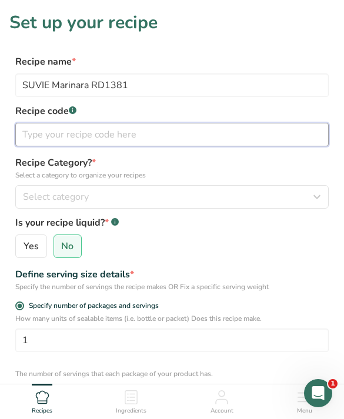
click at [287, 133] on input "text" at bounding box center [171, 135] width 313 height 24
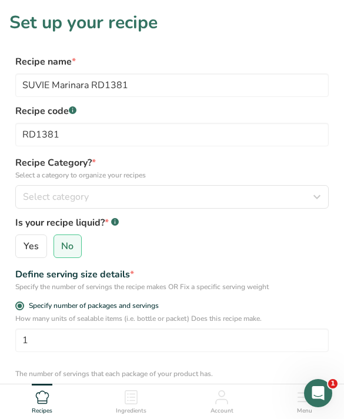
click at [46, 204] on button "Select category" at bounding box center [171, 197] width 313 height 24
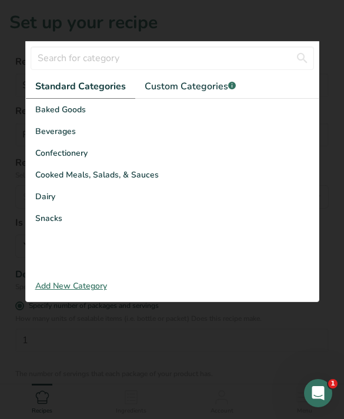
click at [53, 175] on span "Cooked Meals, Salads, & Sauces" at bounding box center [96, 175] width 123 height 12
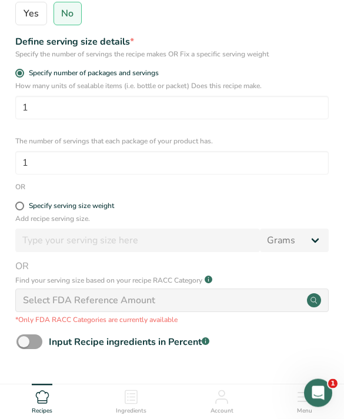
scroll to position [242, 0]
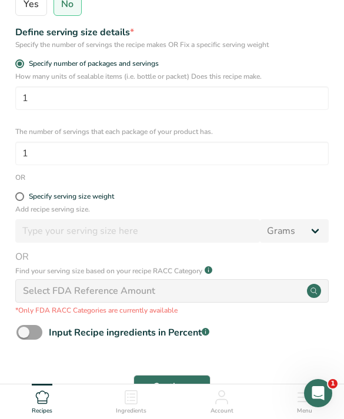
click at [18, 200] on span at bounding box center [19, 196] width 9 height 9
click at [18, 200] on input "Specify serving size weight" at bounding box center [19, 197] width 8 height 8
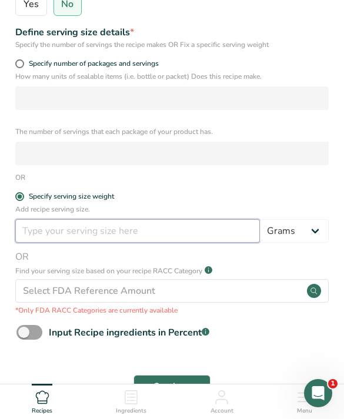
click at [39, 235] on input "number" at bounding box center [137, 231] width 244 height 24
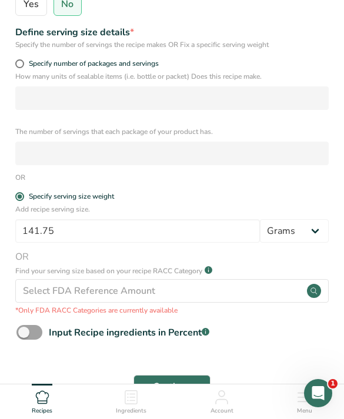
click at [182, 390] on span "Continue" at bounding box center [172, 387] width 38 height 14
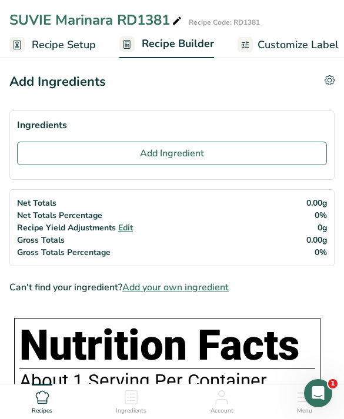
click at [99, 165] on button "Add Ingredient" at bounding box center [172, 154] width 310 height 24
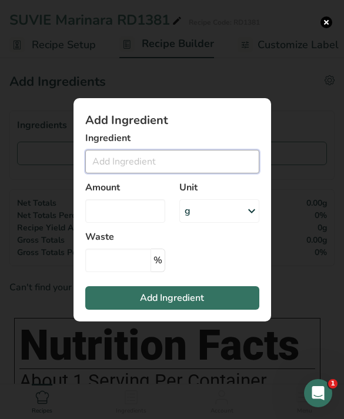
click at [139, 173] on input "Add ingredient modal" at bounding box center [172, 162] width 174 height 24
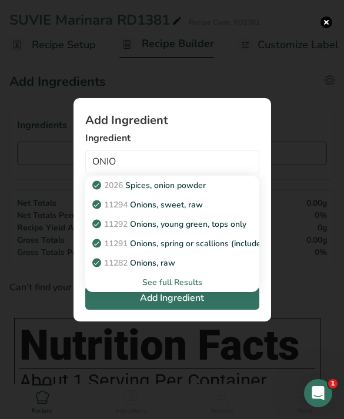
click at [139, 211] on p "11294 Onions, sweet, raw" at bounding box center [149, 205] width 108 height 12
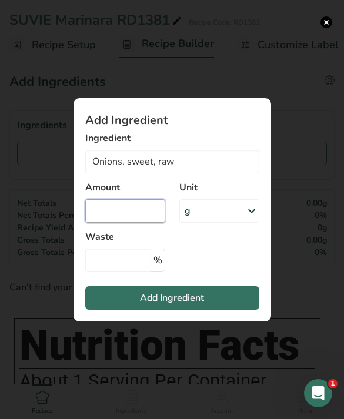
click at [102, 223] on input "Add ingredient modal" at bounding box center [125, 211] width 80 height 24
click at [171, 310] on button "Add Ingredient" at bounding box center [172, 298] width 174 height 24
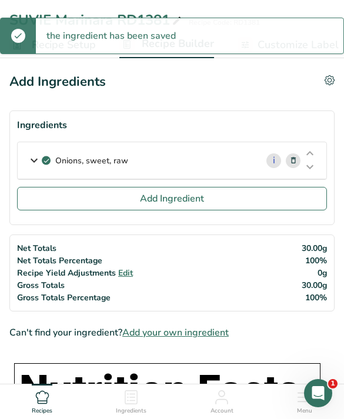
click at [51, 198] on button "Add Ingredient" at bounding box center [172, 199] width 310 height 24
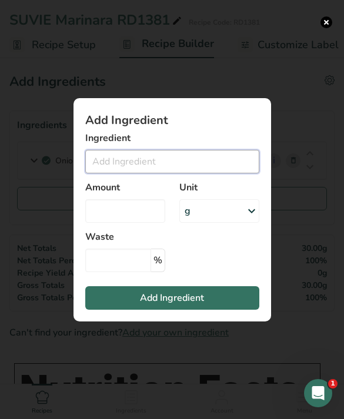
click at [146, 173] on input "Add ingredient modal" at bounding box center [172, 162] width 174 height 24
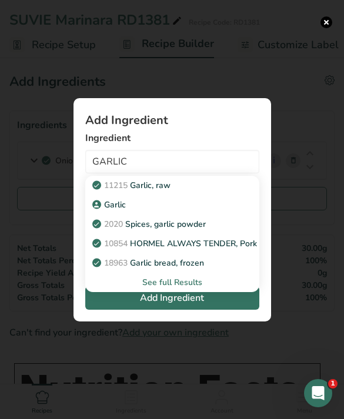
click at [106, 211] on p "Garlic" at bounding box center [110, 205] width 31 height 12
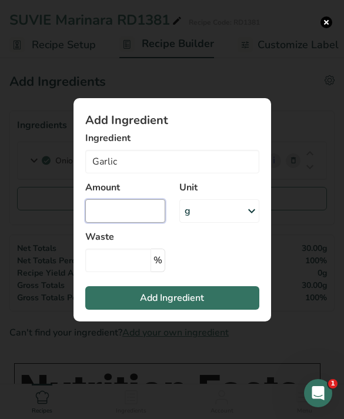
click at [123, 223] on input "Add ingredient modal" at bounding box center [125, 211] width 80 height 24
click at [173, 294] on section "Add Ingredient Ingredient Garlic 11215 Garlic, raw [GEOGRAPHIC_DATA] 2020 Spice…" at bounding box center [171, 209] width 197 height 223
click at [172, 294] on section "Add Ingredient Ingredient Garlic 11215 Garlic, raw [GEOGRAPHIC_DATA] 2020 Spice…" at bounding box center [171, 209] width 197 height 223
click at [155, 305] on span "Add Ingredient" at bounding box center [172, 298] width 64 height 14
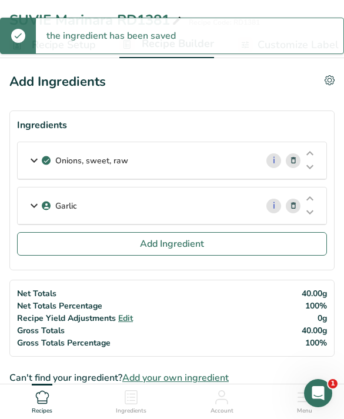
click at [230, 254] on button "Add Ingredient" at bounding box center [172, 244] width 310 height 24
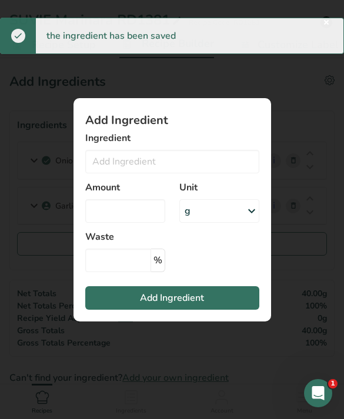
click at [213, 165] on div "Ingredient 11215 Garlic, raw [GEOGRAPHIC_DATA] 2020 Spices, garlic powder 10854…" at bounding box center [172, 152] width 174 height 42
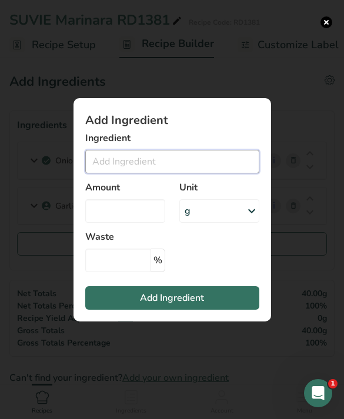
click at [205, 173] on input "Add ingredient modal" at bounding box center [172, 162] width 174 height 24
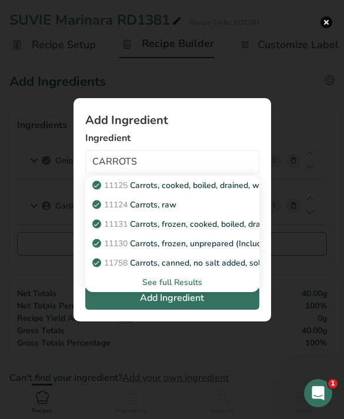
click at [209, 211] on div "11124 [GEOGRAPHIC_DATA], raw" at bounding box center [163, 205] width 136 height 12
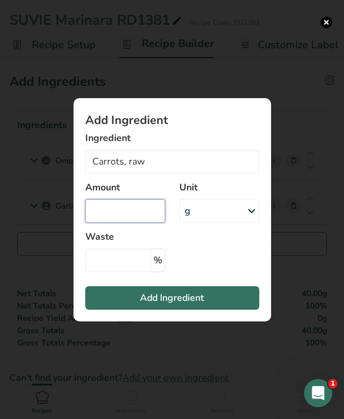
click at [135, 223] on input "Add ingredient modal" at bounding box center [125, 211] width 80 height 24
click at [224, 310] on button "Add Ingredient" at bounding box center [172, 298] width 174 height 24
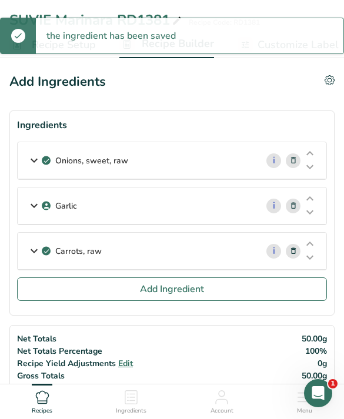
click at [282, 309] on section "Ingredients Onions, sweet, raw i Amount 30 Unit g Portions 1 NLEA serving 1 oni…" at bounding box center [171, 212] width 325 height 205
click at [263, 293] on button "Add Ingredient" at bounding box center [172, 289] width 310 height 24
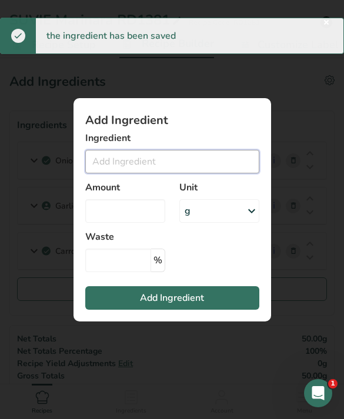
click at [221, 173] on input "Add ingredient modal" at bounding box center [172, 162] width 174 height 24
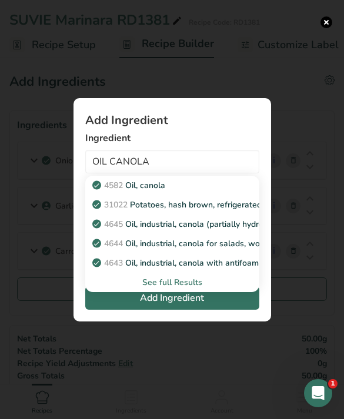
click at [212, 192] on div "4582 Oil, canola" at bounding box center [163, 185] width 136 height 12
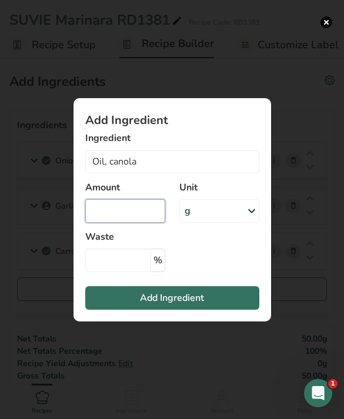
click at [148, 223] on input "Add ingredient modal" at bounding box center [125, 211] width 80 height 24
click at [231, 310] on button "Add Ingredient" at bounding box center [172, 298] width 174 height 24
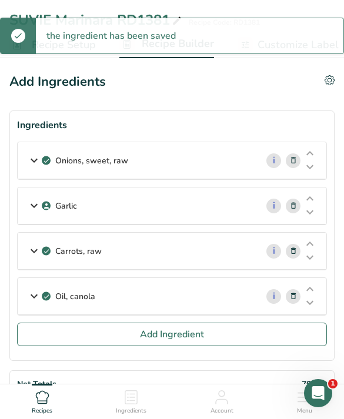
click at [252, 346] on button "Add Ingredient" at bounding box center [172, 335] width 310 height 24
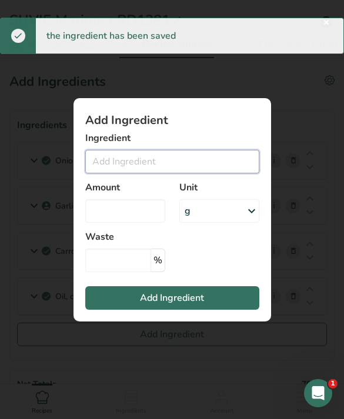
click at [215, 173] on input "Add ingredient modal" at bounding box center [172, 162] width 174 height 24
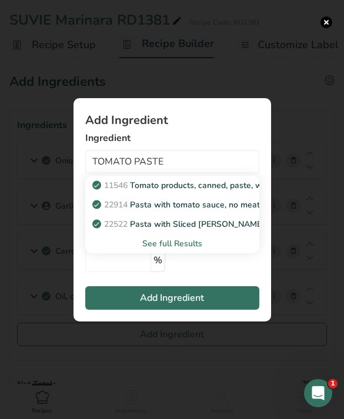
click at [229, 192] on p "11546 Tomato products, canned, paste, without salt added (Includes foods for US…" at bounding box center [315, 185] width 441 height 12
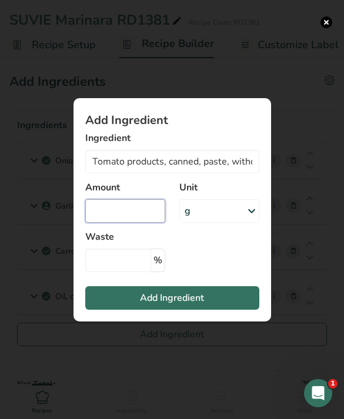
click at [142, 223] on input "Add ingredient modal" at bounding box center [125, 211] width 80 height 24
click at [236, 310] on button "Add Ingredient" at bounding box center [172, 298] width 174 height 24
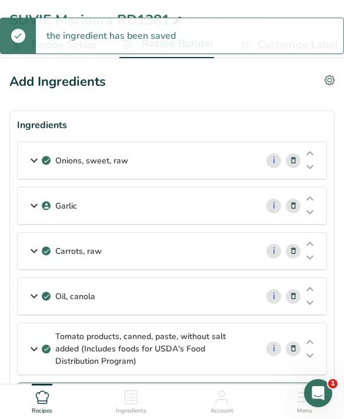
click at [264, 392] on button "Add Ingredient" at bounding box center [172, 395] width 310 height 24
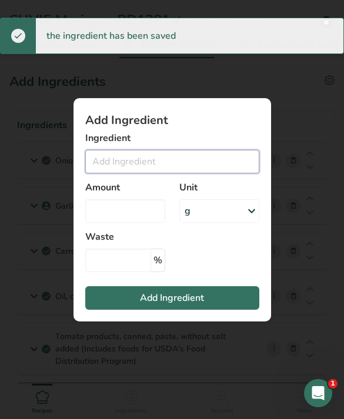
click at [216, 173] on input "Add ingredient modal" at bounding box center [172, 162] width 174 height 24
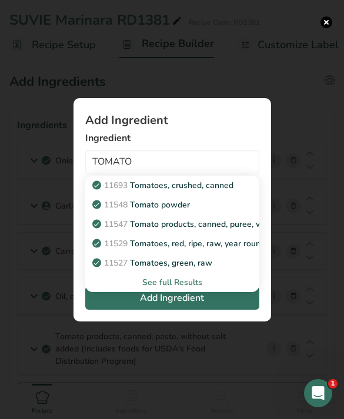
click at [219, 192] on p "11693 Tomatoes, crushed, canned" at bounding box center [164, 185] width 139 height 12
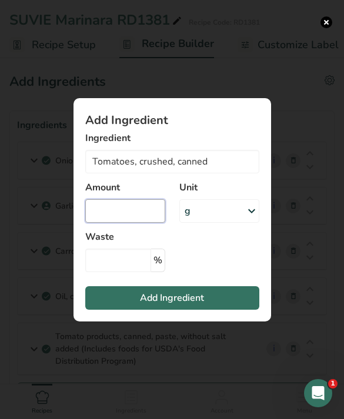
click at [136, 220] on input "Add ingredient modal" at bounding box center [125, 211] width 80 height 24
click at [234, 310] on button "Add Ingredient" at bounding box center [172, 298] width 174 height 24
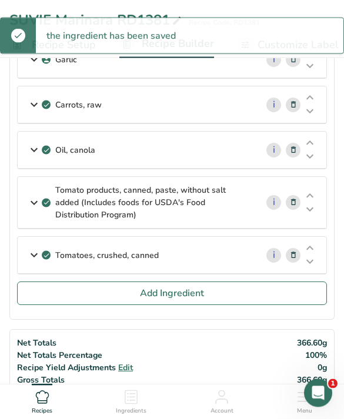
scroll to position [147, 0]
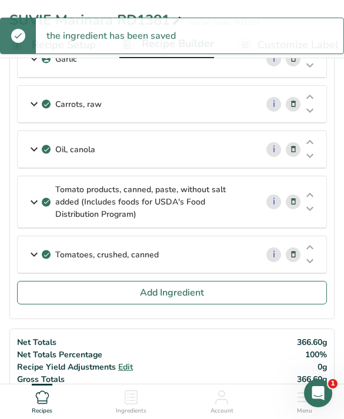
click at [226, 299] on button "Add Ingredient" at bounding box center [172, 293] width 310 height 24
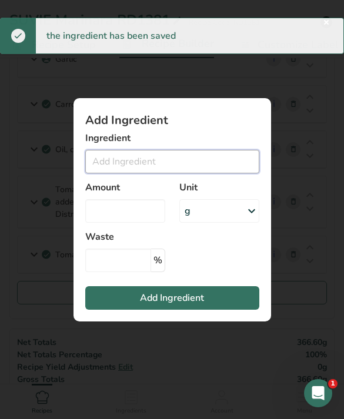
click at [209, 173] on input "Add ingredient modal" at bounding box center [172, 162] width 174 height 24
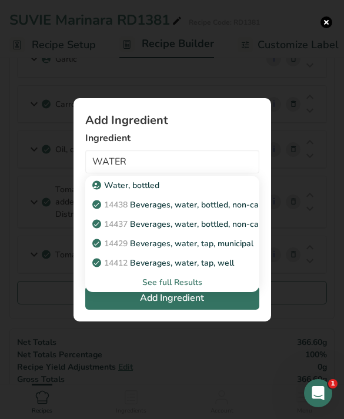
click at [237, 253] on link "14429 [GEOGRAPHIC_DATA], water, tap, municipal" at bounding box center [172, 243] width 174 height 19
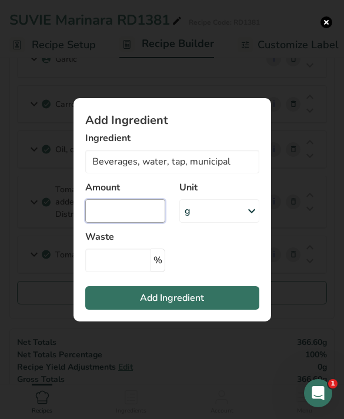
click at [155, 223] on input "Add ingredient modal" at bounding box center [125, 211] width 80 height 24
click at [247, 310] on button "Add Ingredient" at bounding box center [172, 298] width 174 height 24
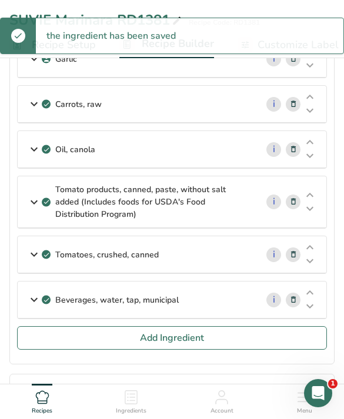
click at [269, 336] on button "Add Ingredient" at bounding box center [172, 338] width 310 height 24
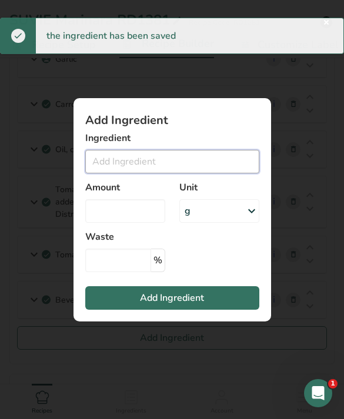
click at [208, 173] on input "Add ingredient modal" at bounding box center [172, 162] width 174 height 24
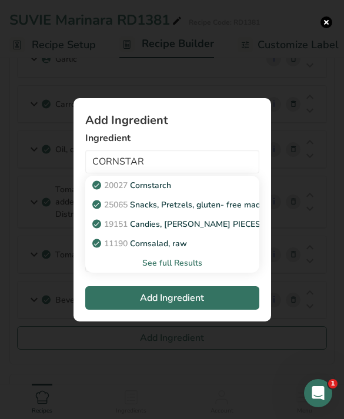
click at [199, 192] on div "20027 [GEOGRAPHIC_DATA]" at bounding box center [163, 185] width 136 height 12
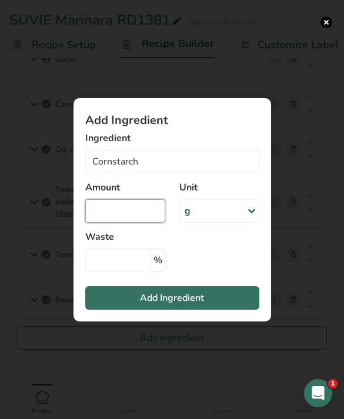
click at [150, 223] on input "Add ingredient modal" at bounding box center [125, 211] width 80 height 24
click at [242, 310] on button "Add Ingredient" at bounding box center [172, 298] width 174 height 24
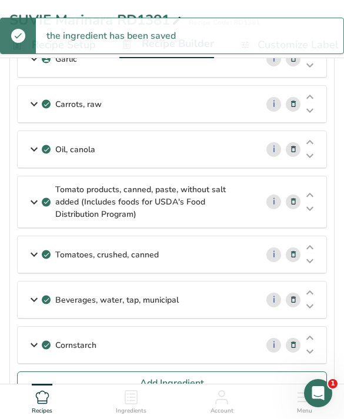
click at [51, 384] on button "Add Ingredient" at bounding box center [172, 383] width 310 height 24
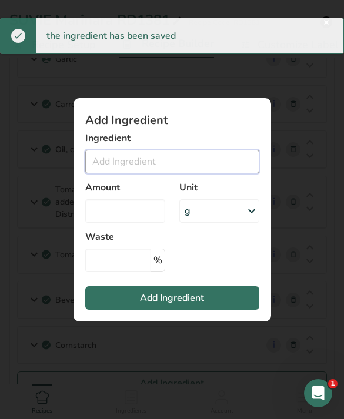
click at [106, 173] on input "Add ingredient modal" at bounding box center [172, 162] width 174 height 24
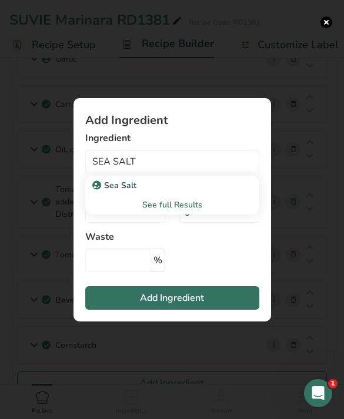
click at [210, 192] on div "Sea Salt" at bounding box center [163, 185] width 136 height 12
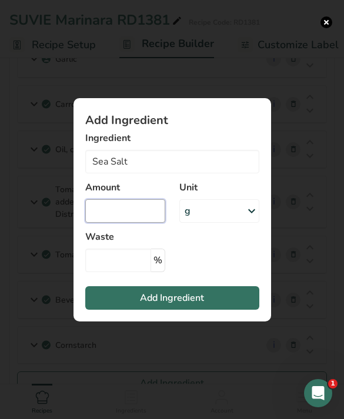
click at [137, 223] on input "Add ingredient modal" at bounding box center [125, 211] width 80 height 24
click at [231, 310] on button "Add Ingredient" at bounding box center [172, 298] width 174 height 24
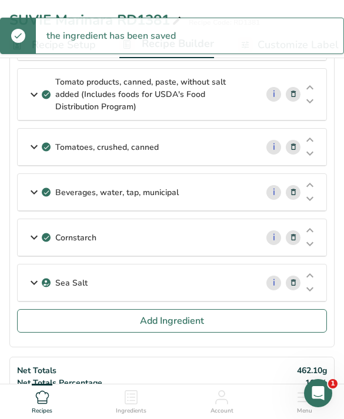
scroll to position [262, 0]
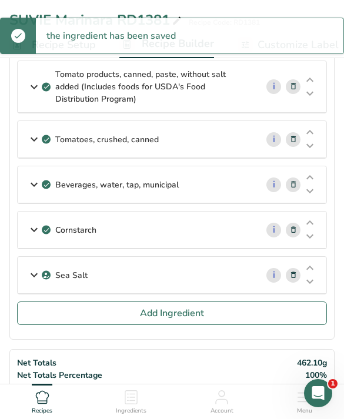
click at [221, 311] on button "Add Ingredient" at bounding box center [172, 313] width 310 height 24
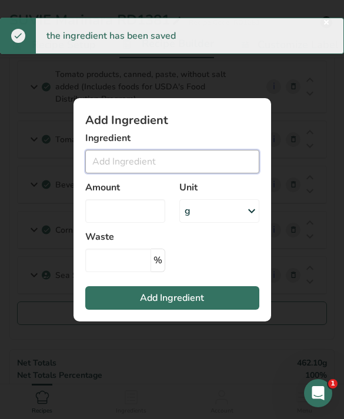
click at [195, 173] on input "Add ingredient modal" at bounding box center [172, 162] width 174 height 24
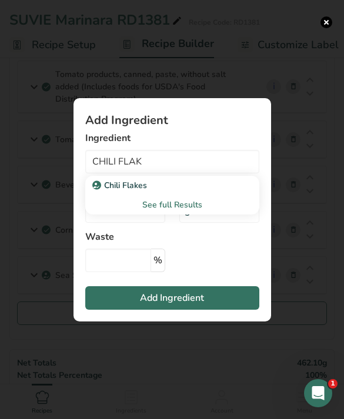
click at [117, 195] on link "Chili Flakes" at bounding box center [172, 185] width 174 height 19
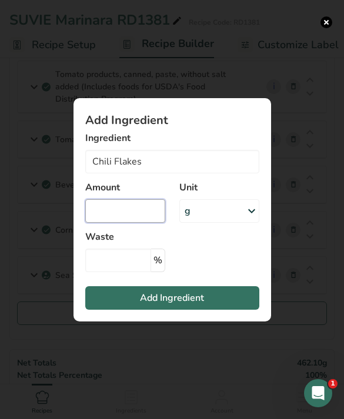
click at [144, 223] on input "Add ingredient modal" at bounding box center [125, 211] width 80 height 24
click at [228, 310] on button "Add Ingredient" at bounding box center [172, 298] width 174 height 24
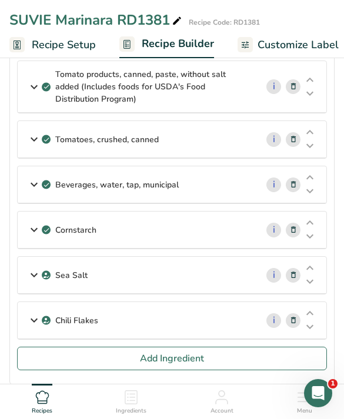
click at [49, 360] on button "Add Ingredient" at bounding box center [172, 359] width 310 height 24
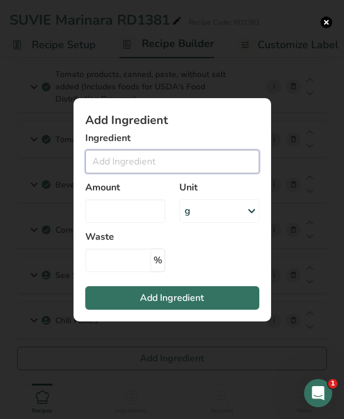
click at [123, 173] on input "Add ingredient modal" at bounding box center [172, 162] width 174 height 24
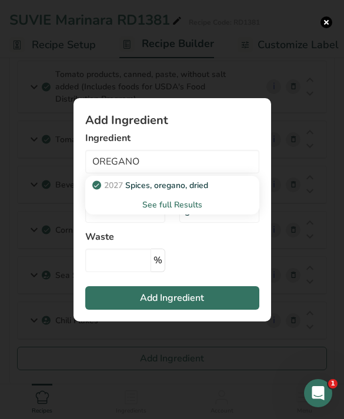
click at [217, 192] on div "2027 Spices, oregano, dried" at bounding box center [163, 185] width 136 height 12
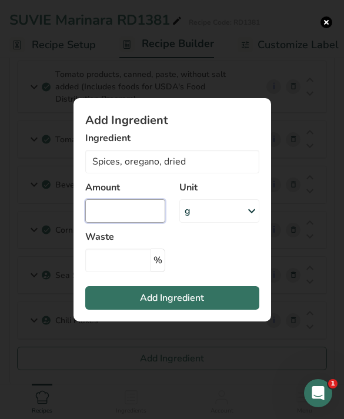
click at [145, 223] on input "Add ingredient modal" at bounding box center [125, 211] width 80 height 24
click at [233, 310] on button "Add Ingredient" at bounding box center [172, 298] width 174 height 24
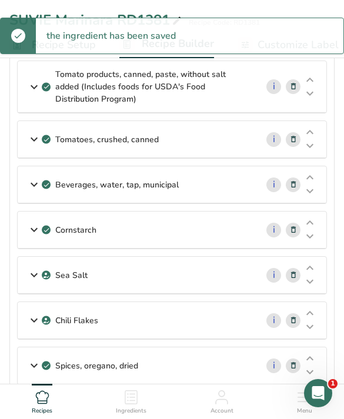
click at [48, 406] on button "Add Ingredient" at bounding box center [172, 404] width 310 height 24
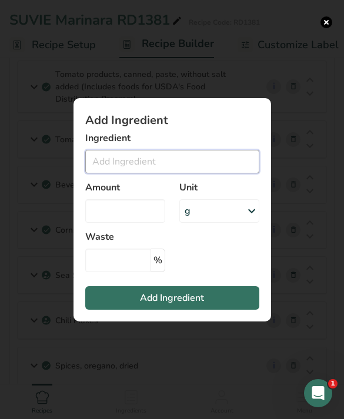
click at [101, 173] on input "Add ingredient modal" at bounding box center [172, 162] width 174 height 24
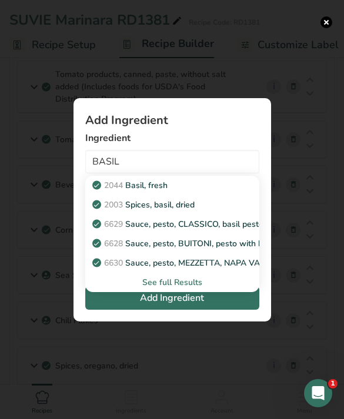
click at [219, 211] on div "2003 Spices, basil, dried" at bounding box center [163, 205] width 136 height 12
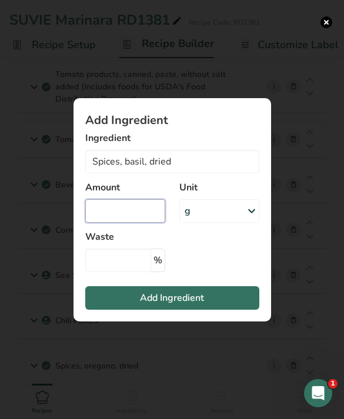
click at [145, 222] on input "Add ingredient modal" at bounding box center [125, 211] width 80 height 24
click at [228, 310] on button "Add Ingredient" at bounding box center [172, 298] width 174 height 24
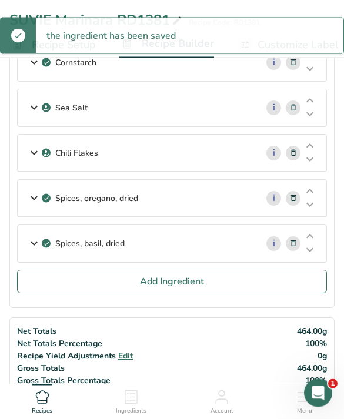
click at [242, 286] on button "Add Ingredient" at bounding box center [172, 282] width 310 height 24
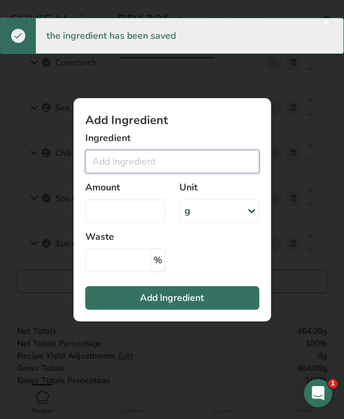
click at [217, 173] on input "Add ingredient modal" at bounding box center [172, 162] width 174 height 24
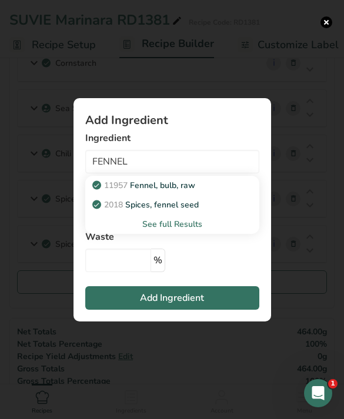
click at [220, 215] on link "2018 Spices, fennel seed" at bounding box center [172, 204] width 174 height 19
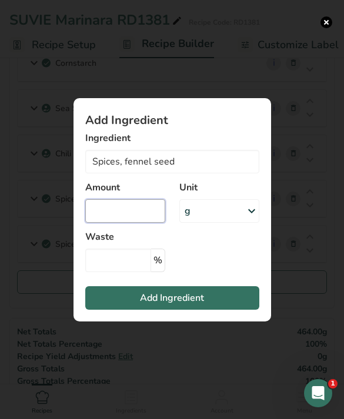
click at [141, 223] on input "Add ingredient modal" at bounding box center [125, 211] width 80 height 24
click at [240, 310] on button "Add Ingredient" at bounding box center [172, 298] width 174 height 24
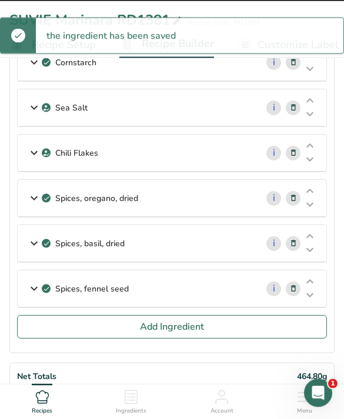
scroll to position [430, 0]
click at [263, 321] on button "Add Ingredient" at bounding box center [172, 327] width 310 height 24
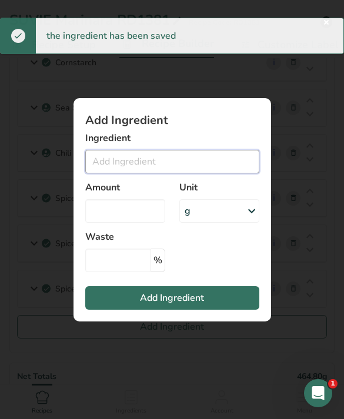
click at [213, 173] on input "Add ingredient modal" at bounding box center [172, 162] width 174 height 24
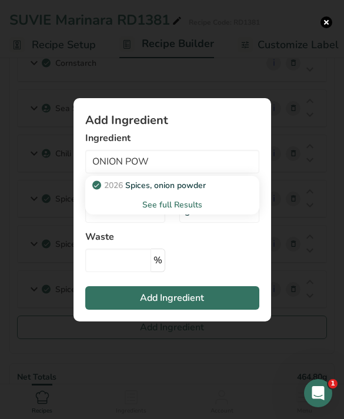
click at [220, 192] on div "2026 Spices, onion powder" at bounding box center [163, 185] width 136 height 12
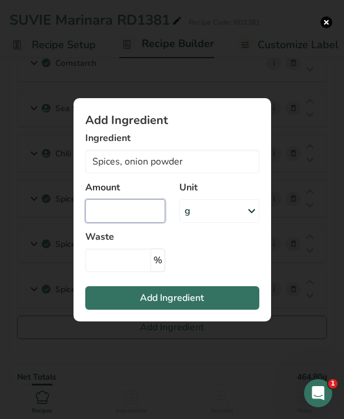
click at [123, 223] on input "Add ingredient modal" at bounding box center [125, 211] width 80 height 24
click at [213, 307] on button "Add Ingredient" at bounding box center [172, 298] width 174 height 24
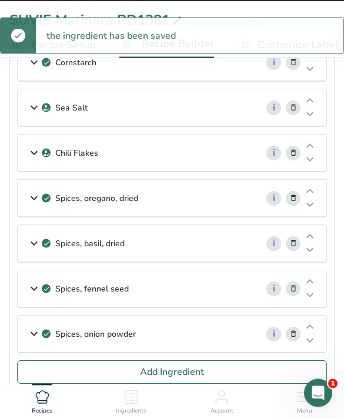
scroll to position [430, 0]
click at [232, 370] on button "Add Ingredient" at bounding box center [172, 372] width 310 height 24
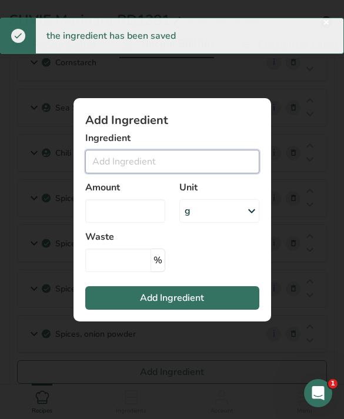
click at [219, 173] on input "Add ingredient modal" at bounding box center [172, 162] width 174 height 24
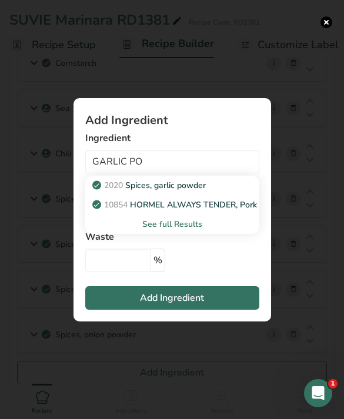
click at [206, 192] on p "2020 Spices, garlic powder" at bounding box center [150, 185] width 111 height 12
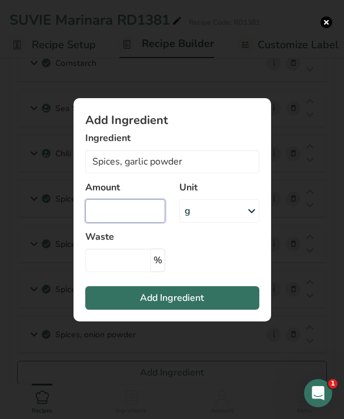
click at [136, 223] on input "Add ingredient modal" at bounding box center [125, 211] width 80 height 24
click at [228, 310] on button "Add Ingredient" at bounding box center [172, 298] width 174 height 24
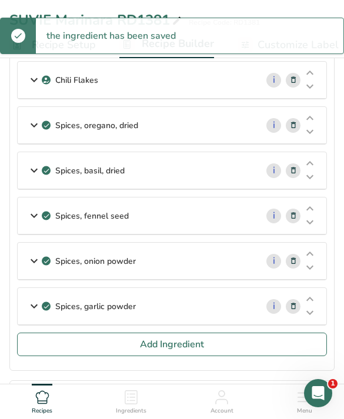
scroll to position [497, 0]
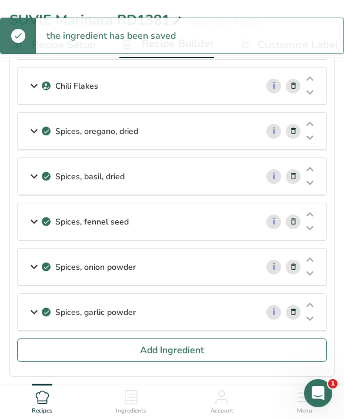
click at [262, 346] on button "Add Ingredient" at bounding box center [172, 351] width 310 height 24
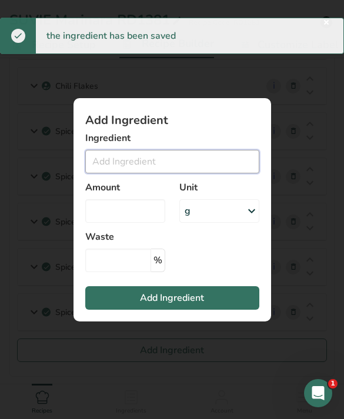
click at [219, 173] on input "Add ingredient modal" at bounding box center [172, 162] width 174 height 24
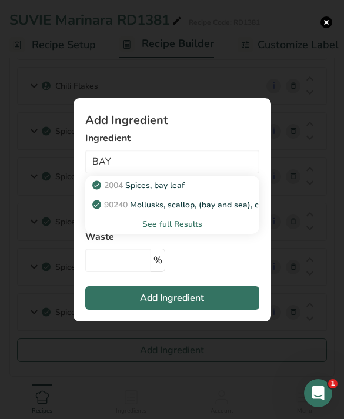
click at [210, 192] on div "2004 Spices, bay leaf" at bounding box center [163, 185] width 136 height 12
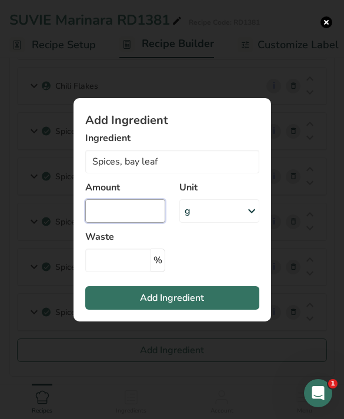
click at [139, 223] on input "Add ingredient modal" at bounding box center [125, 211] width 80 height 24
click at [230, 310] on button "Add Ingredient" at bounding box center [172, 298] width 174 height 24
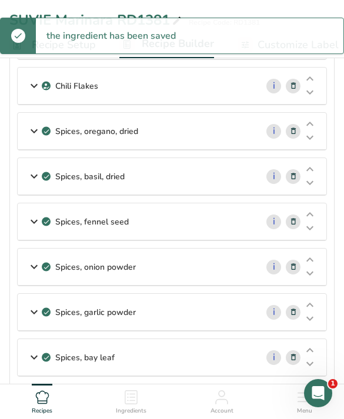
click at [291, 396] on button "Add Ingredient" at bounding box center [172, 396] width 310 height 24
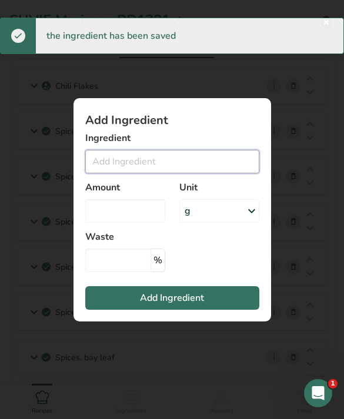
click at [229, 173] on input "Add ingredient modal" at bounding box center [172, 162] width 174 height 24
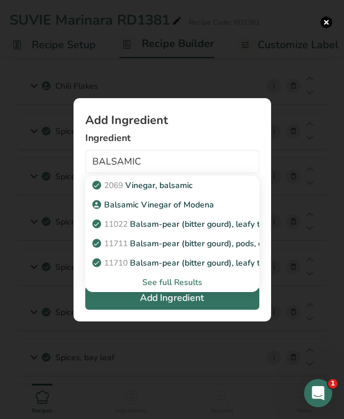
click at [210, 211] on p "Balsamic Vinegar of Modena" at bounding box center [154, 205] width 119 height 12
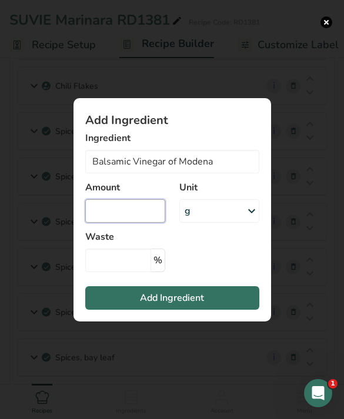
click at [132, 223] on input "Add ingredient modal" at bounding box center [125, 211] width 80 height 24
click at [235, 310] on button "Add Ingredient" at bounding box center [172, 298] width 174 height 24
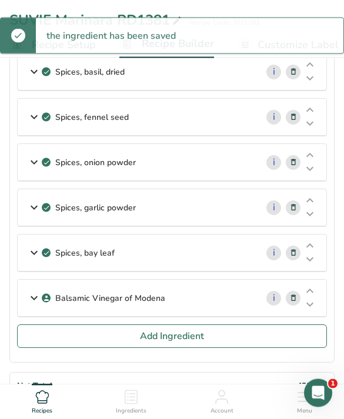
scroll to position [596, 0]
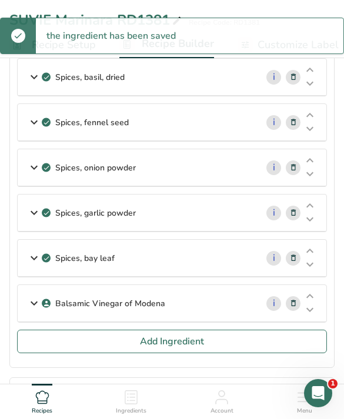
click at [226, 349] on button "Add Ingredient" at bounding box center [172, 342] width 310 height 24
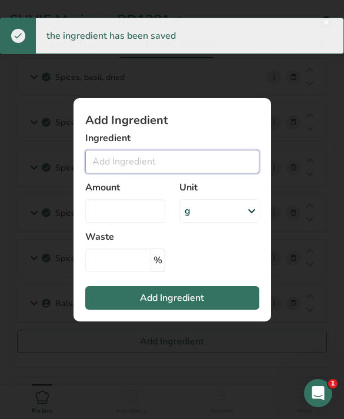
click at [212, 173] on input "Add ingredient modal" at bounding box center [172, 162] width 174 height 24
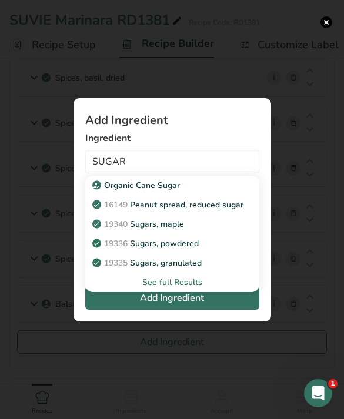
click at [220, 269] on div "19335 [GEOGRAPHIC_DATA], granulated" at bounding box center [163, 263] width 136 height 12
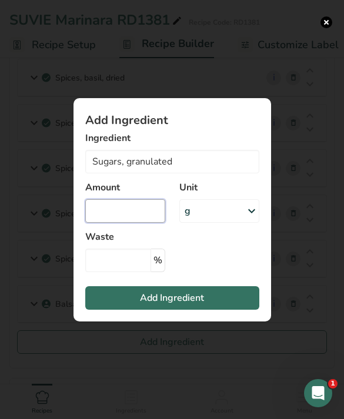
click at [145, 223] on input "Add ingredient modal" at bounding box center [125, 211] width 80 height 24
click at [206, 300] on section "Add Ingredient Ingredient Sugars, granulated Organic Cane Sugar 16149 Peanut sp…" at bounding box center [171, 209] width 197 height 223
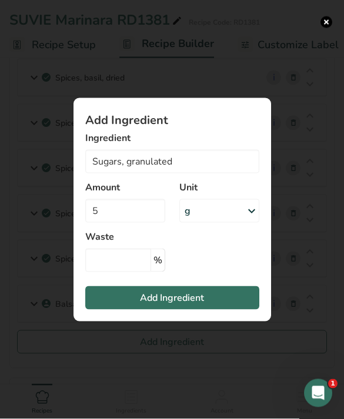
click at [243, 310] on button "Add Ingredient" at bounding box center [172, 298] width 174 height 24
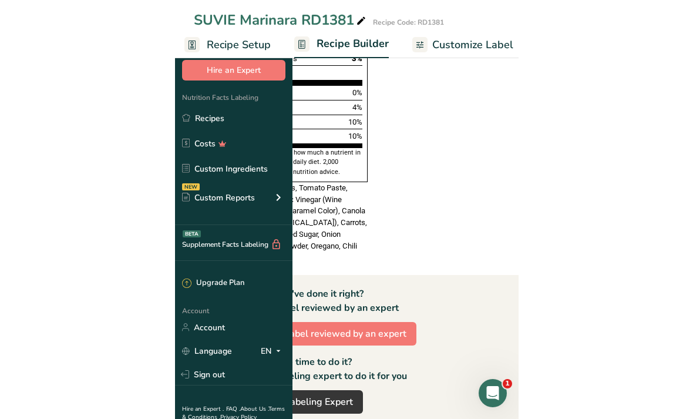
scroll to position [1119, 0]
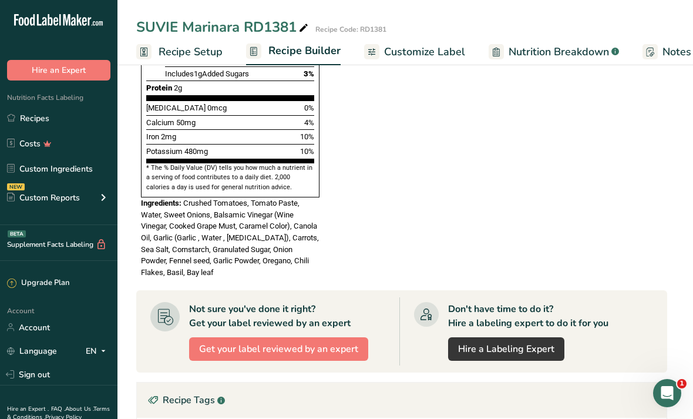
click at [48, 129] on link "Recipes" at bounding box center [59, 118] width 118 height 22
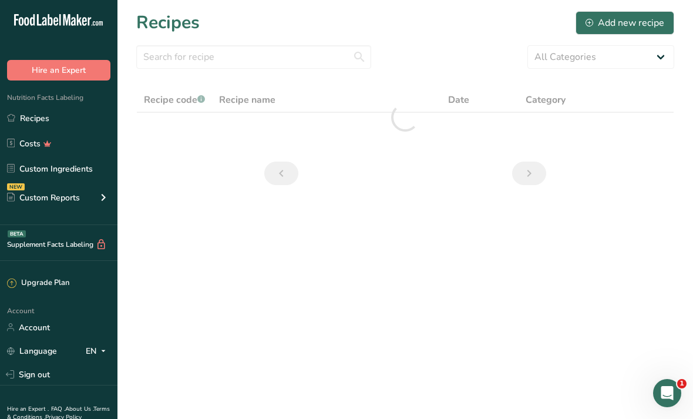
click at [655, 26] on div "Add new recipe" at bounding box center [625, 23] width 79 height 14
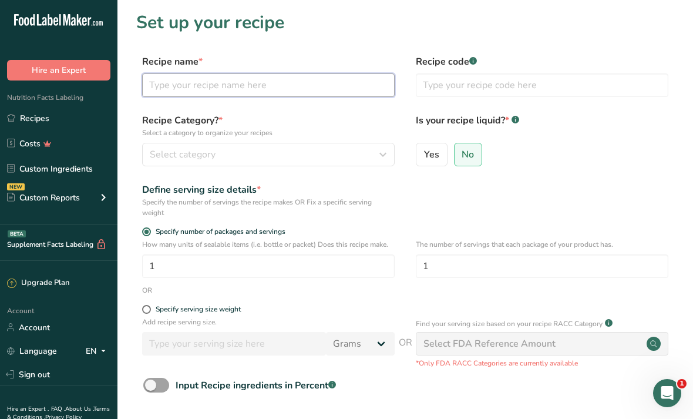
click at [360, 92] on input "text" at bounding box center [268, 85] width 253 height 24
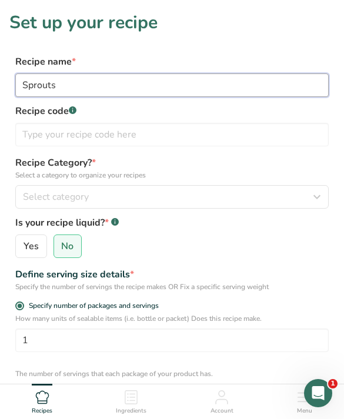
click at [211, 78] on input "Sprouts" at bounding box center [171, 85] width 313 height 24
click at [227, 91] on input "Sprouts" at bounding box center [171, 85] width 313 height 24
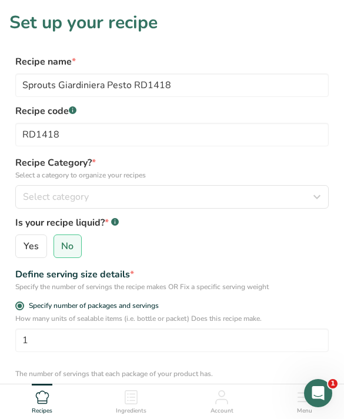
click at [137, 199] on div "Select category" at bounding box center [168, 197] width 291 height 14
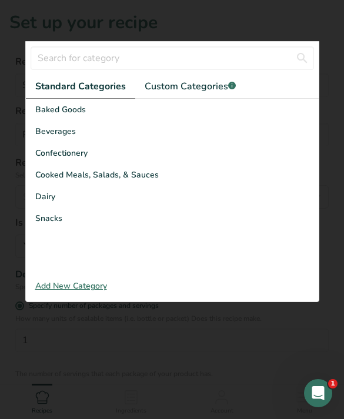
click at [57, 181] on span "Cooked Meals, Salads, & Sauces" at bounding box center [96, 175] width 123 height 12
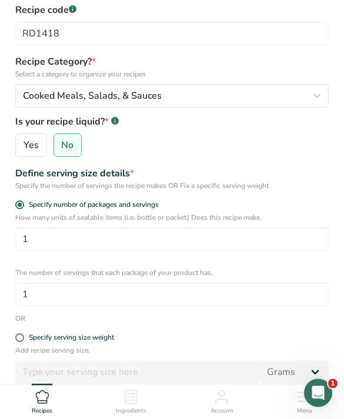
scroll to position [130, 0]
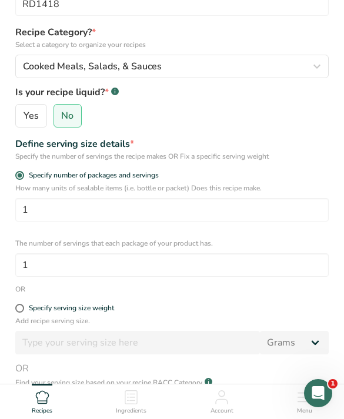
click at [16, 311] on span at bounding box center [19, 308] width 9 height 9
click at [16, 311] on input "Specify serving size weight" at bounding box center [19, 308] width 8 height 8
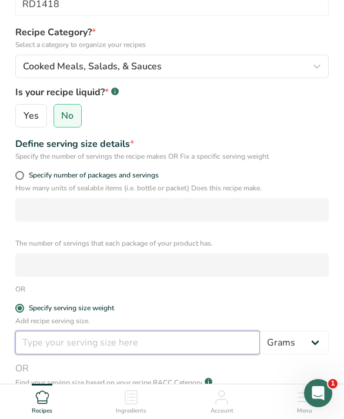
click at [38, 344] on input "number" at bounding box center [137, 343] width 244 height 24
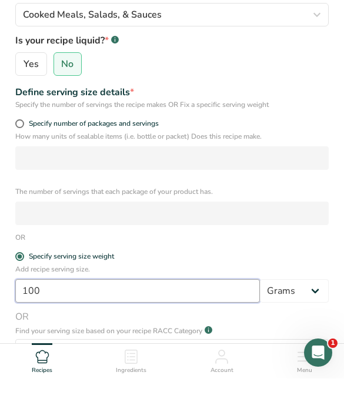
scroll to position [256, 0]
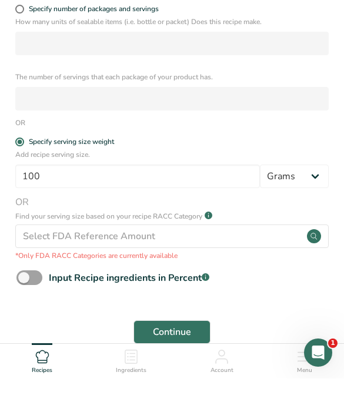
click at [163, 361] on button "Continue" at bounding box center [171, 373] width 77 height 24
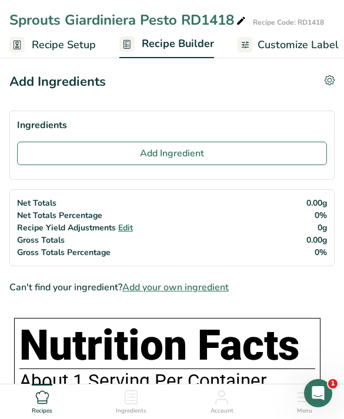
click at [248, 157] on button "Add Ingredient" at bounding box center [172, 154] width 310 height 24
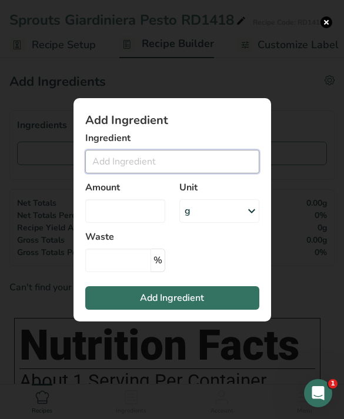
click at [103, 173] on input "Add ingredient modal" at bounding box center [172, 162] width 174 height 24
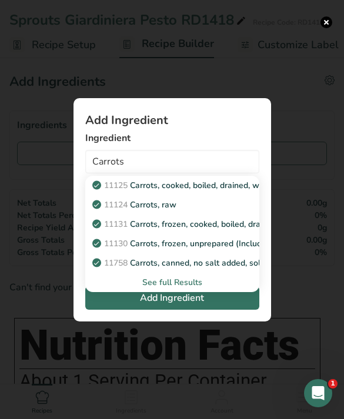
click at [197, 215] on link "11124 [GEOGRAPHIC_DATA], raw" at bounding box center [172, 204] width 174 height 19
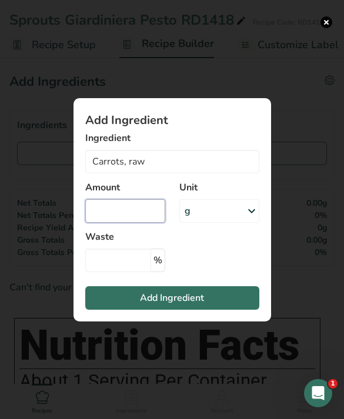
click at [130, 223] on input "Add ingredient modal" at bounding box center [125, 211] width 80 height 24
click at [212, 310] on button "Add Ingredient" at bounding box center [172, 298] width 174 height 24
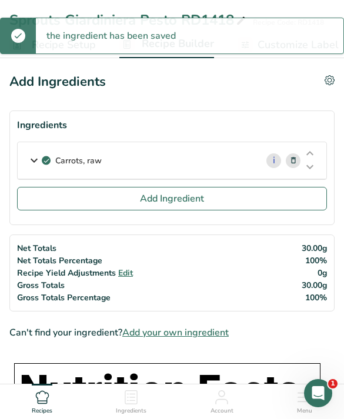
click at [205, 199] on button "Add Ingredient" at bounding box center [172, 199] width 310 height 24
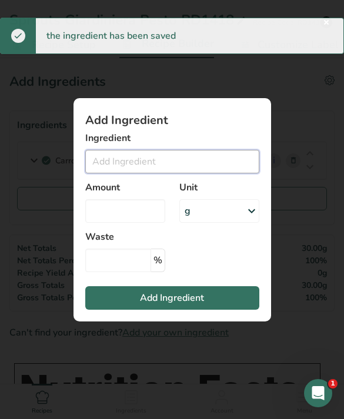
click at [192, 173] on input "Add ingredient modal" at bounding box center [172, 162] width 174 height 24
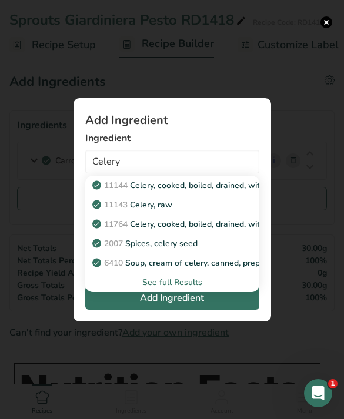
click at [224, 215] on link "11143 Celery, raw" at bounding box center [172, 204] width 174 height 19
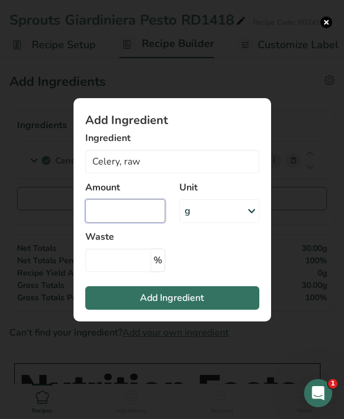
click at [139, 223] on input "Add ingredient modal" at bounding box center [125, 211] width 80 height 24
click at [209, 310] on button "Add Ingredient" at bounding box center [172, 298] width 174 height 24
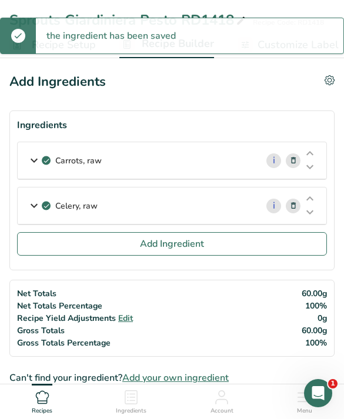
click at [229, 247] on button "Add Ingredient" at bounding box center [172, 244] width 310 height 24
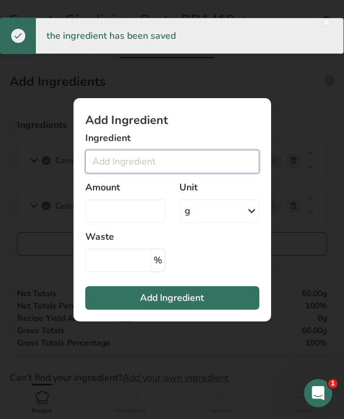
click at [197, 173] on input "Add ingredient modal" at bounding box center [172, 162] width 174 height 24
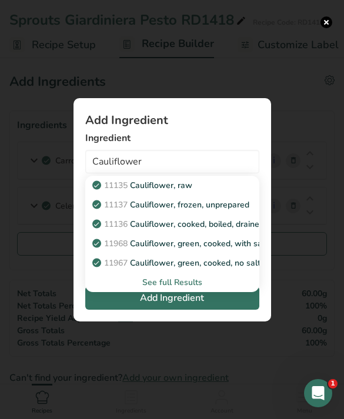
click at [207, 192] on div "11135 Cauliflower, raw" at bounding box center [163, 185] width 136 height 12
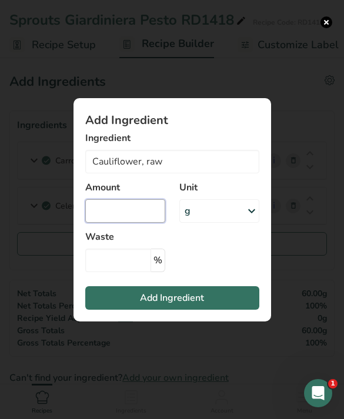
click at [133, 223] on input "Add ingredient modal" at bounding box center [125, 211] width 80 height 24
click at [203, 305] on span "Add Ingredient" at bounding box center [172, 298] width 64 height 14
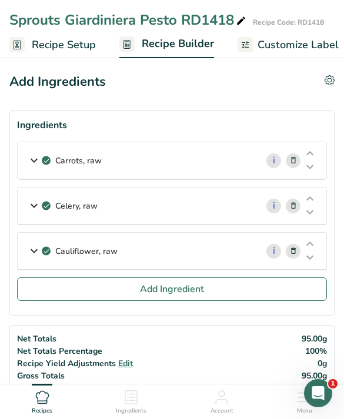
click at [257, 290] on button "Add Ingredient" at bounding box center [172, 289] width 310 height 24
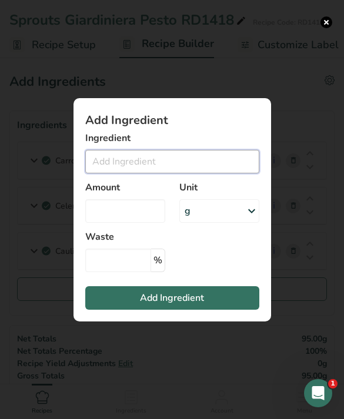
click at [213, 173] on input "Add ingredient modal" at bounding box center [172, 162] width 174 height 24
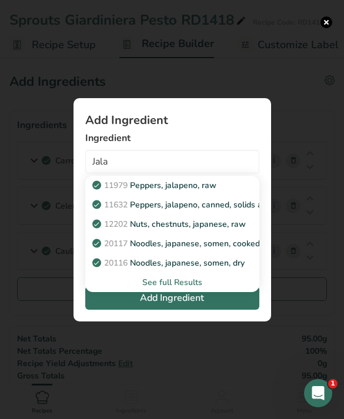
click at [210, 192] on p "11979 [PERSON_NAME], jalapeno, raw" at bounding box center [156, 185] width 122 height 12
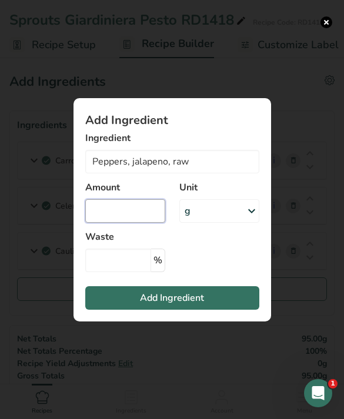
click at [146, 223] on input "Add ingredient modal" at bounding box center [125, 211] width 80 height 24
click at [212, 310] on button "Add Ingredient" at bounding box center [172, 298] width 174 height 24
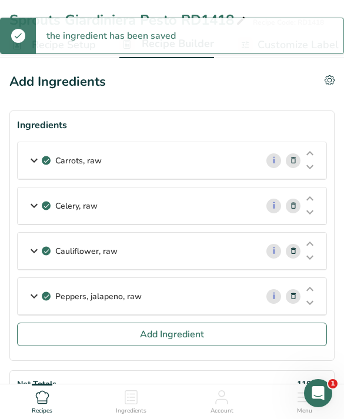
click at [227, 331] on button "Add Ingredient" at bounding box center [172, 335] width 310 height 24
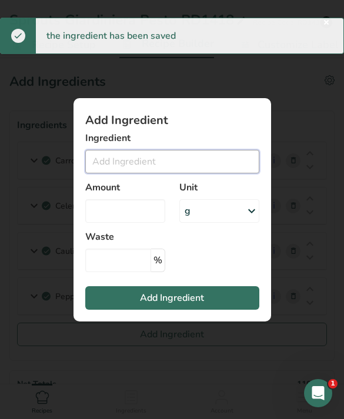
click at [222, 171] on input "Add ingredient modal" at bounding box center [172, 162] width 174 height 24
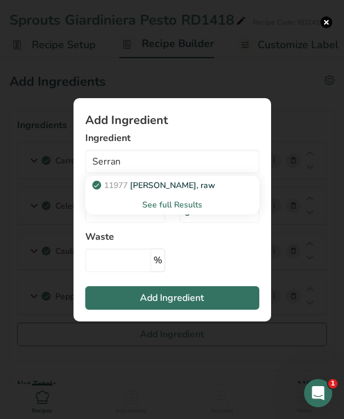
click at [220, 192] on div "11977 [PERSON_NAME], raw" at bounding box center [163, 185] width 136 height 12
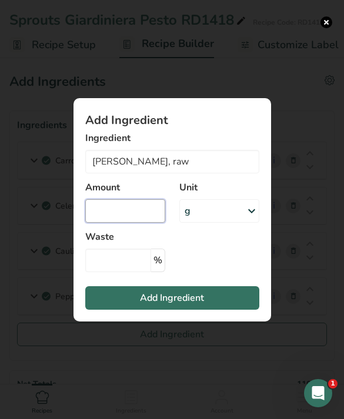
click at [136, 223] on input "Add ingredient modal" at bounding box center [125, 211] width 80 height 24
click at [215, 310] on button "Add Ingredient" at bounding box center [172, 298] width 174 height 24
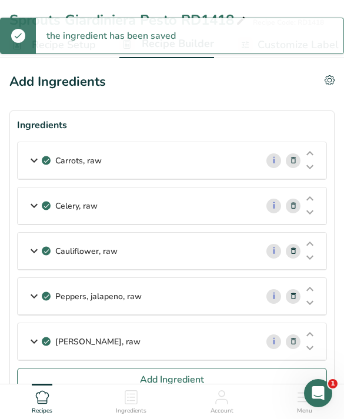
click at [224, 374] on button "Add Ingredient" at bounding box center [172, 380] width 310 height 24
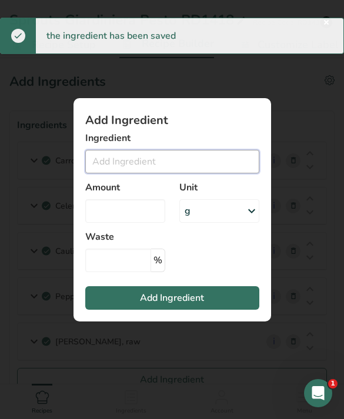
click at [203, 173] on input "Add ingredient modal" at bounding box center [172, 162] width 174 height 24
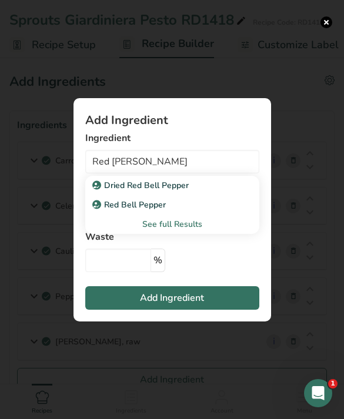
click at [181, 215] on link "Red Bell Pepper" at bounding box center [172, 204] width 174 height 19
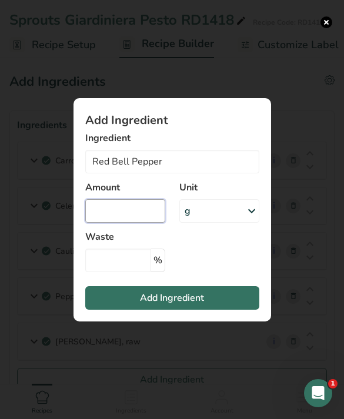
click at [133, 223] on input "Add ingredient modal" at bounding box center [125, 211] width 80 height 24
click at [222, 307] on button "Add Ingredient" at bounding box center [172, 298] width 174 height 24
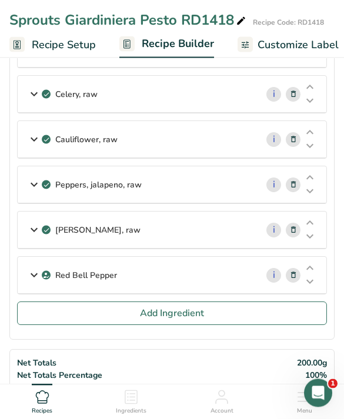
scroll to position [112, 0]
click at [217, 311] on button "Add Ingredient" at bounding box center [172, 313] width 310 height 24
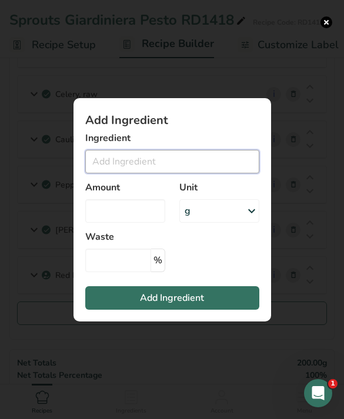
click at [217, 173] on input "Add ingredient modal" at bounding box center [172, 162] width 174 height 24
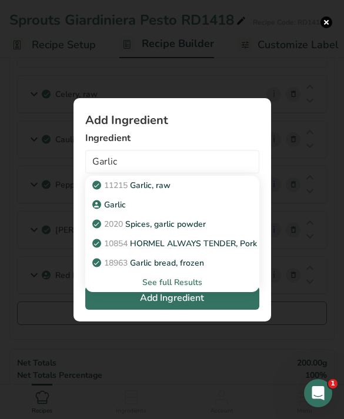
click at [186, 211] on div "Garlic" at bounding box center [163, 205] width 136 height 12
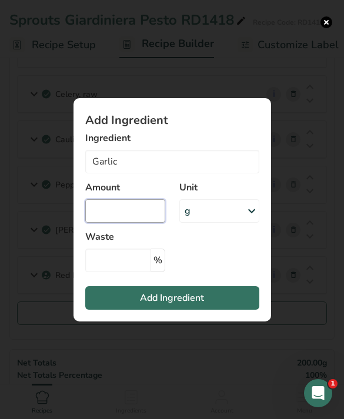
click at [155, 223] on input "Add ingredient modal" at bounding box center [125, 211] width 80 height 24
click at [219, 310] on button "Add Ingredient" at bounding box center [172, 298] width 174 height 24
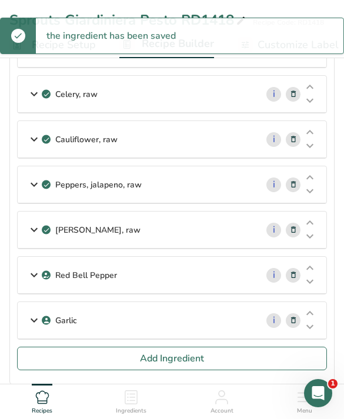
click at [222, 354] on button "Add Ingredient" at bounding box center [172, 359] width 310 height 24
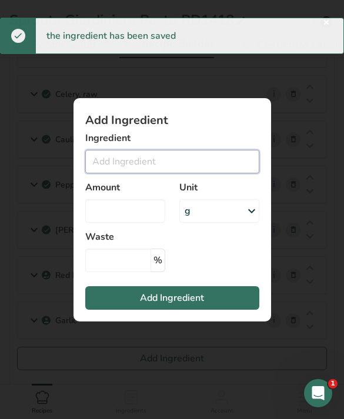
click at [195, 173] on input "Add ingredient modal" at bounding box center [172, 162] width 174 height 24
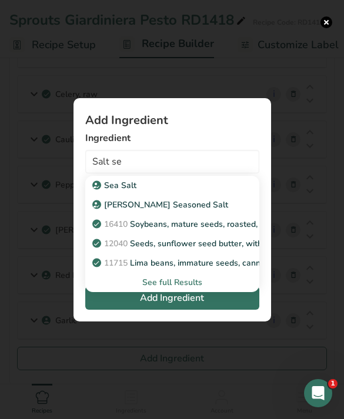
click at [211, 192] on div "Sea Salt" at bounding box center [163, 185] width 136 height 12
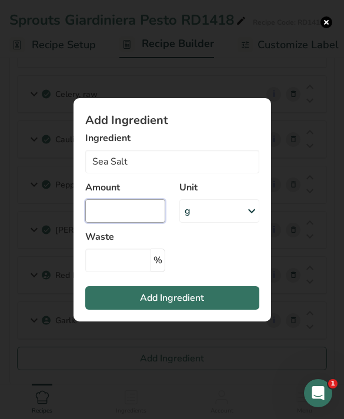
click at [153, 223] on input "Add ingredient modal" at bounding box center [125, 211] width 80 height 24
click at [224, 310] on button "Add Ingredient" at bounding box center [172, 298] width 174 height 24
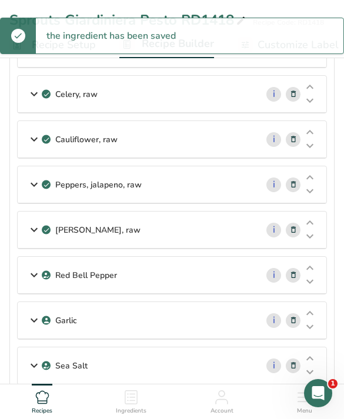
click at [247, 403] on button "Add Ingredient" at bounding box center [172, 404] width 310 height 24
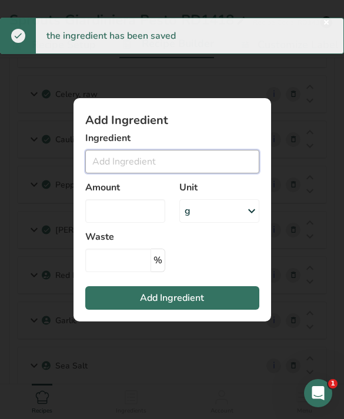
click at [200, 173] on input "Add ingredient modal" at bounding box center [172, 162] width 174 height 24
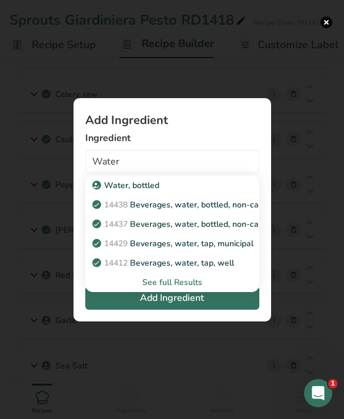
click at [224, 253] on link "14429 [GEOGRAPHIC_DATA], water, tap, municipal" at bounding box center [172, 243] width 174 height 19
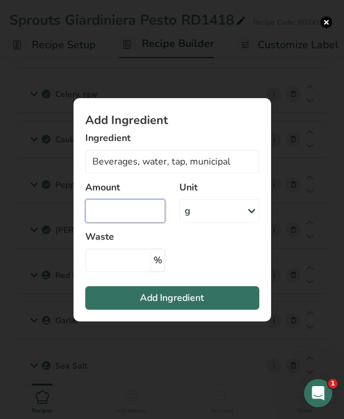
click at [146, 223] on input "Add ingredient modal" at bounding box center [125, 211] width 80 height 24
click at [229, 310] on button "Add Ingredient" at bounding box center [172, 298] width 174 height 24
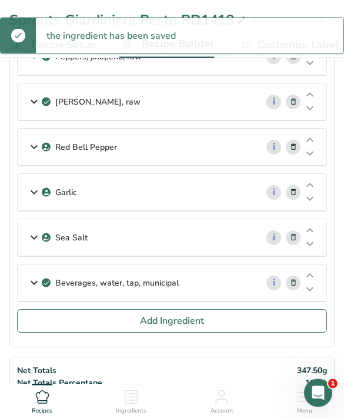
scroll to position [240, 0]
click at [184, 317] on span "Add Ingredient" at bounding box center [172, 321] width 64 height 14
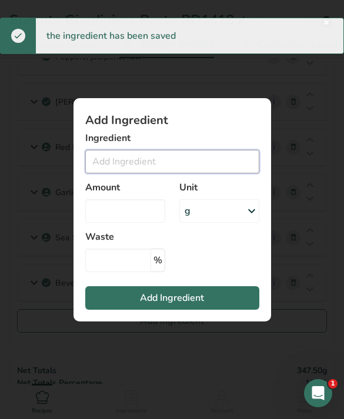
click at [184, 173] on input "Add ingredient modal" at bounding box center [172, 162] width 174 height 24
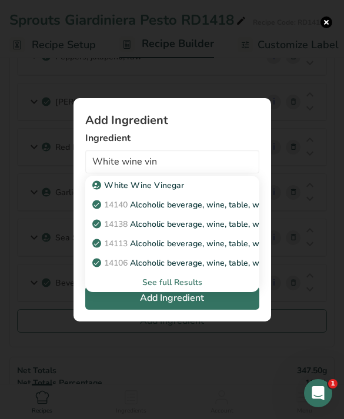
click at [210, 192] on div "White Wine Vinegar" at bounding box center [163, 185] width 136 height 12
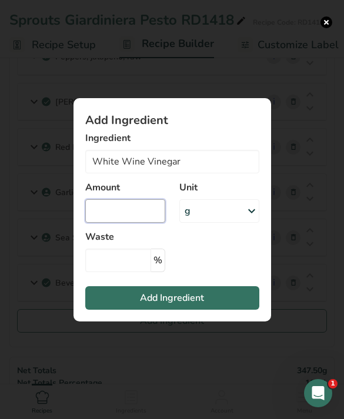
click at [142, 223] on input "Add ingredient modal" at bounding box center [125, 211] width 80 height 24
click at [220, 310] on button "Add Ingredient" at bounding box center [172, 298] width 174 height 24
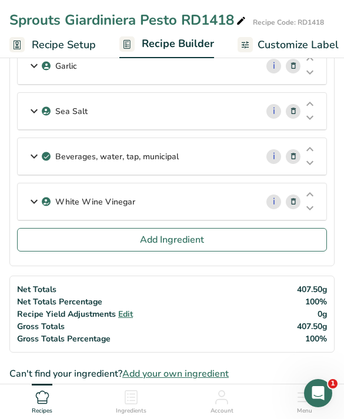
scroll to position [303, 0]
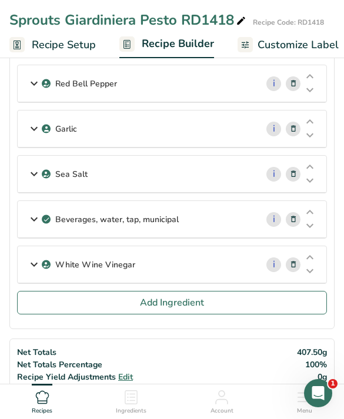
click at [269, 304] on button "Add Ingredient" at bounding box center [172, 303] width 310 height 24
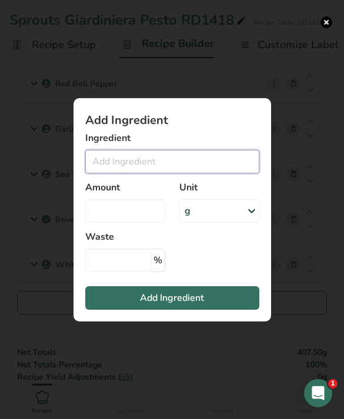
click at [212, 164] on input "Add ingredient modal" at bounding box center [172, 162] width 174 height 24
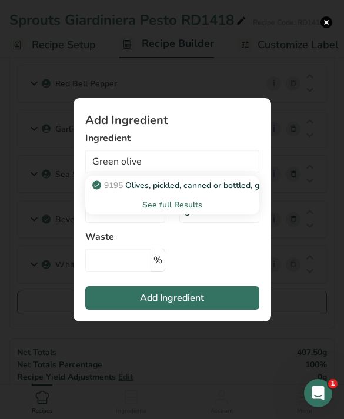
click at [215, 186] on p "9195 Olives, pickled, canned or bottled, green" at bounding box center [186, 185] width 182 height 12
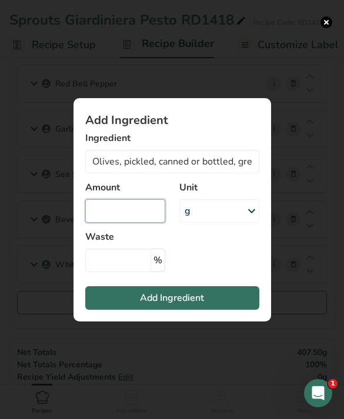
click at [135, 212] on input "Add ingredient modal" at bounding box center [125, 211] width 80 height 24
click at [233, 296] on button "Add Ingredient" at bounding box center [172, 298] width 174 height 24
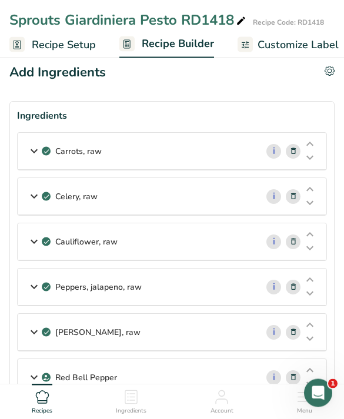
scroll to position [0, 0]
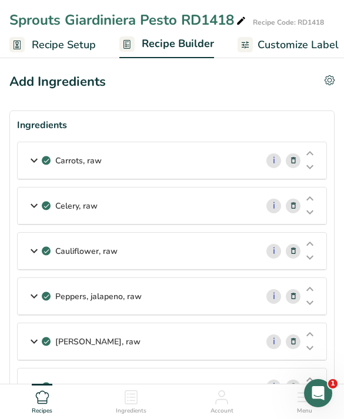
click at [333, 78] on icon at bounding box center [329, 80] width 10 height 10
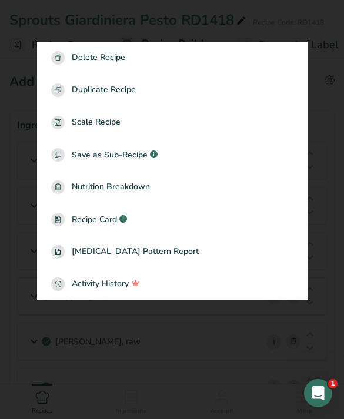
click at [217, 341] on div at bounding box center [172, 209] width 344 height 419
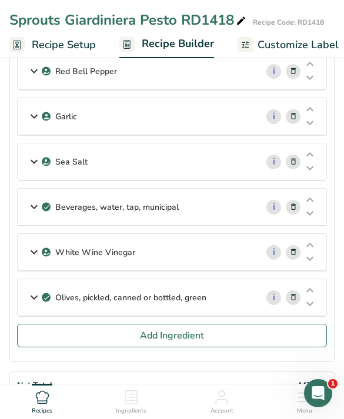
scroll to position [315, 0]
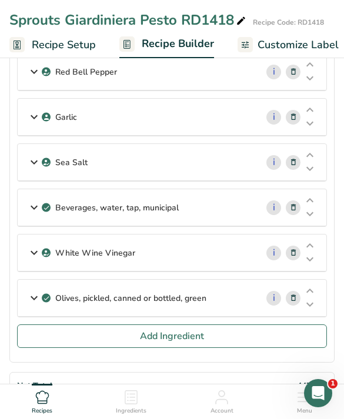
click at [215, 342] on button "Add Ingredient" at bounding box center [172, 336] width 310 height 24
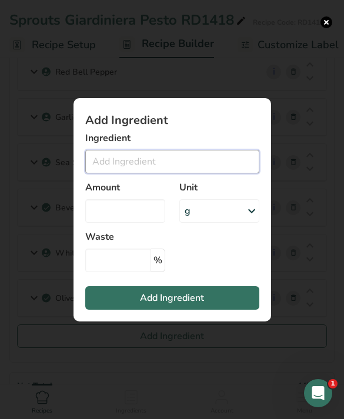
click at [209, 173] on input "Add ingredient modal" at bounding box center [172, 162] width 174 height 24
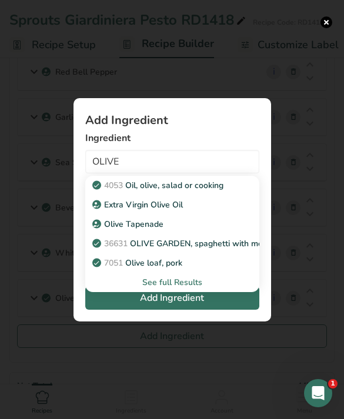
click at [206, 211] on div "Extra Virgin Olive Oil" at bounding box center [163, 205] width 136 height 12
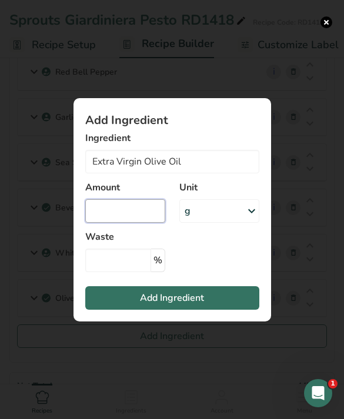
click at [139, 220] on input "Add ingredient modal" at bounding box center [125, 211] width 80 height 24
click at [227, 310] on button "Add Ingredient" at bounding box center [172, 298] width 174 height 24
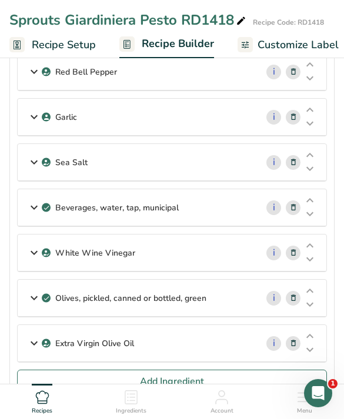
click at [276, 388] on button "Add Ingredient" at bounding box center [172, 382] width 310 height 24
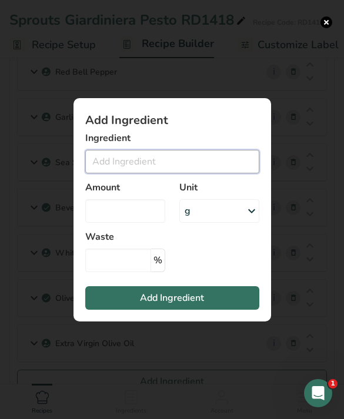
click at [237, 173] on input "Add ingredient modal" at bounding box center [172, 162] width 174 height 24
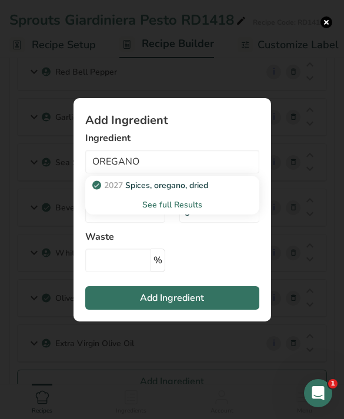
click at [176, 195] on link "2027 Spices, oregano, dried" at bounding box center [172, 185] width 174 height 19
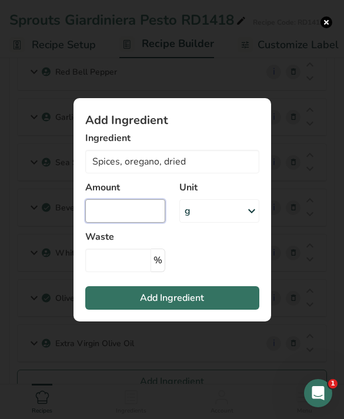
click at [138, 223] on input "Add ingredient modal" at bounding box center [125, 211] width 80 height 24
click at [222, 310] on button "Add Ingredient" at bounding box center [172, 298] width 174 height 24
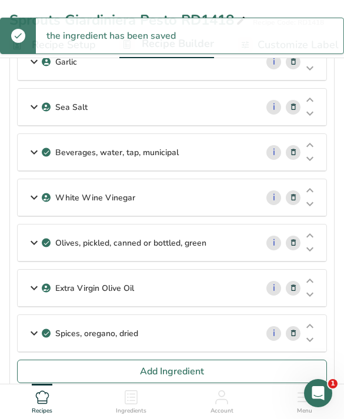
scroll to position [425, 0]
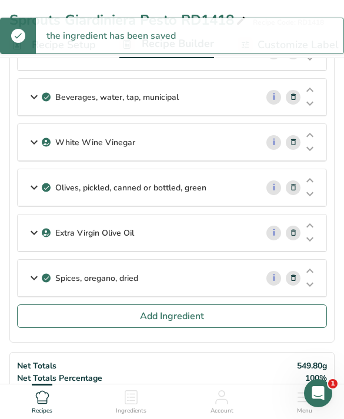
click at [199, 317] on span "Add Ingredient" at bounding box center [172, 316] width 64 height 14
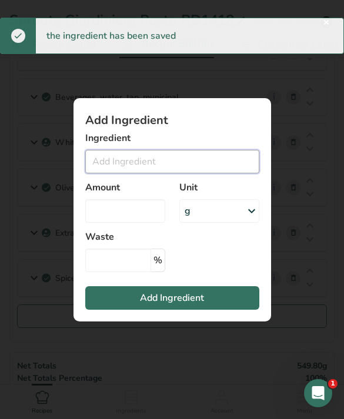
click at [200, 173] on input "Add ingredient modal" at bounding box center [172, 162] width 174 height 24
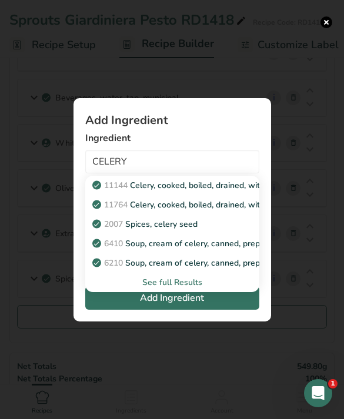
click at [222, 230] on div "2007 Spices, celery seed" at bounding box center [163, 224] width 136 height 12
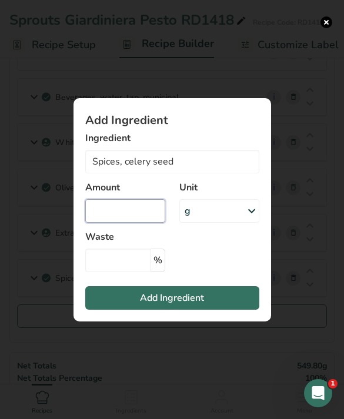
click at [146, 223] on input "Add ingredient modal" at bounding box center [125, 211] width 80 height 24
click at [235, 310] on button "Add Ingredient" at bounding box center [172, 298] width 174 height 24
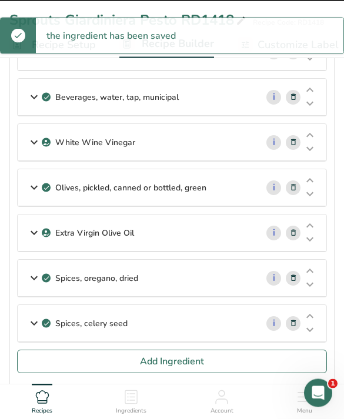
scroll to position [425, 0]
click at [59, 364] on button "Add Ingredient" at bounding box center [172, 362] width 310 height 24
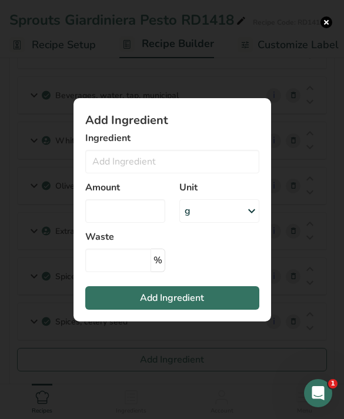
scroll to position [427, 0]
click at [229, 173] on input "Add ingredient modal" at bounding box center [172, 162] width 174 height 24
click at [231, 195] on link "Chili Flakes" at bounding box center [172, 185] width 174 height 19
click at [135, 223] on input "Add ingredient modal" at bounding box center [125, 211] width 80 height 24
click at [246, 310] on button "Add Ingredient" at bounding box center [172, 298] width 174 height 24
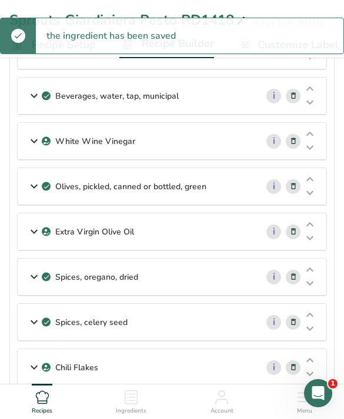
click at [280, 386] on div "i" at bounding box center [291, 367] width 69 height 36
click at [292, 411] on button "Add Ingredient" at bounding box center [172, 406] width 310 height 24
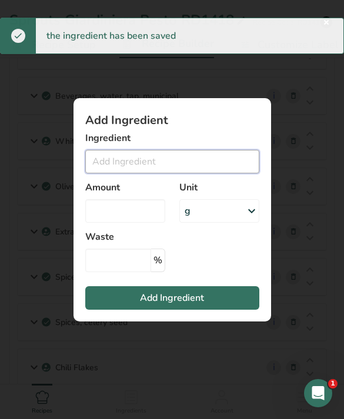
click at [229, 168] on input "Add ingredient modal" at bounding box center [172, 162] width 174 height 24
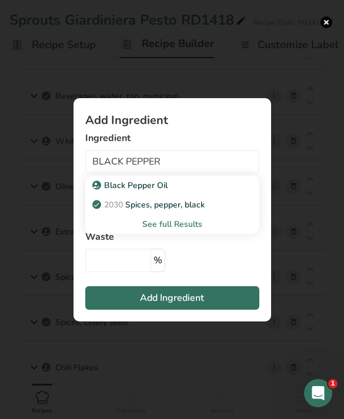
click at [132, 211] on p "2030 Spices, pepper, black" at bounding box center [150, 205] width 110 height 12
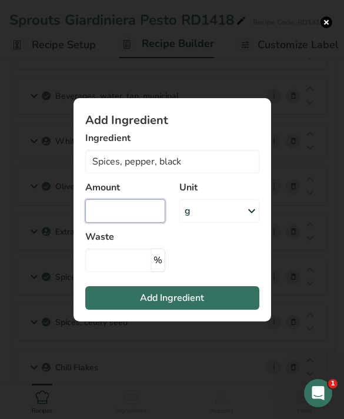
click at [115, 223] on input "Add ingredient modal" at bounding box center [125, 211] width 80 height 24
click at [123, 310] on button "Add Ingredient" at bounding box center [172, 298] width 174 height 24
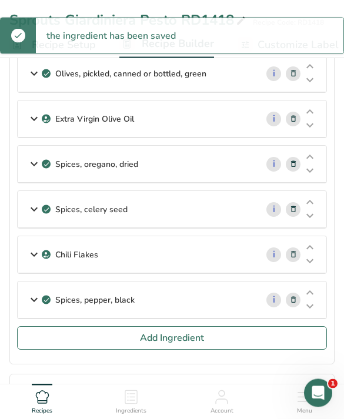
click at [243, 331] on button "Add Ingredient" at bounding box center [172, 339] width 310 height 24
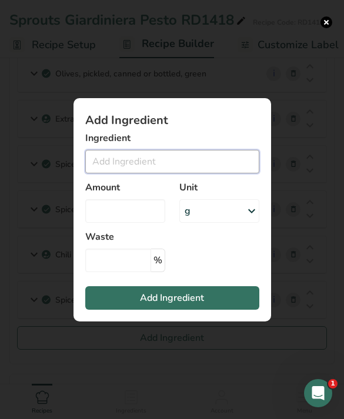
click at [202, 173] on input "Add ingredient modal" at bounding box center [172, 162] width 174 height 24
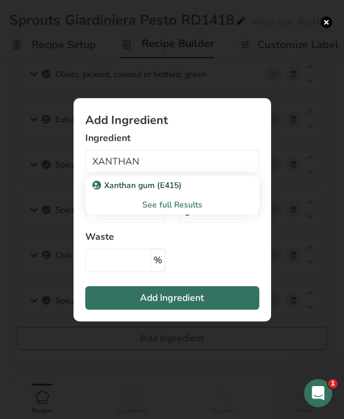
click at [108, 195] on link "Xanthan gum (E415)" at bounding box center [172, 185] width 174 height 19
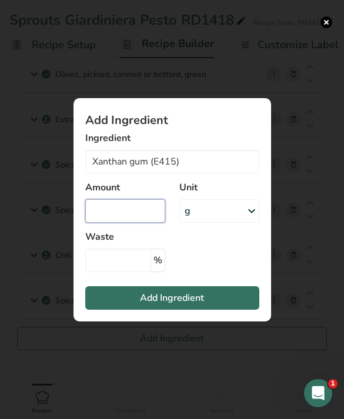
click at [102, 223] on input "Add ingredient modal" at bounding box center [125, 211] width 80 height 24
click at [95, 310] on button "Add Ingredient" at bounding box center [172, 298] width 174 height 24
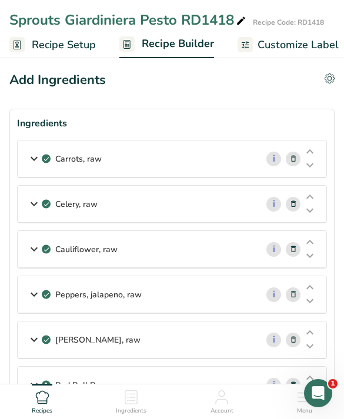
scroll to position [0, 0]
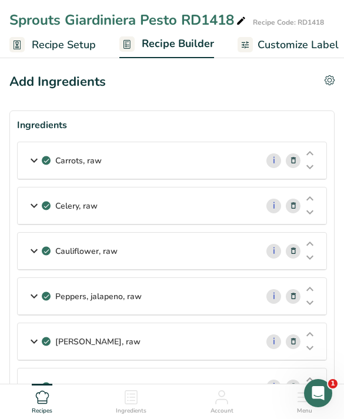
click at [330, 79] on icon at bounding box center [329, 80] width 10 height 10
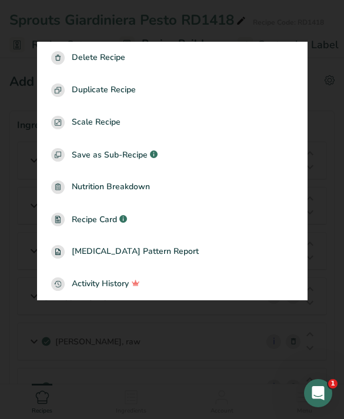
click at [249, 92] on div "Duplicate Recipe" at bounding box center [172, 90] width 242 height 14
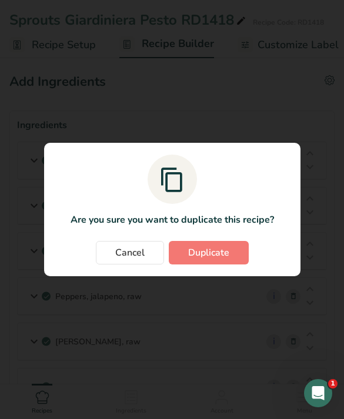
click at [227, 253] on span "Duplicate" at bounding box center [208, 253] width 41 height 14
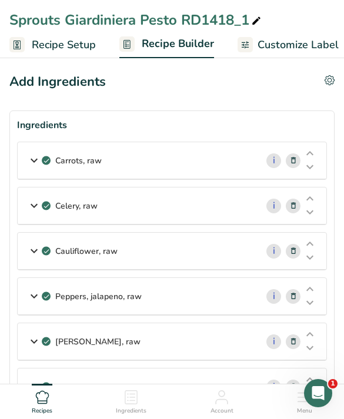
click at [258, 25] on icon at bounding box center [256, 21] width 11 height 16
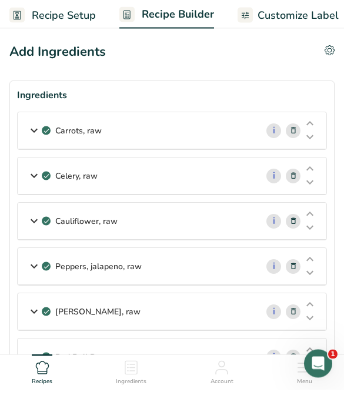
click at [83, 290] on p "Peppers, jalapeno, raw" at bounding box center [98, 296] width 86 height 12
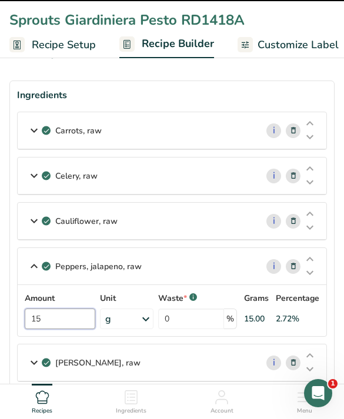
click at [56, 316] on input "15" at bounding box center [60, 319] width 71 height 21
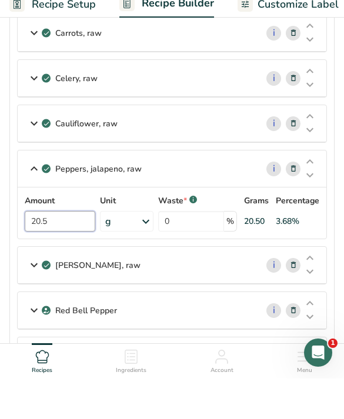
scroll to position [89, 0]
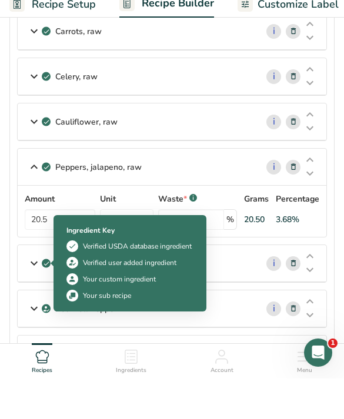
click at [246, 286] on div "[PERSON_NAME], raw" at bounding box center [137, 304] width 239 height 36
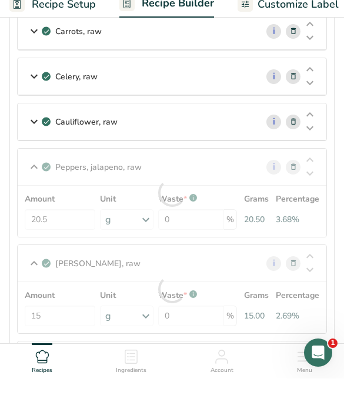
scroll to position [130, 0]
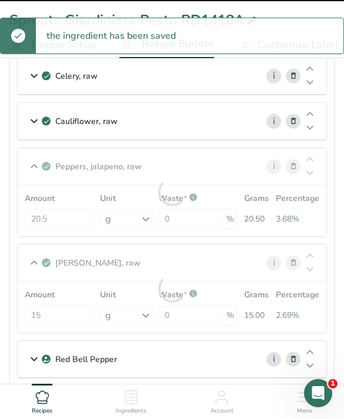
click at [52, 314] on div at bounding box center [172, 288] width 309 height 88
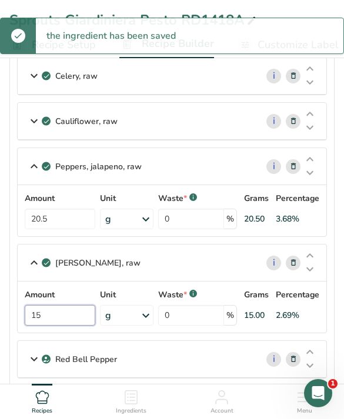
click at [62, 319] on input "15" at bounding box center [60, 315] width 71 height 21
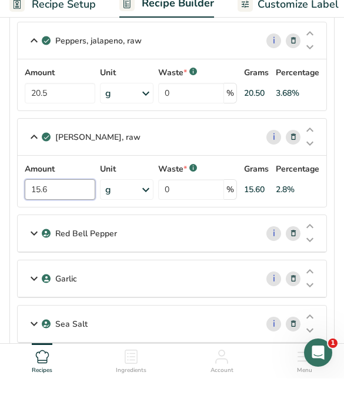
scroll to position [220, 0]
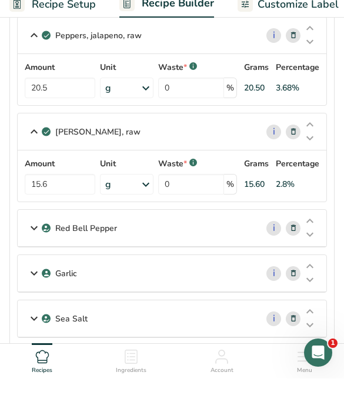
click at [76, 250] on div "Red Bell Pepper" at bounding box center [137, 268] width 239 height 36
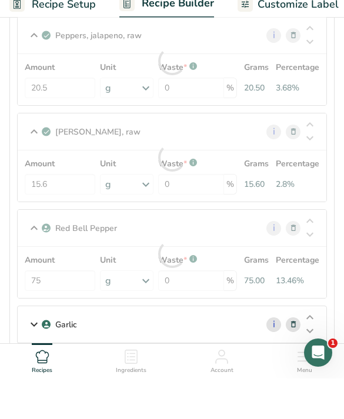
scroll to position [261, 0]
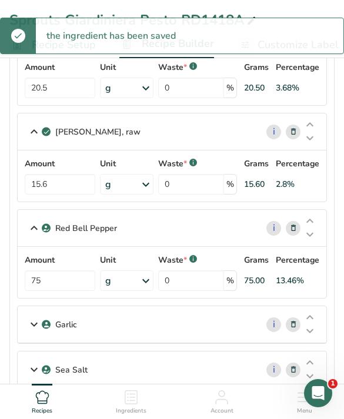
click at [69, 323] on p "Garlic" at bounding box center [66, 325] width 22 height 12
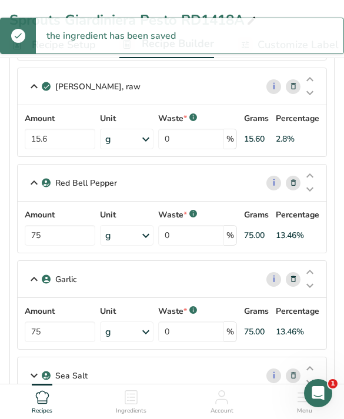
scroll to position [329, 0]
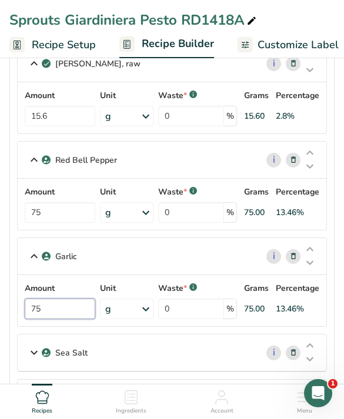
click at [58, 309] on input "75" at bounding box center [60, 309] width 71 height 21
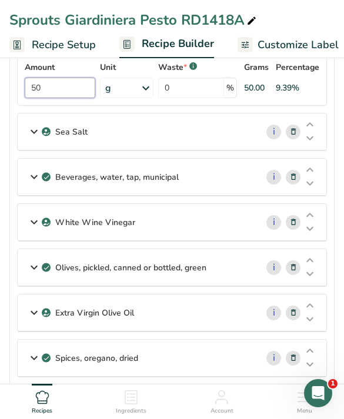
scroll to position [545, 0]
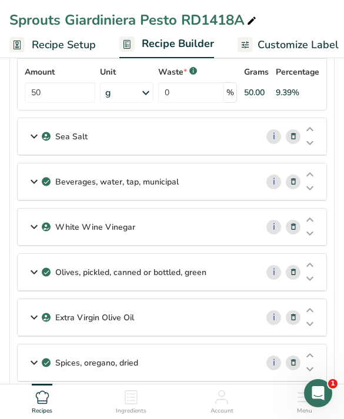
click at [69, 226] on p "White Wine Vinegar" at bounding box center [95, 227] width 80 height 12
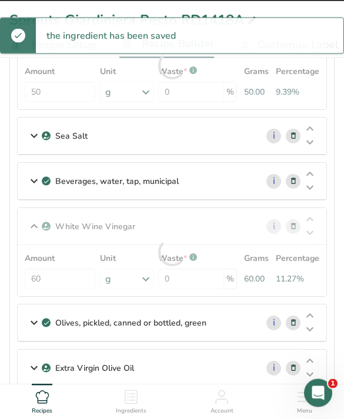
scroll to position [546, 0]
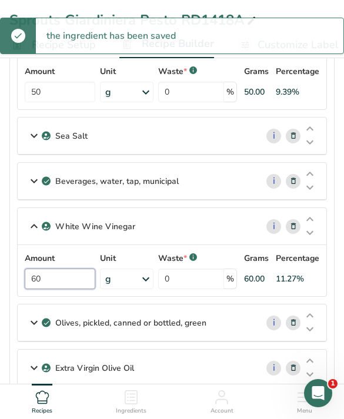
click at [58, 279] on input "60" at bounding box center [60, 279] width 71 height 21
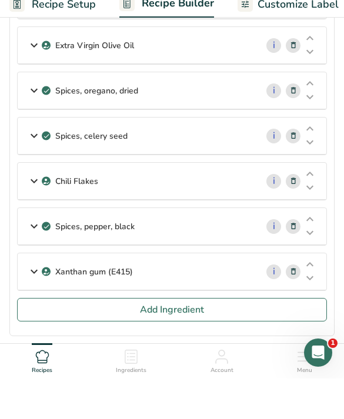
scroll to position [829, 0]
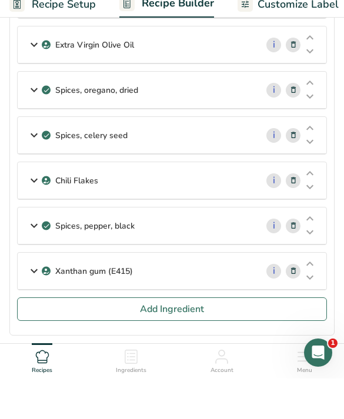
click at [63, 338] on button "Add Ingredient" at bounding box center [172, 350] width 310 height 24
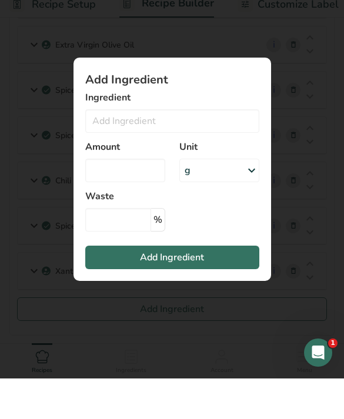
scroll to position [869, 0]
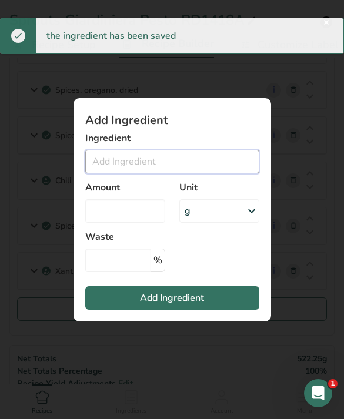
click at [128, 173] on input "Add ingredient modal" at bounding box center [172, 162] width 174 height 24
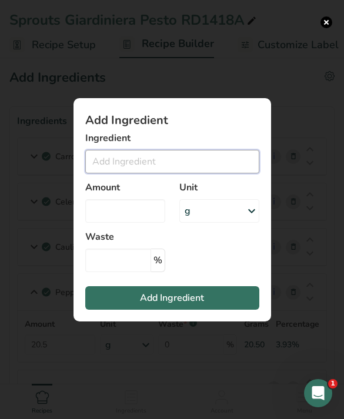
scroll to position [0, 0]
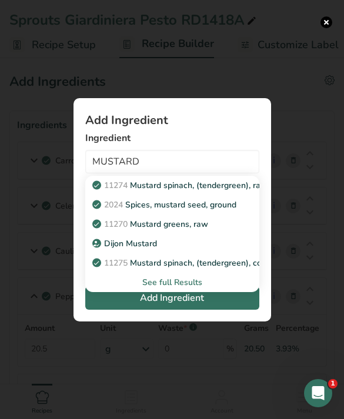
click at [118, 203] on span "2024" at bounding box center [113, 204] width 19 height 11
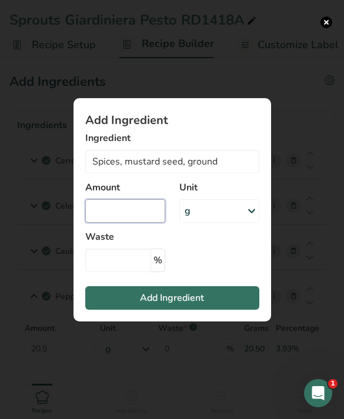
click at [106, 212] on input "Add ingredient modal" at bounding box center [125, 211] width 80 height 24
click at [145, 305] on button "Add Ingredient" at bounding box center [172, 298] width 174 height 24
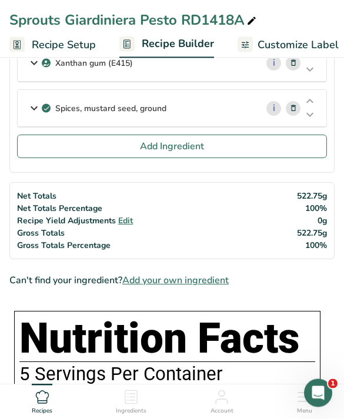
click at [76, 144] on button "Add Ingredient" at bounding box center [172, 147] width 310 height 24
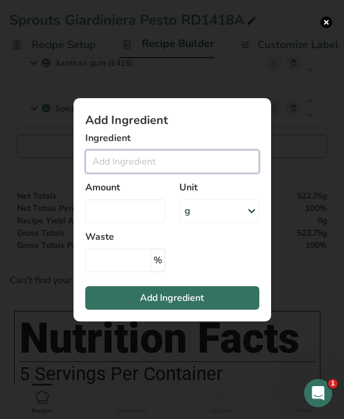
click at [114, 173] on input "Add ingredient modal" at bounding box center [172, 162] width 174 height 24
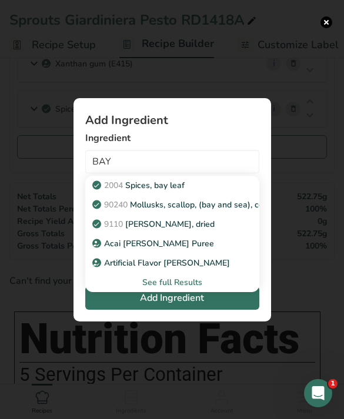
click at [110, 191] on span "2004" at bounding box center [113, 185] width 19 height 11
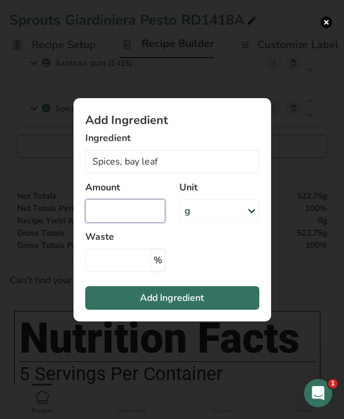
click at [125, 223] on input "Add ingredient modal" at bounding box center [125, 211] width 80 height 24
click at [119, 310] on button "Add Ingredient" at bounding box center [172, 298] width 174 height 24
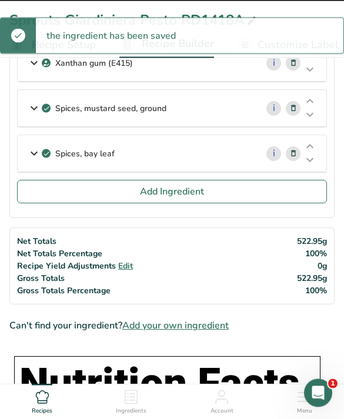
scroll to position [1077, 0]
click at [70, 186] on button "Add Ingredient" at bounding box center [172, 192] width 310 height 24
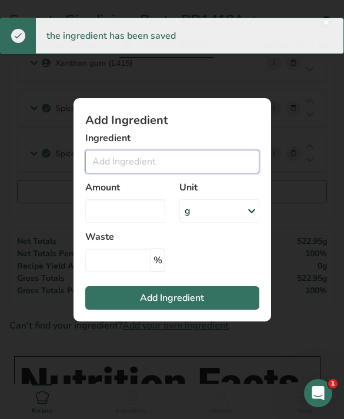
click at [139, 173] on input "Add ingredient modal" at bounding box center [172, 162] width 174 height 24
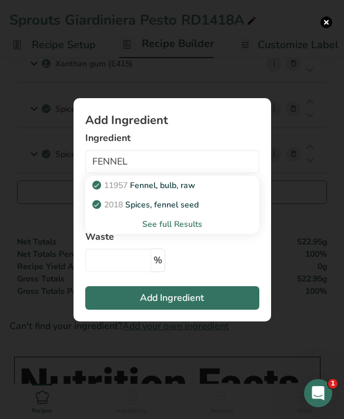
click at [114, 210] on span "2018" at bounding box center [113, 204] width 19 height 11
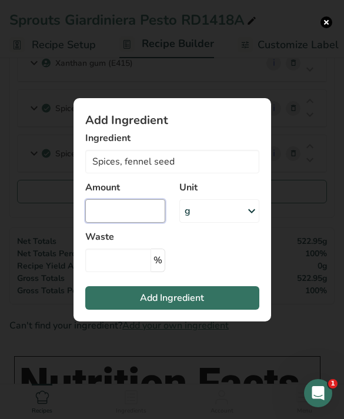
click at [132, 223] on input "Add ingredient modal" at bounding box center [125, 211] width 80 height 24
click at [119, 310] on button "Add Ingredient" at bounding box center [172, 298] width 174 height 24
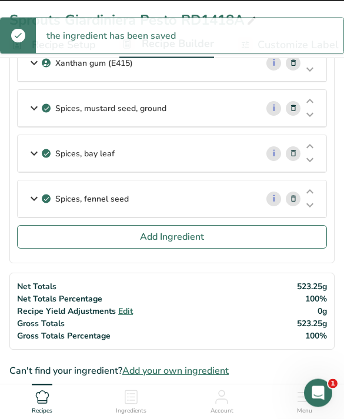
scroll to position [1077, 0]
click at [51, 233] on button "Add Ingredient" at bounding box center [172, 237] width 310 height 24
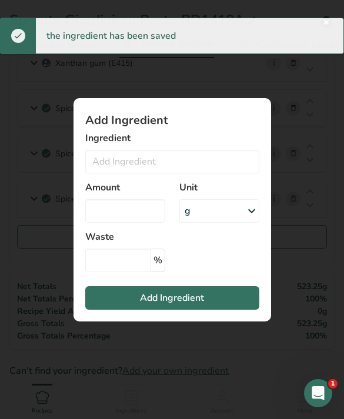
click at [84, 153] on section "Add Ingredient Ingredient 11957 [PERSON_NAME], bulb, raw 2018 Spices, fennel se…" at bounding box center [171, 209] width 197 height 223
click at [144, 173] on input "Add ingredient modal" at bounding box center [172, 162] width 174 height 24
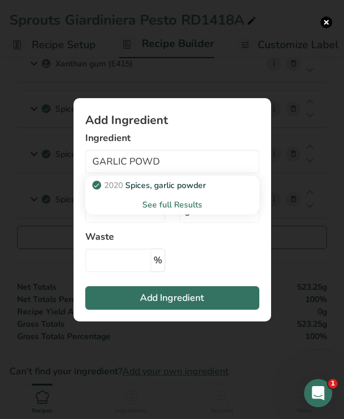
click at [116, 191] on span "2020" at bounding box center [113, 185] width 19 height 11
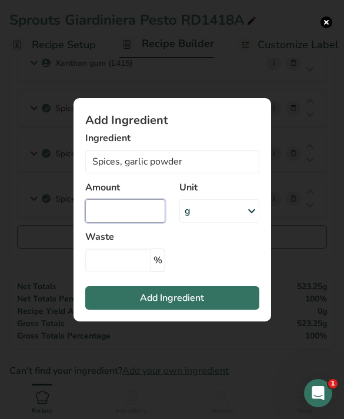
click at [106, 223] on input "Add ingredient modal" at bounding box center [125, 211] width 80 height 24
click at [116, 310] on button "Add Ingredient" at bounding box center [172, 298] width 174 height 24
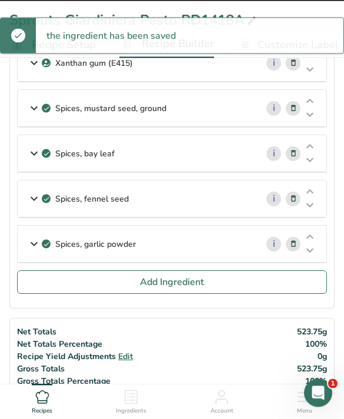
scroll to position [1077, 0]
click at [53, 283] on button "Add Ingredient" at bounding box center [172, 282] width 310 height 24
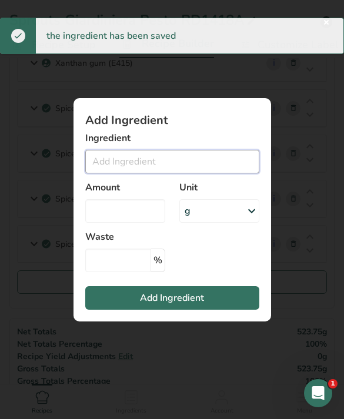
click at [122, 173] on input "Add ingredient modal" at bounding box center [172, 162] width 174 height 24
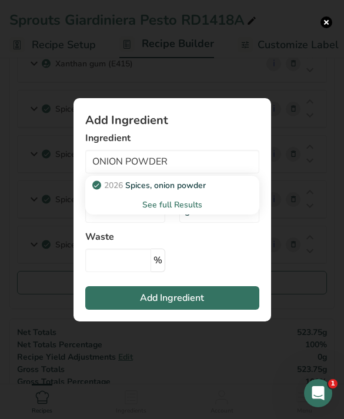
click at [110, 191] on span "2026" at bounding box center [113, 185] width 19 height 11
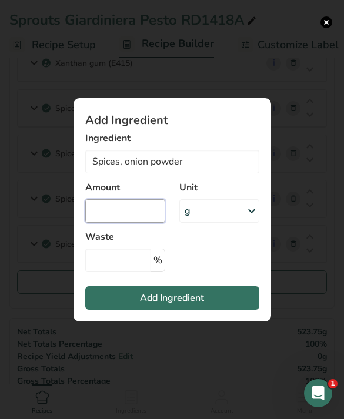
click at [142, 223] on input "Add ingredient modal" at bounding box center [125, 211] width 80 height 24
click at [121, 310] on button "Add Ingredient" at bounding box center [172, 298] width 174 height 24
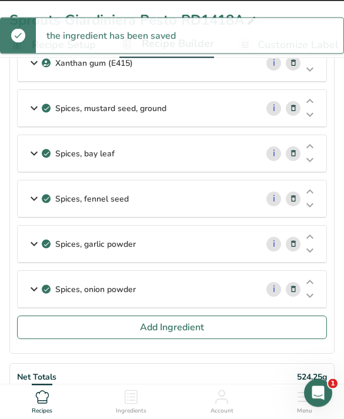
scroll to position [1077, 0]
click at [61, 337] on button "Add Ingredient" at bounding box center [172, 328] width 310 height 24
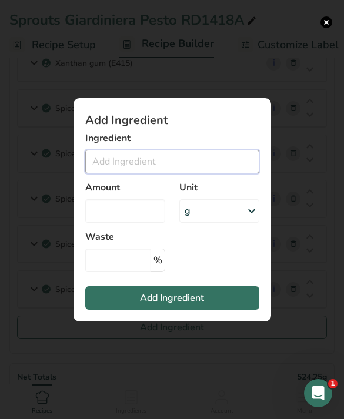
click at [113, 173] on input "Add ingredient modal" at bounding box center [172, 162] width 174 height 24
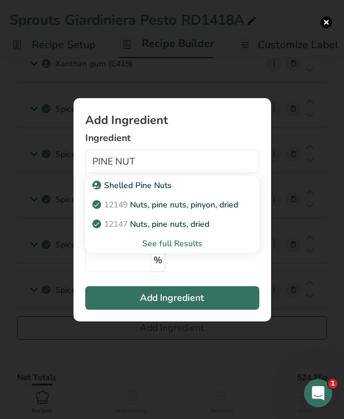
click at [102, 192] on p "Shelled Pine Nuts" at bounding box center [133, 185] width 77 height 12
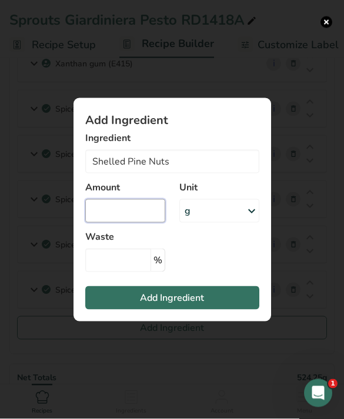
click at [107, 223] on input "Add ingredient modal" at bounding box center [125, 211] width 80 height 24
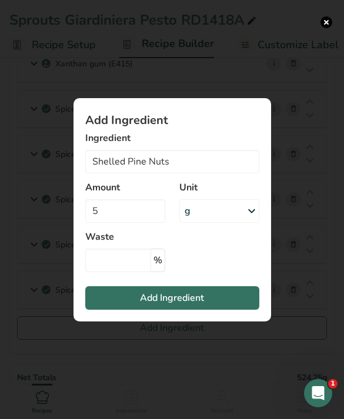
click at [113, 310] on button "Add Ingredient" at bounding box center [172, 298] width 174 height 24
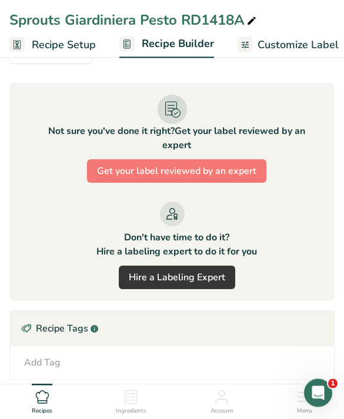
scroll to position [2330, 0]
